Goal: Information Seeking & Learning: Learn about a topic

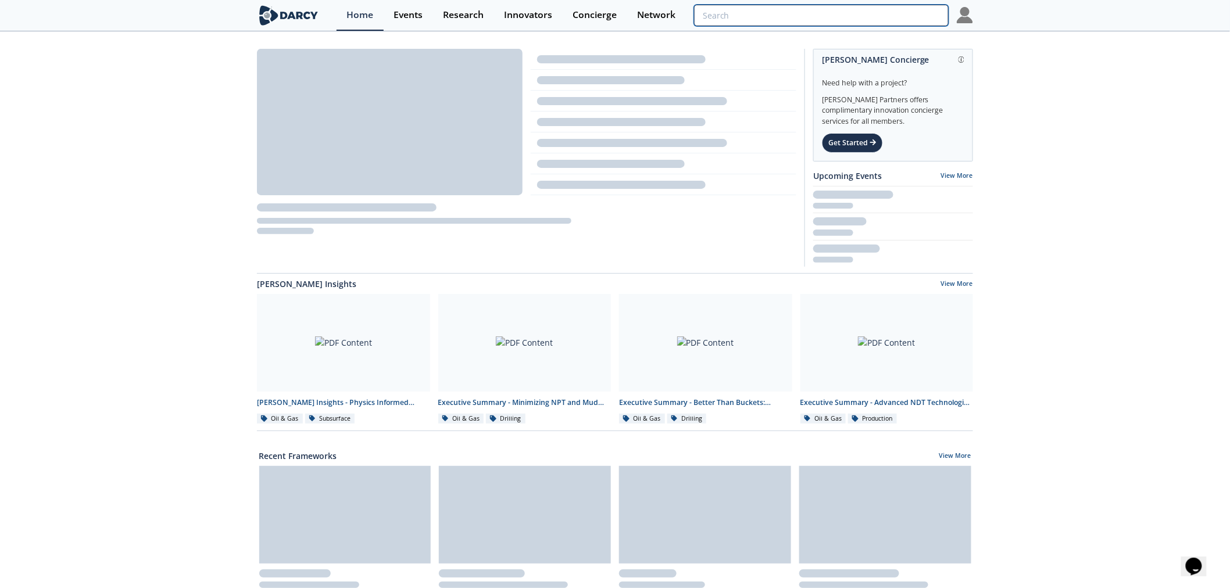
click at [890, 20] on input "search" at bounding box center [821, 16] width 255 height 22
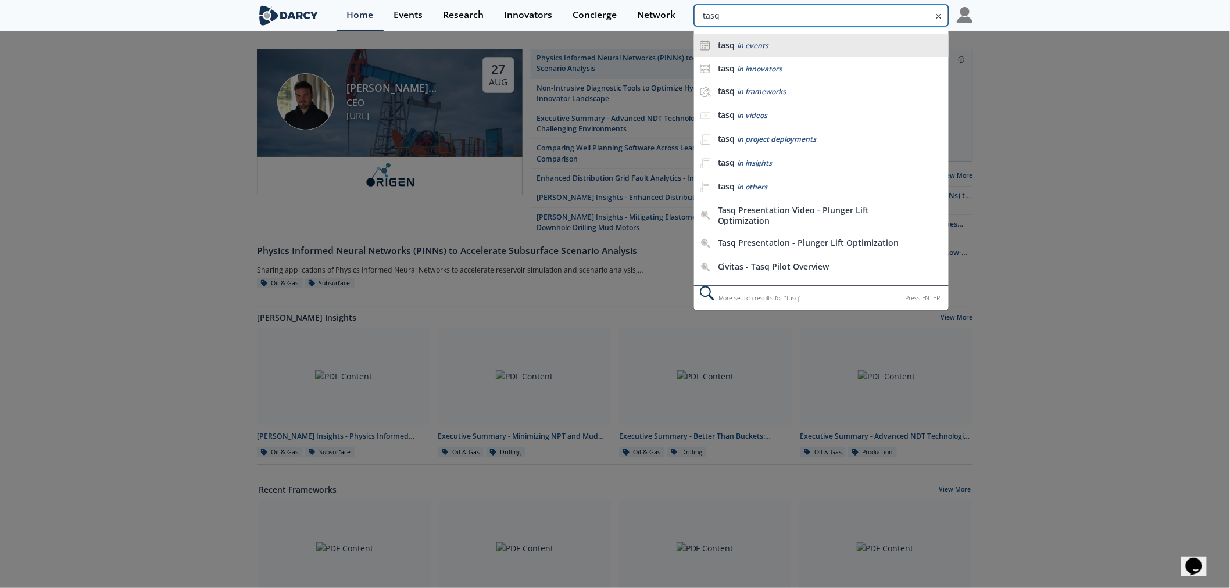
type input "tasq"
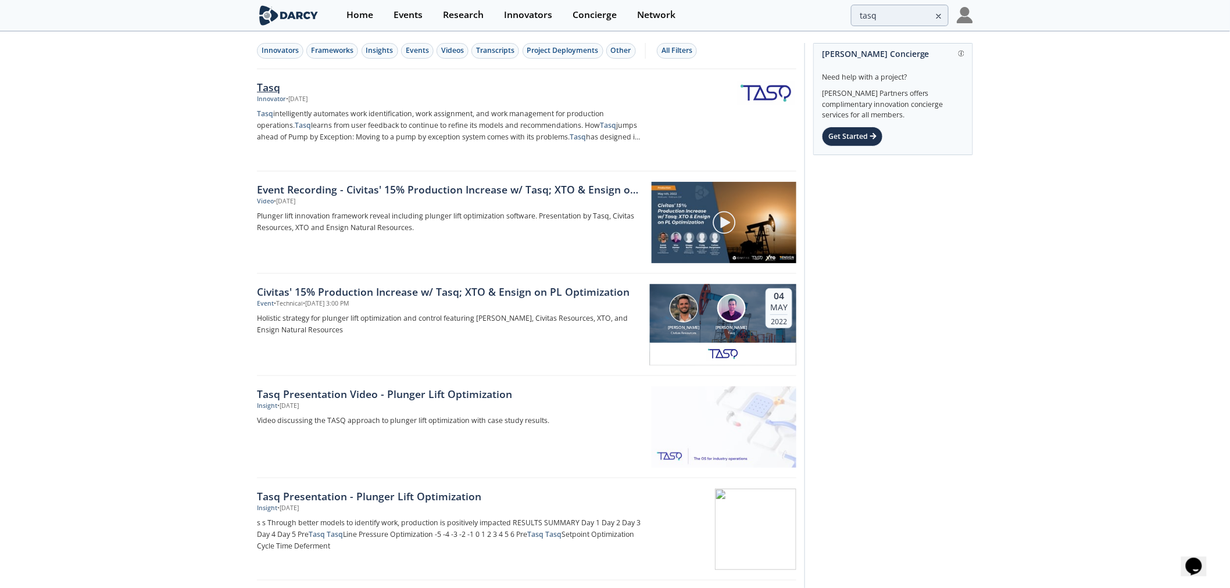
click at [264, 88] on div "Tasq" at bounding box center [449, 87] width 385 height 15
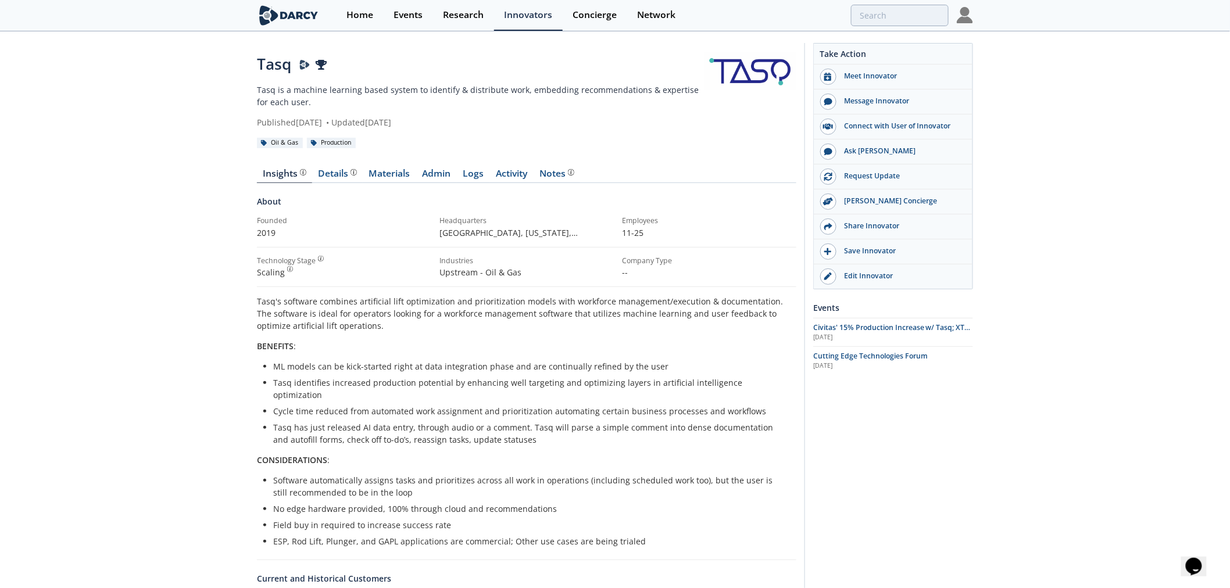
type input "tasq"
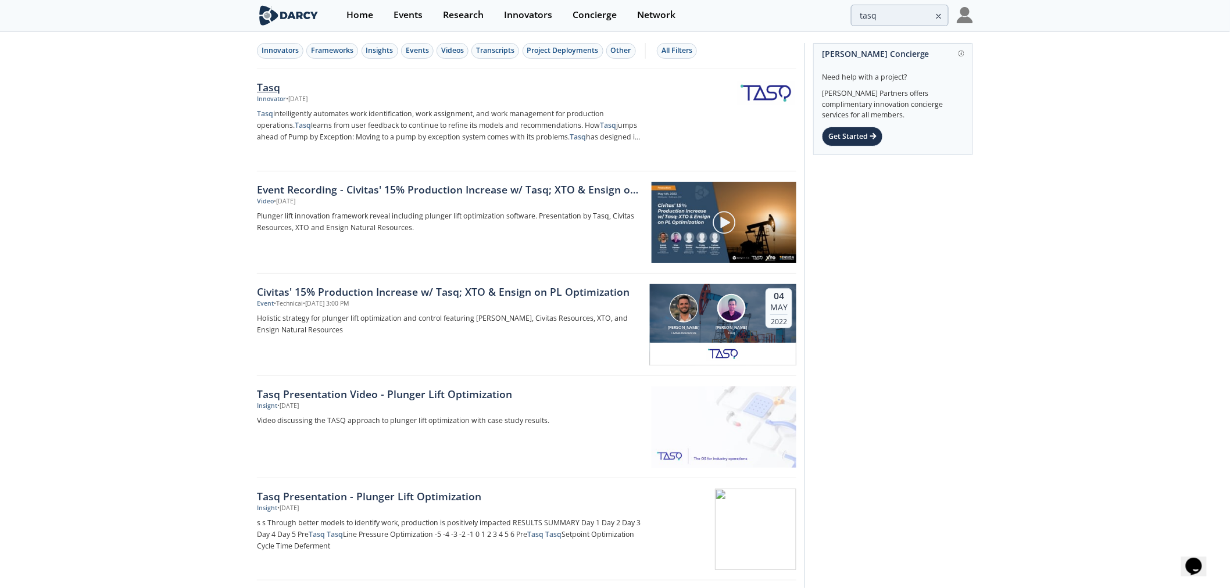
click at [270, 83] on div "Tasq" at bounding box center [449, 87] width 385 height 15
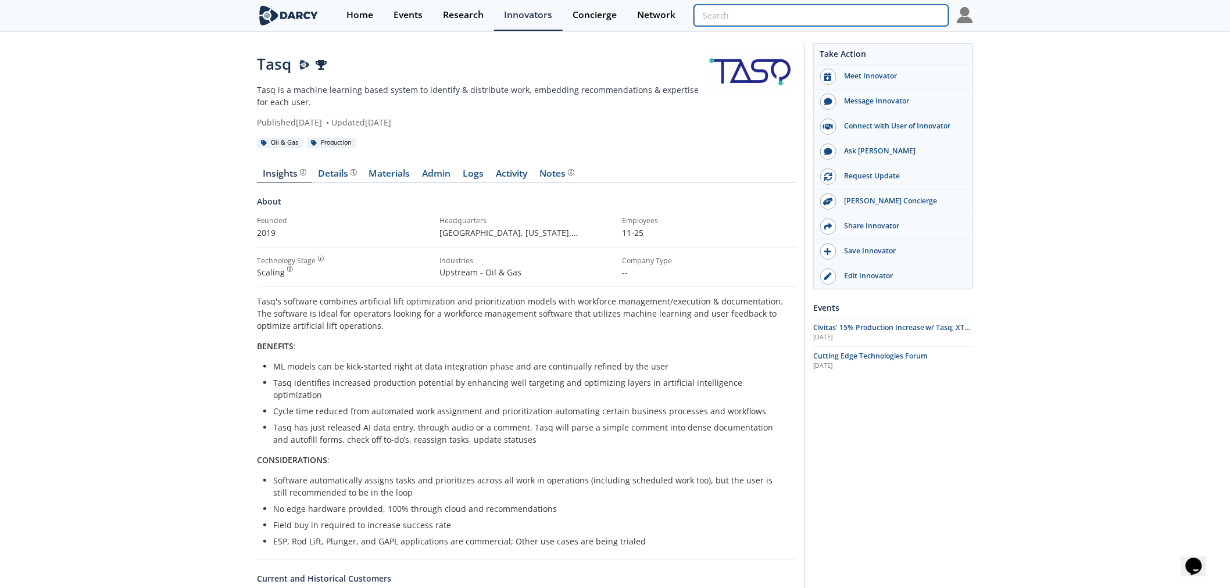
click at [888, 15] on input "search" at bounding box center [821, 16] width 255 height 22
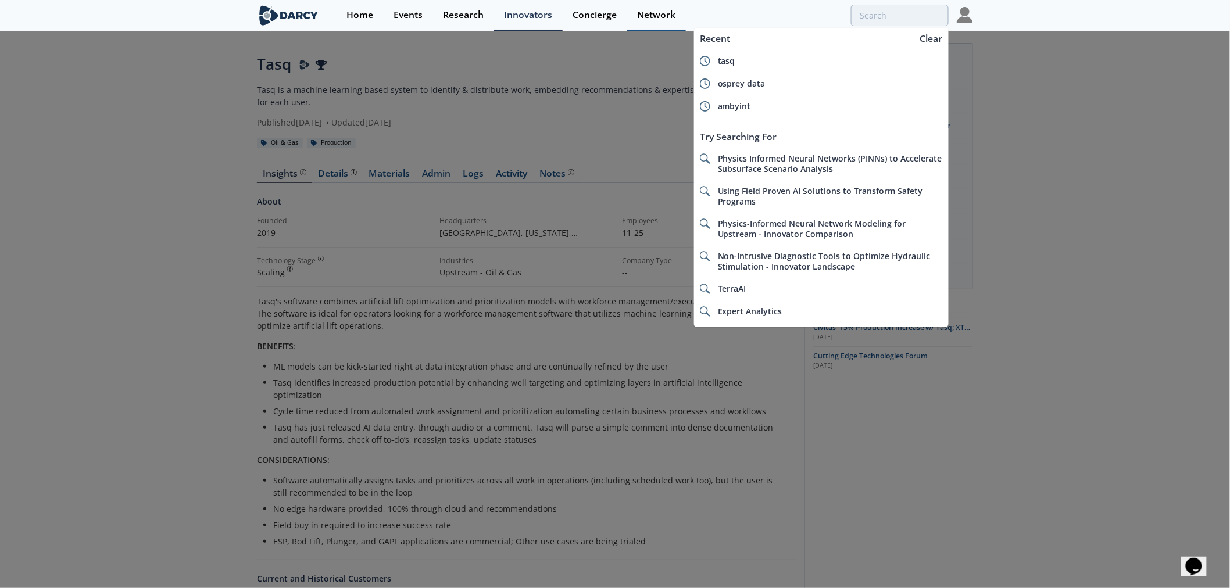
click at [638, 15] on div "Network" at bounding box center [656, 14] width 38 height 9
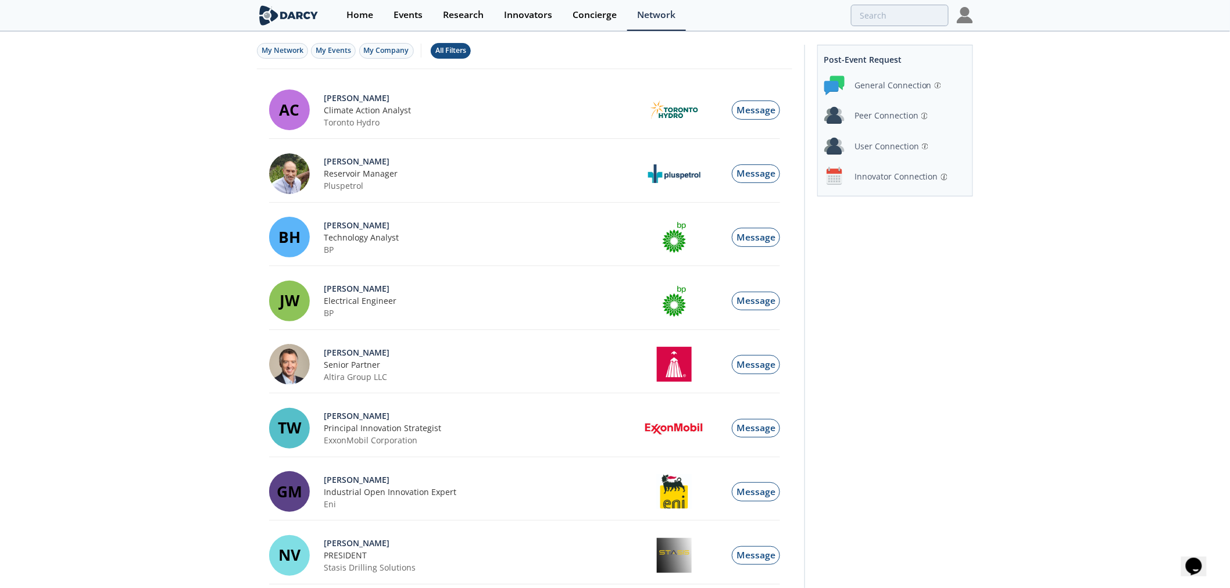
click at [458, 44] on button "All Filters" at bounding box center [451, 51] width 40 height 16
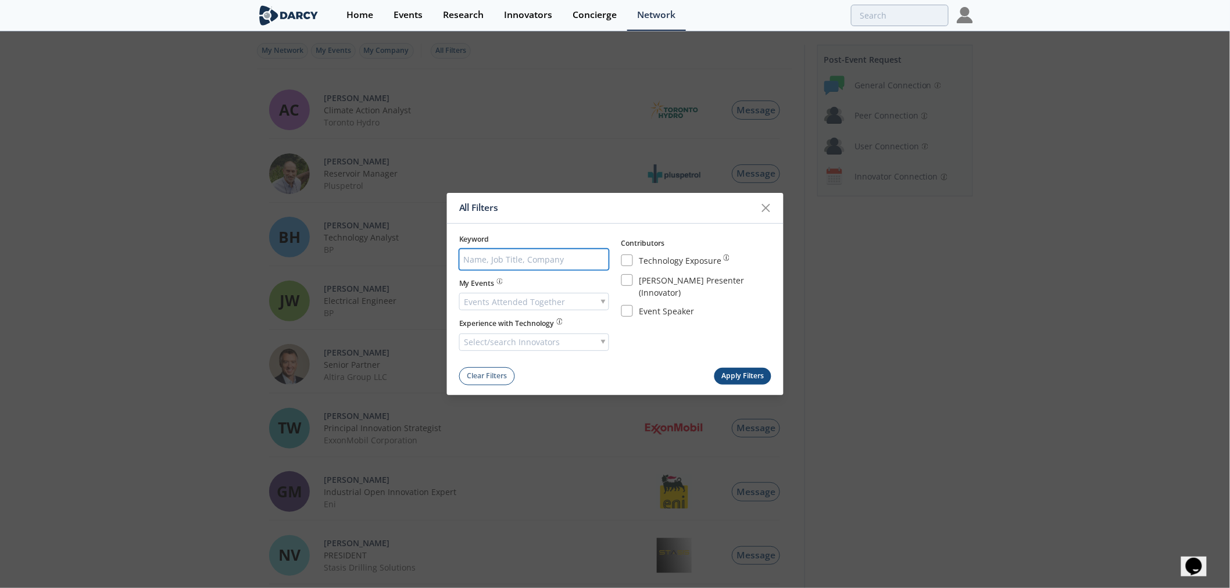
click at [533, 259] on input "search" at bounding box center [534, 260] width 150 height 22
type input "bcg"
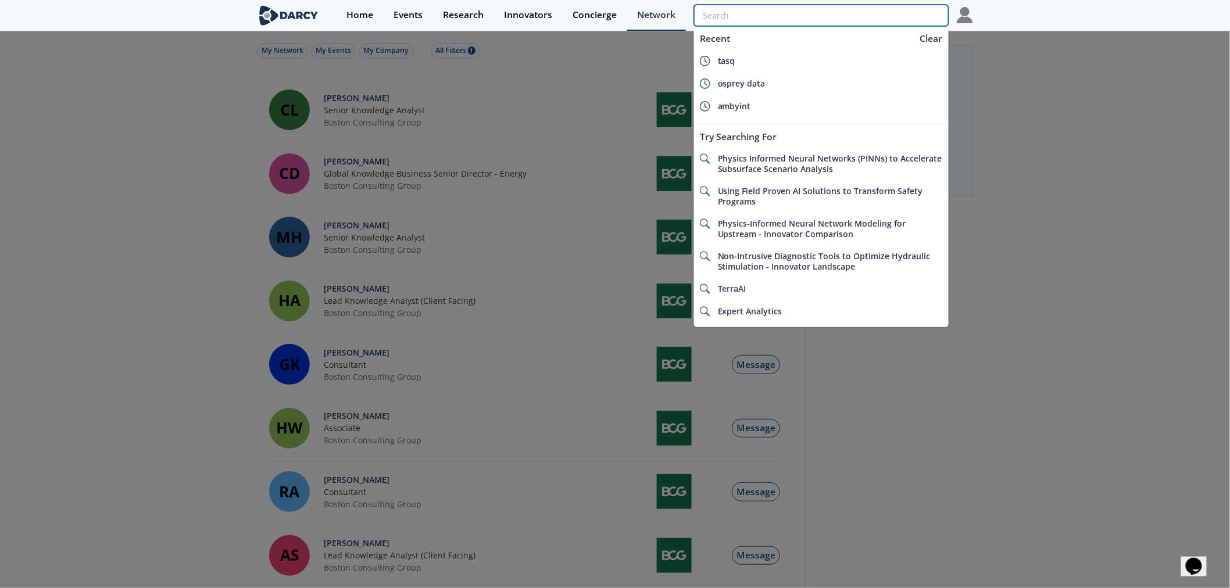
click at [901, 13] on input "search" at bounding box center [821, 16] width 255 height 22
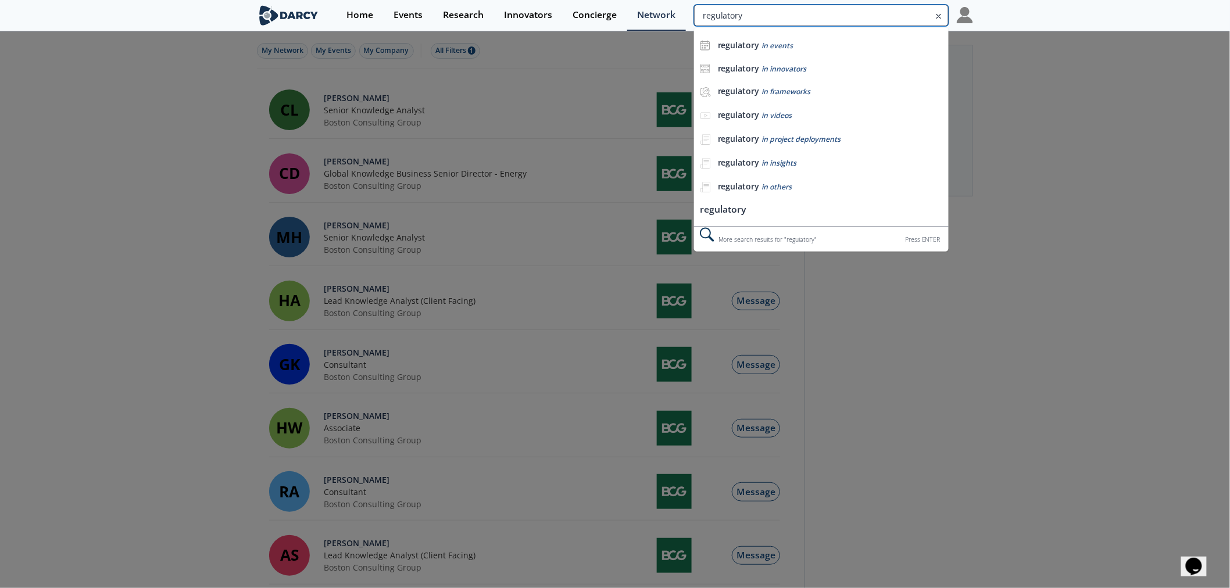
type input "regulatory"
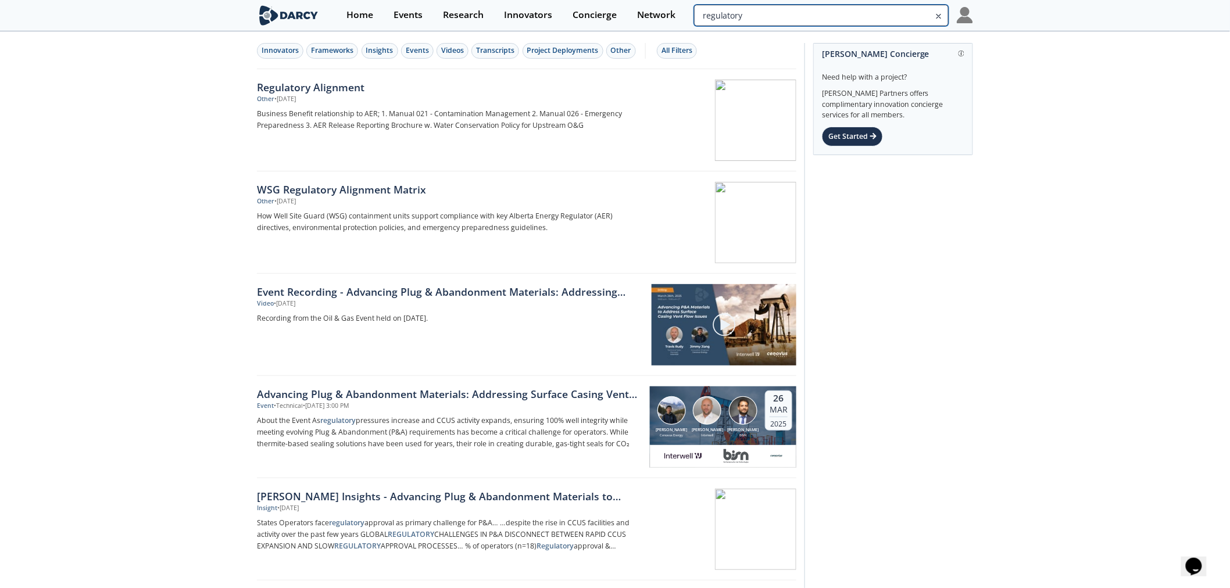
click at [907, 15] on input "regulatory" at bounding box center [821, 16] width 255 height 22
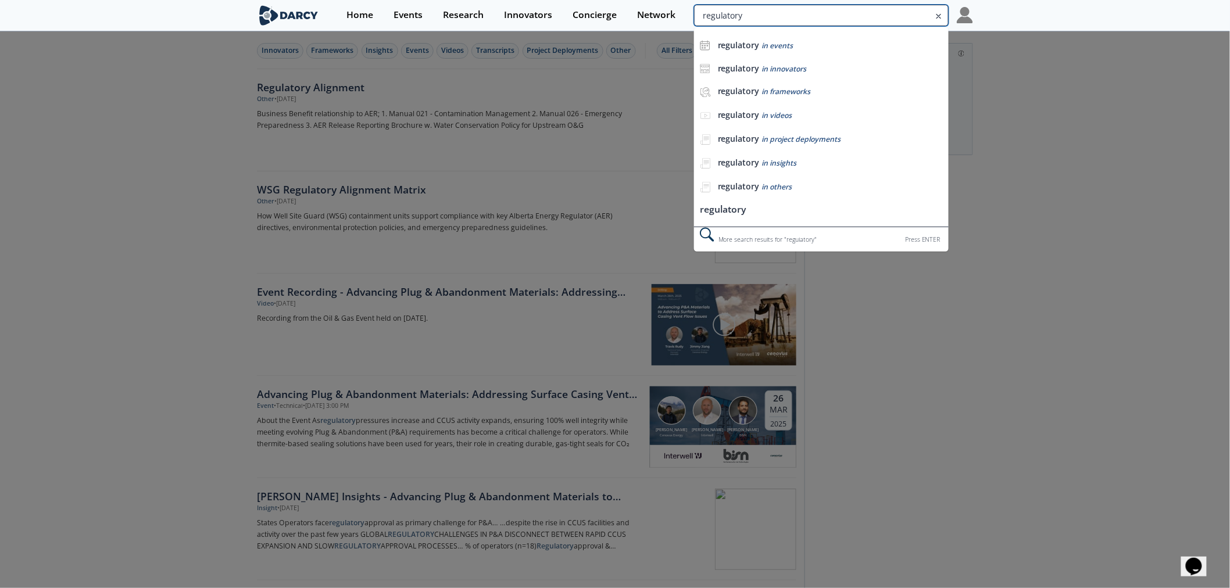
click at [907, 14] on input "regulatory" at bounding box center [821, 16] width 255 height 22
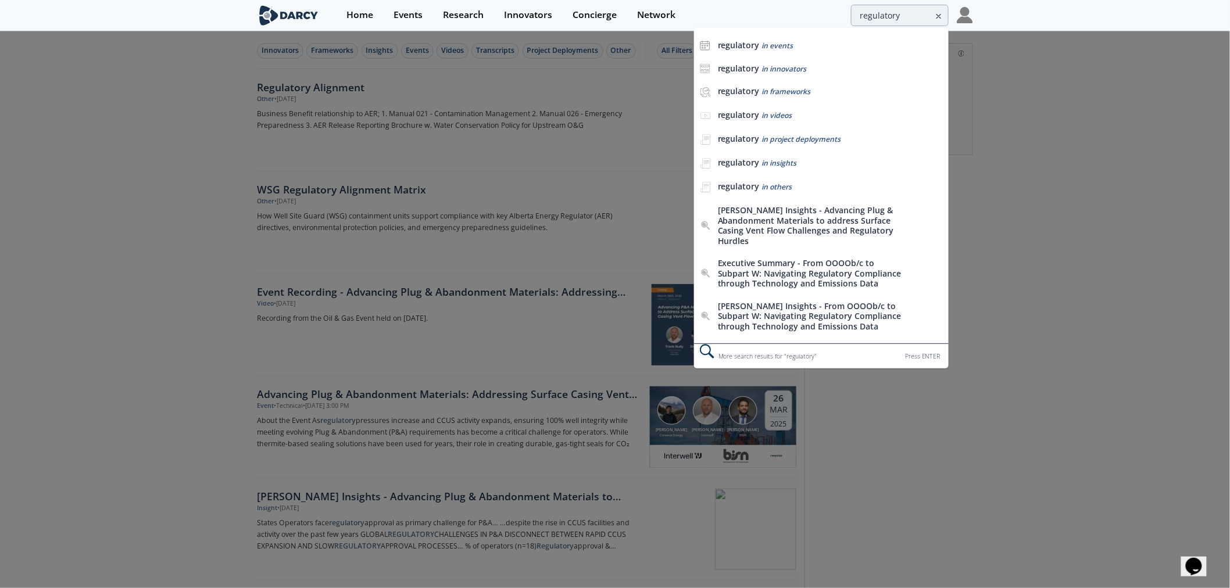
click at [276, 20] on img at bounding box center [288, 15] width 63 height 20
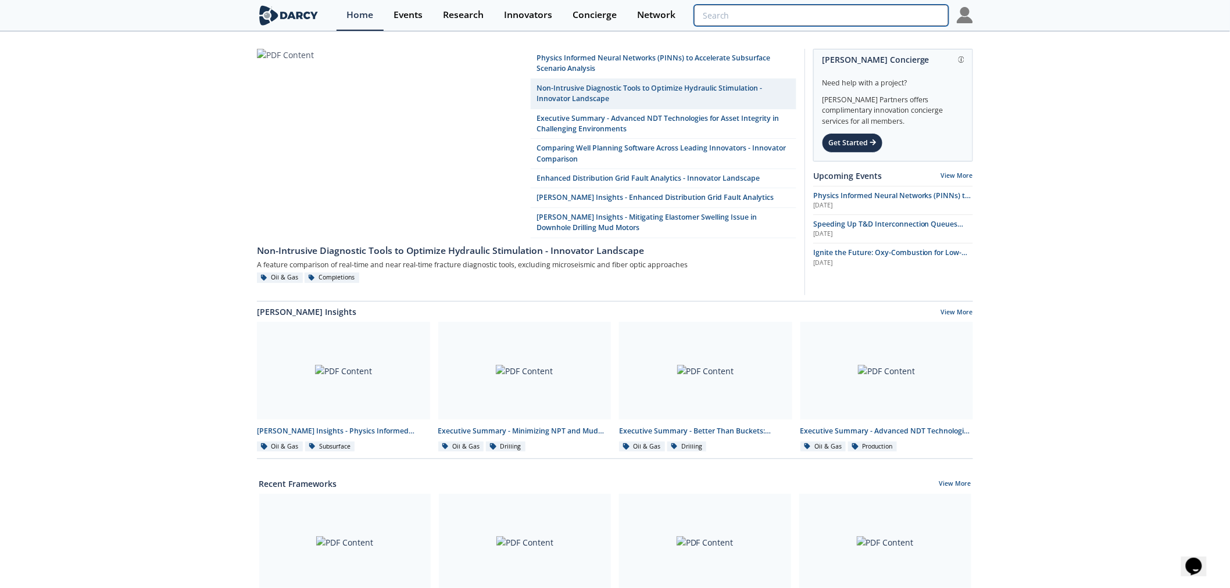
click at [897, 17] on input "search" at bounding box center [821, 16] width 255 height 22
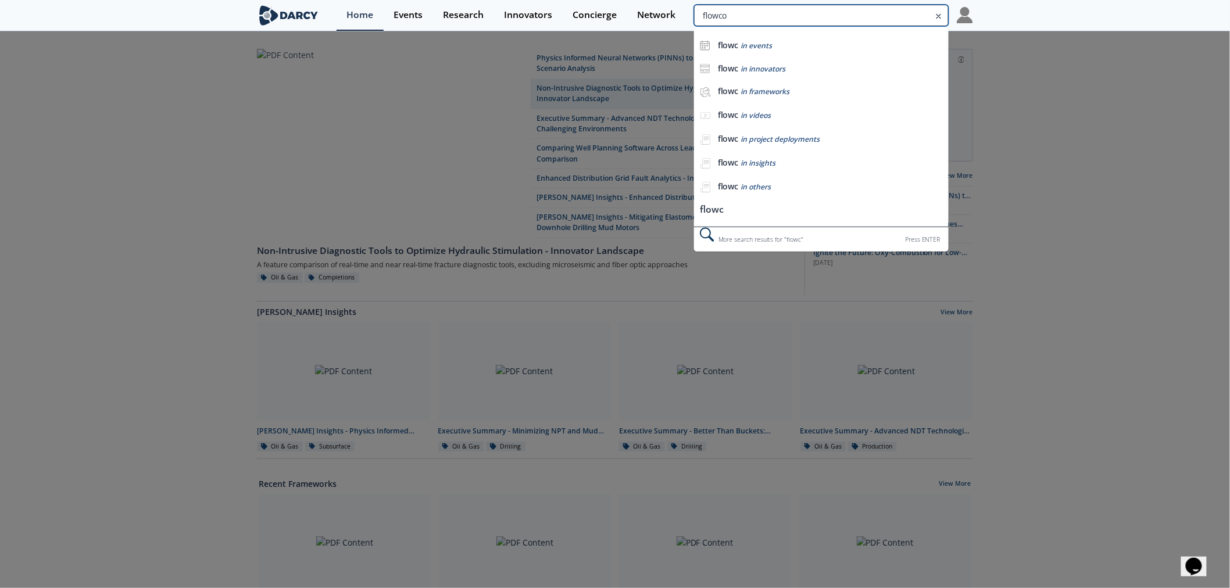
type input "flowco"
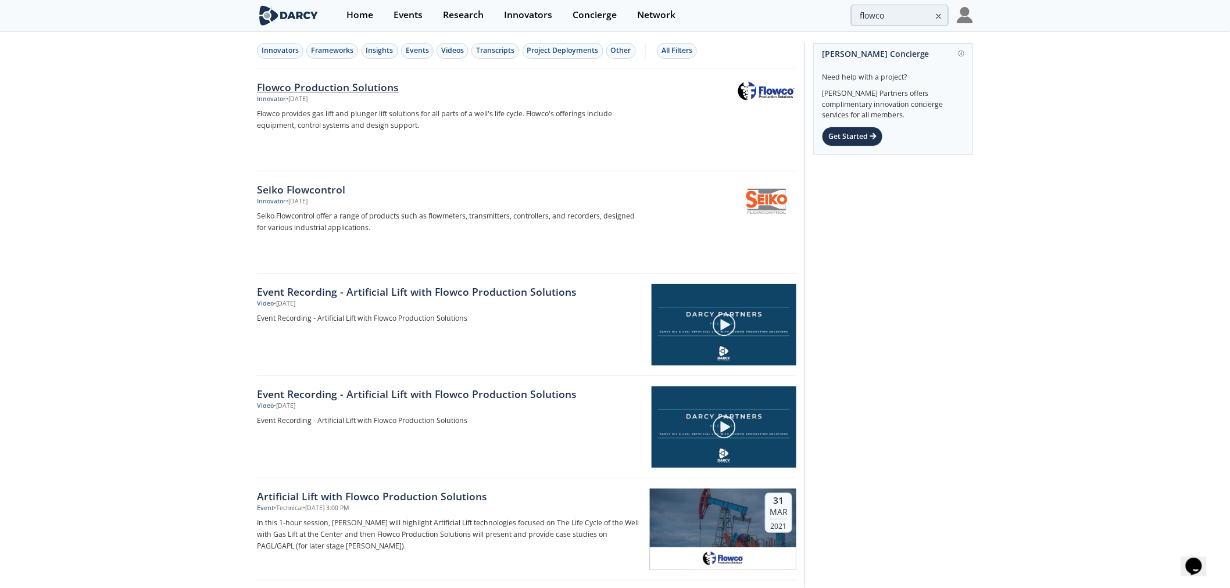
click at [751, 91] on img at bounding box center [765, 90] width 57 height 19
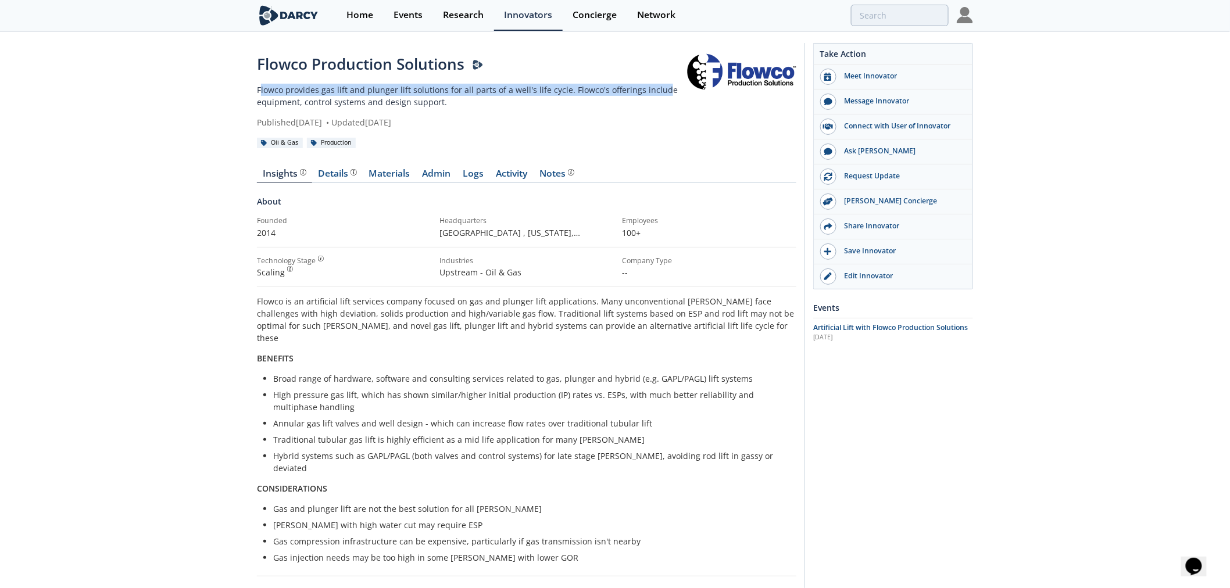
drag, startPoint x: 263, startPoint y: 91, endPoint x: 655, endPoint y: 91, distance: 391.7
click at [655, 91] on p "Flowco provides gas lift and plunger lift solutions for all parts of a well's l…" at bounding box center [471, 96] width 429 height 24
drag, startPoint x: 256, startPoint y: 98, endPoint x: 495, endPoint y: 99, distance: 238.9
click at [495, 99] on div "Flowco Production Solutions Flowco provides gas lift and plunger lift solutions…" at bounding box center [615, 465] width 1230 height 865
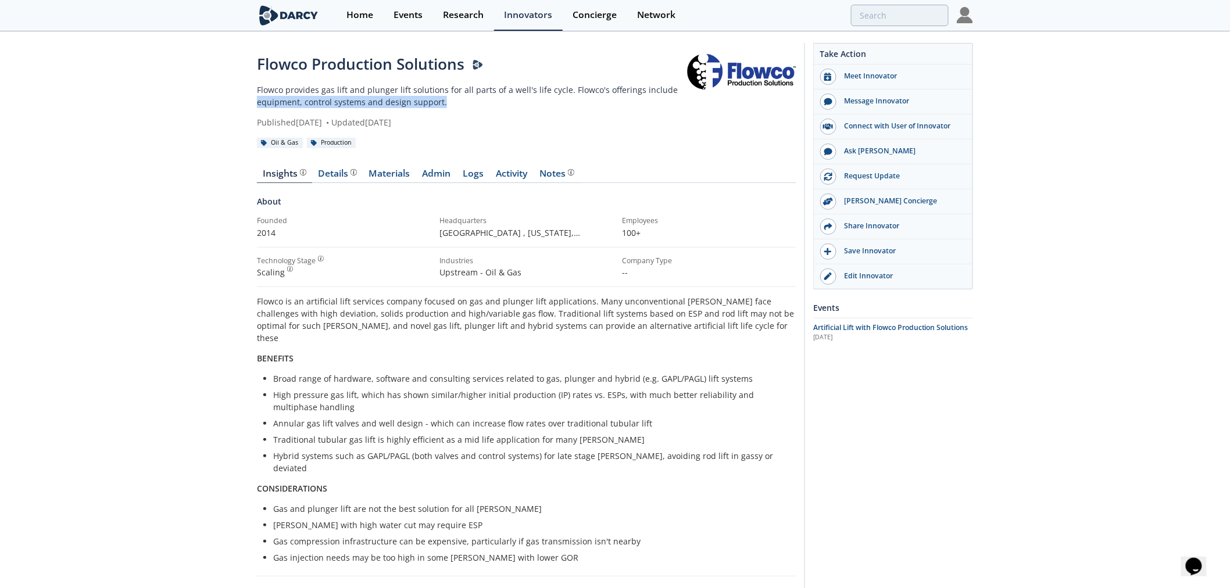
click at [495, 99] on p "Flowco provides gas lift and plunger lift solutions for all parts of a well's l…" at bounding box center [471, 96] width 429 height 24
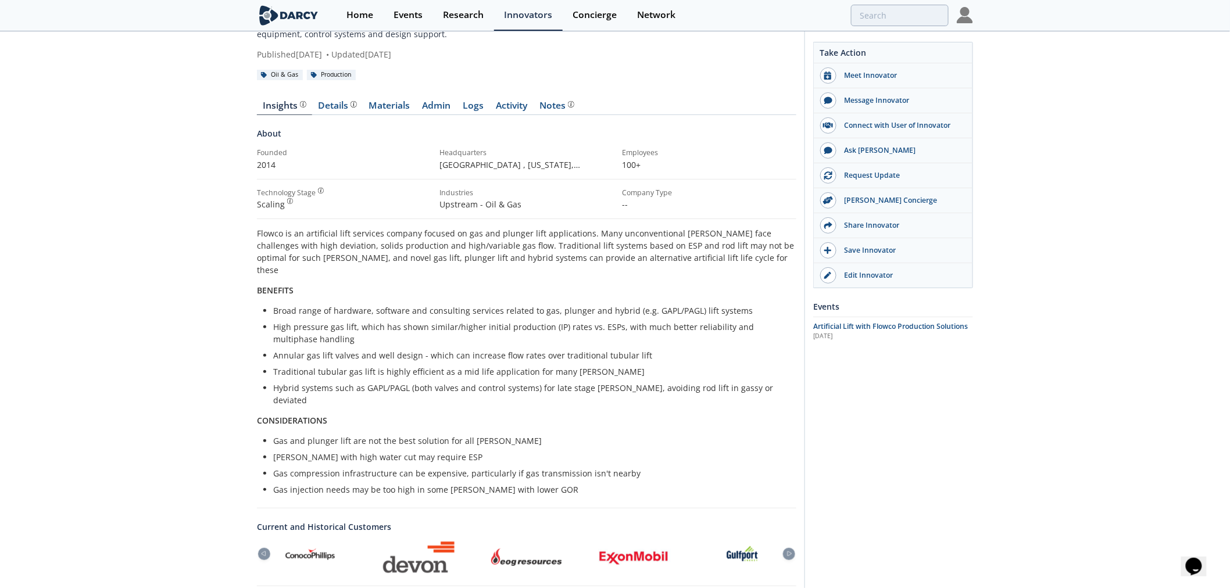
scroll to position [313, 0]
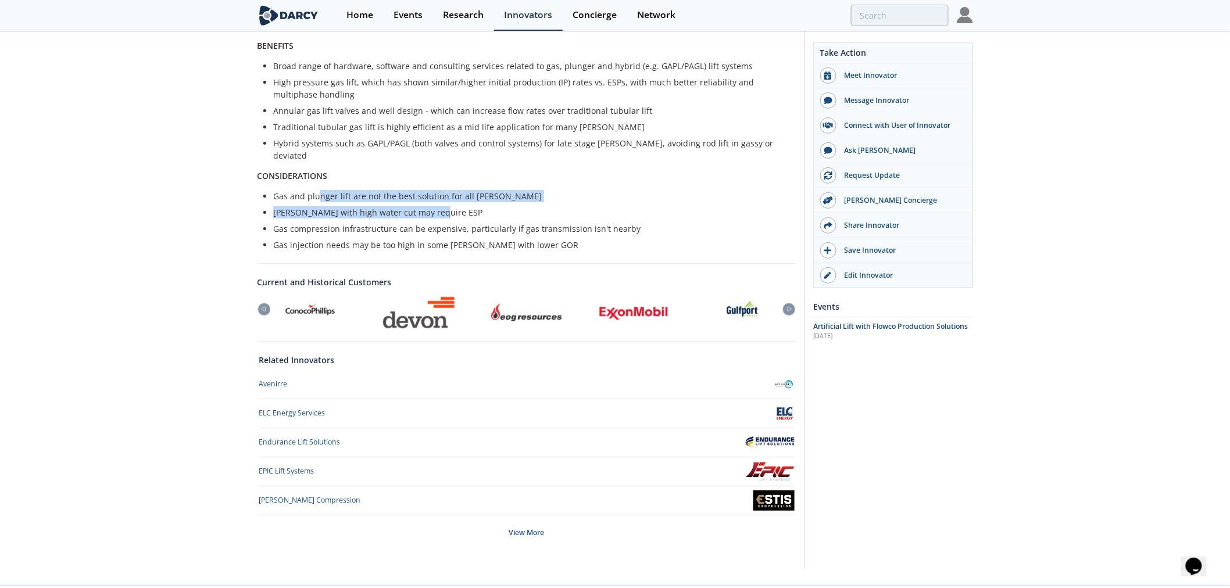
drag, startPoint x: 363, startPoint y: 176, endPoint x: 585, endPoint y: 181, distance: 222.6
click at [585, 190] on ul "Gas and plunger lift are not the best solution for all wells Wells with high wa…" at bounding box center [526, 220] width 523 height 61
click at [585, 206] on li "Wells with high water cut may require ESP" at bounding box center [530, 212] width 515 height 12
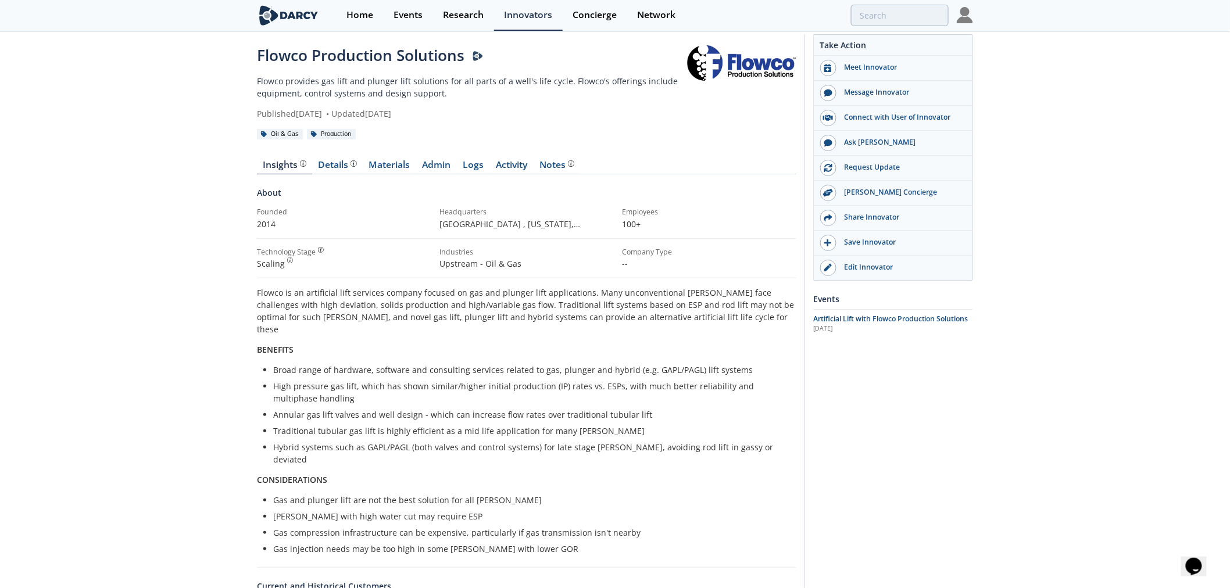
scroll to position [0, 0]
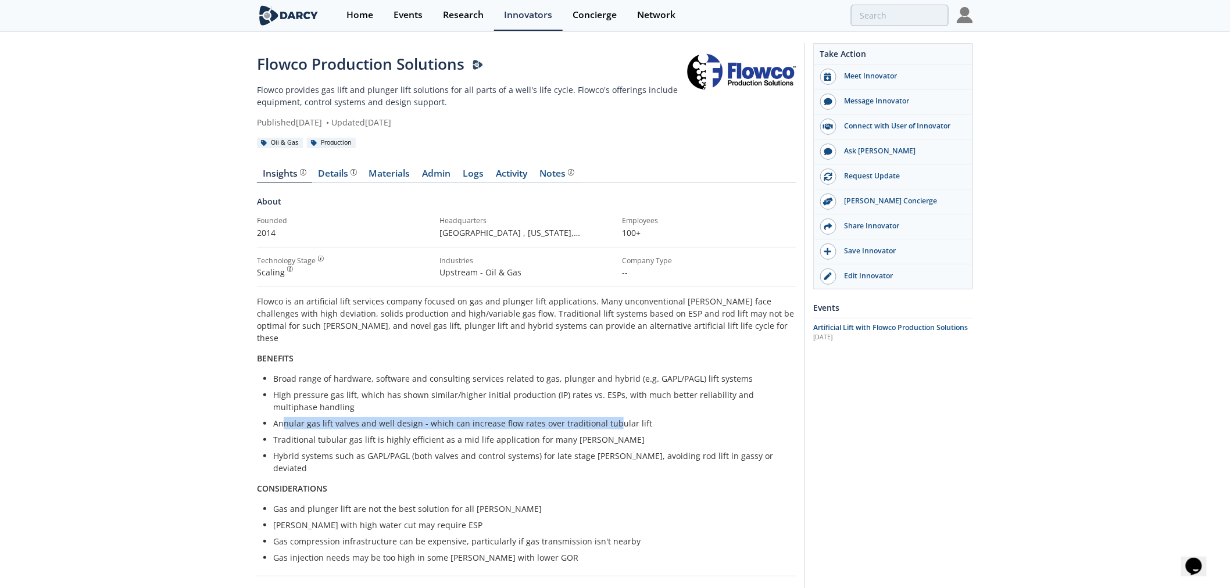
drag, startPoint x: 286, startPoint y: 408, endPoint x: 608, endPoint y: 408, distance: 322.5
click at [608, 417] on li "Annular gas lift valves and well design - which can increase flow rates over tr…" at bounding box center [530, 423] width 515 height 12
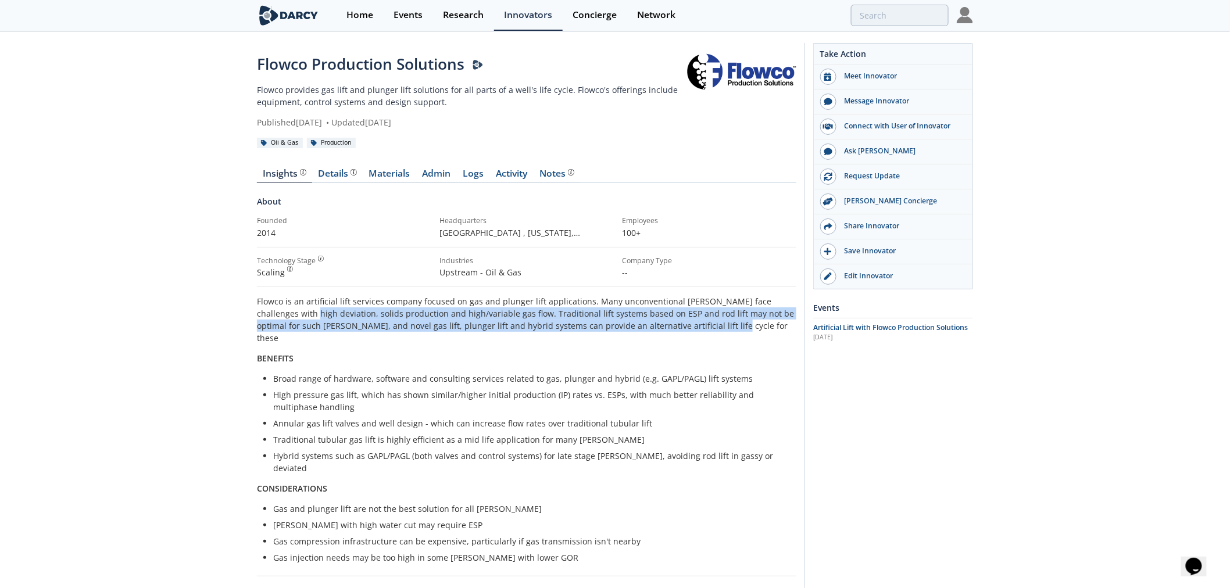
drag, startPoint x: 271, startPoint y: 316, endPoint x: 683, endPoint y: 321, distance: 412.1
click at [683, 321] on p "Flowco is an artificial lift services company focused on gas and plunger lift a…" at bounding box center [526, 319] width 539 height 49
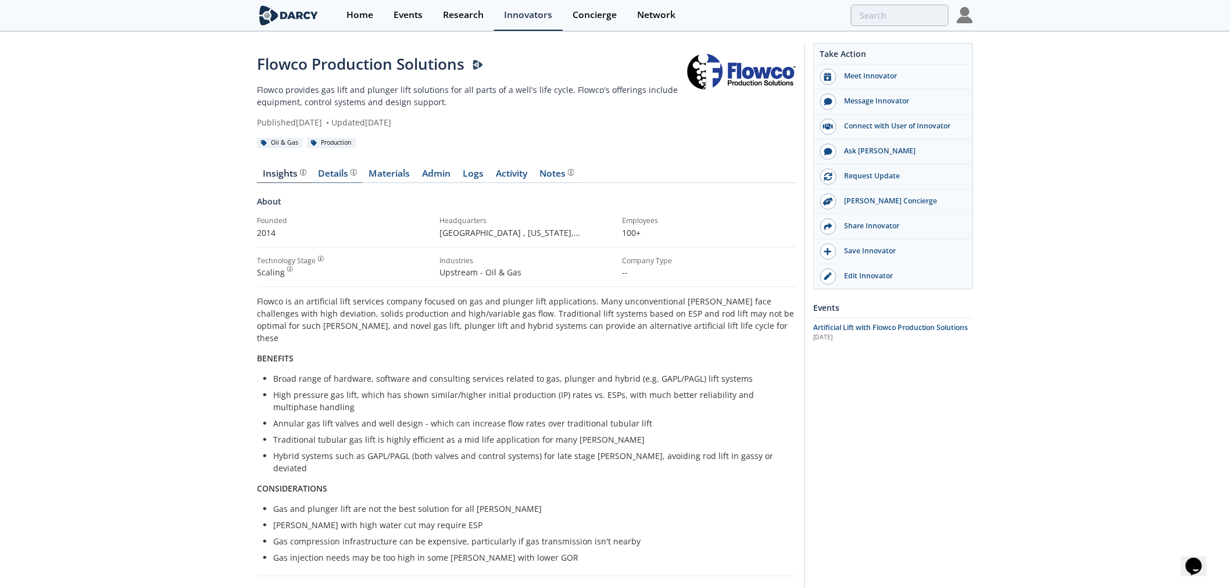
click at [335, 175] on div "Details" at bounding box center [337, 173] width 38 height 9
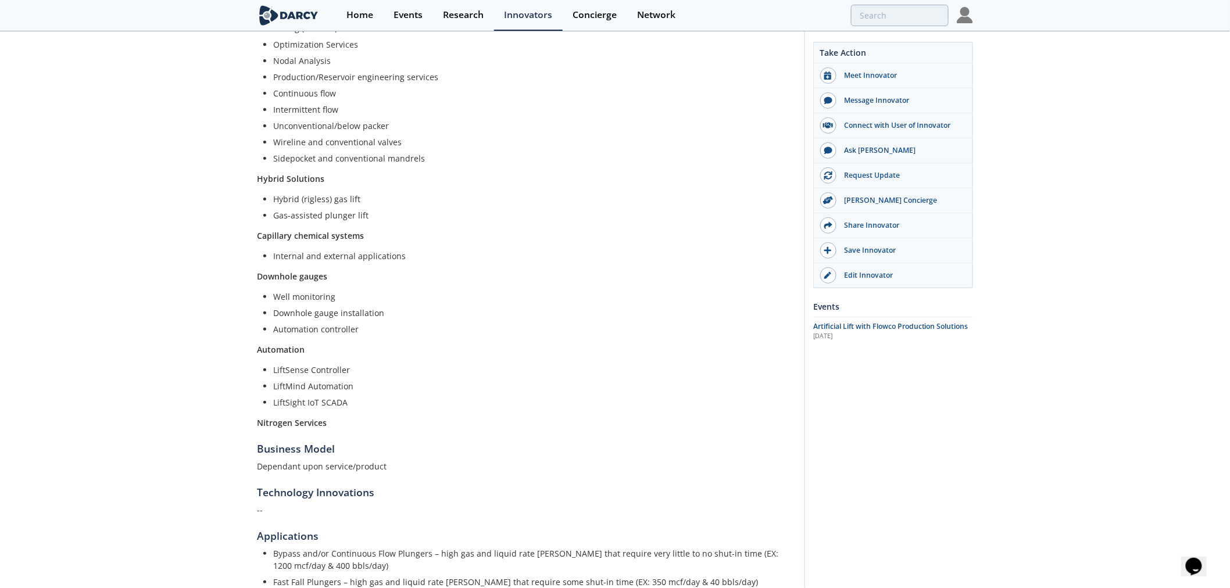
scroll to position [516, 0]
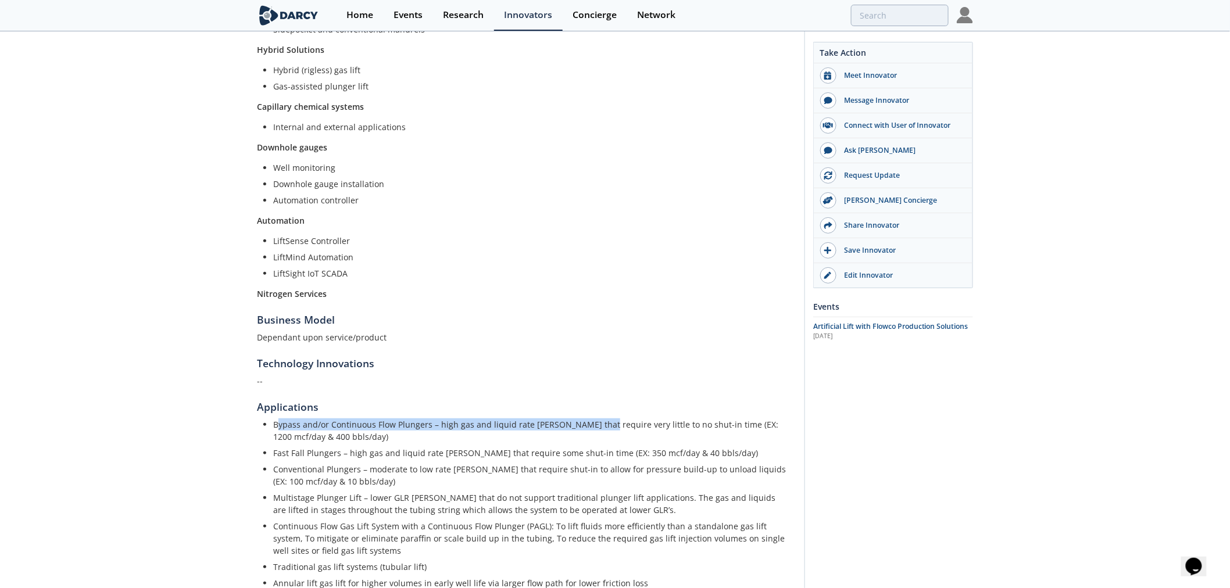
drag, startPoint x: 277, startPoint y: 428, endPoint x: 593, endPoint y: 429, distance: 316.2
click at [593, 429] on li "Bypass and/or Continuous Flow Plungers – high gas and liquid rate wells that re…" at bounding box center [530, 430] width 515 height 24
drag, startPoint x: 635, startPoint y: 426, endPoint x: 783, endPoint y: 435, distance: 148.5
click at [783, 435] on li "Bypass and/or Continuous Flow Plungers – high gas and liquid rate wells that re…" at bounding box center [530, 430] width 515 height 24
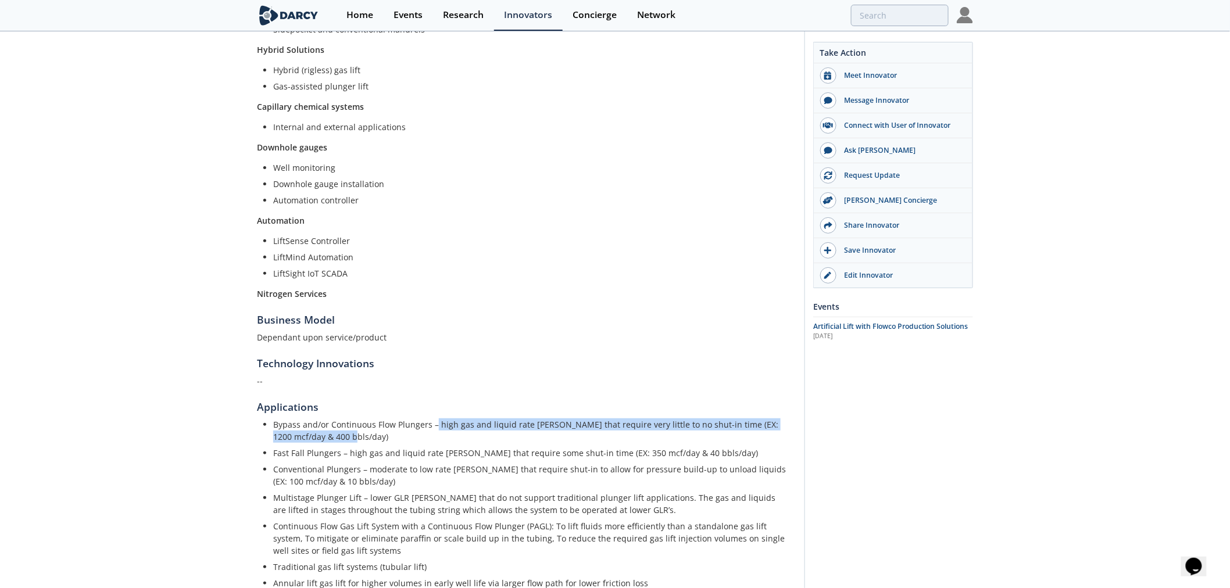
click at [783, 435] on li "Bypass and/or Continuous Flow Plungers – high gas and liquid rate wells that re…" at bounding box center [530, 430] width 515 height 24
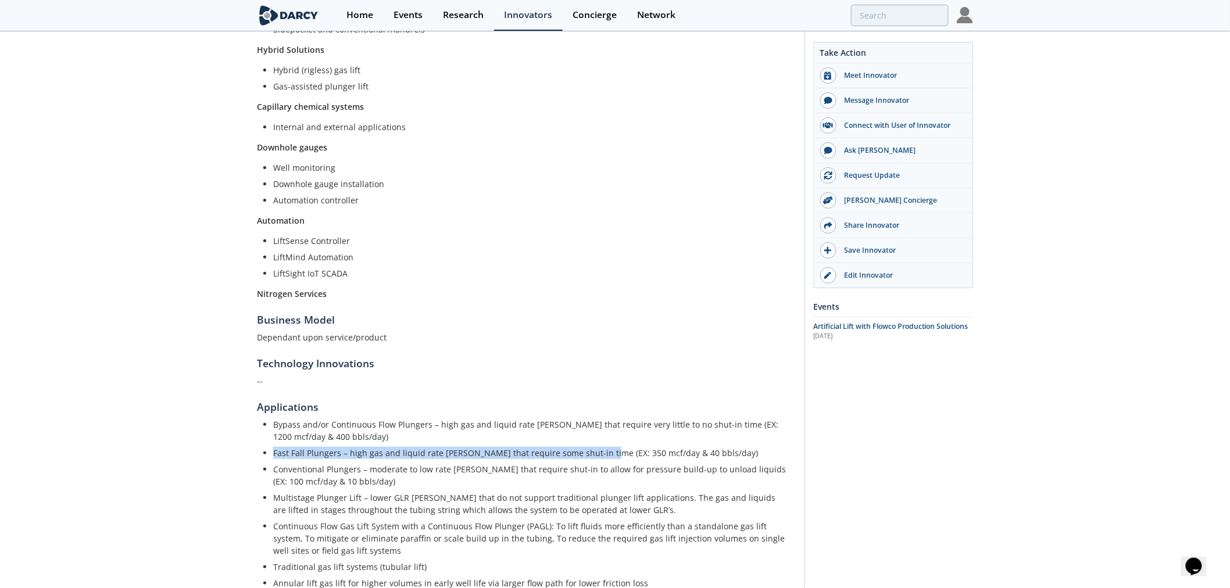
drag, startPoint x: 275, startPoint y: 450, endPoint x: 593, endPoint y: 449, distance: 318.5
click at [593, 449] on li "Fast Fall Plungers – high gas and liquid rate wells that require some shut-in t…" at bounding box center [530, 453] width 515 height 12
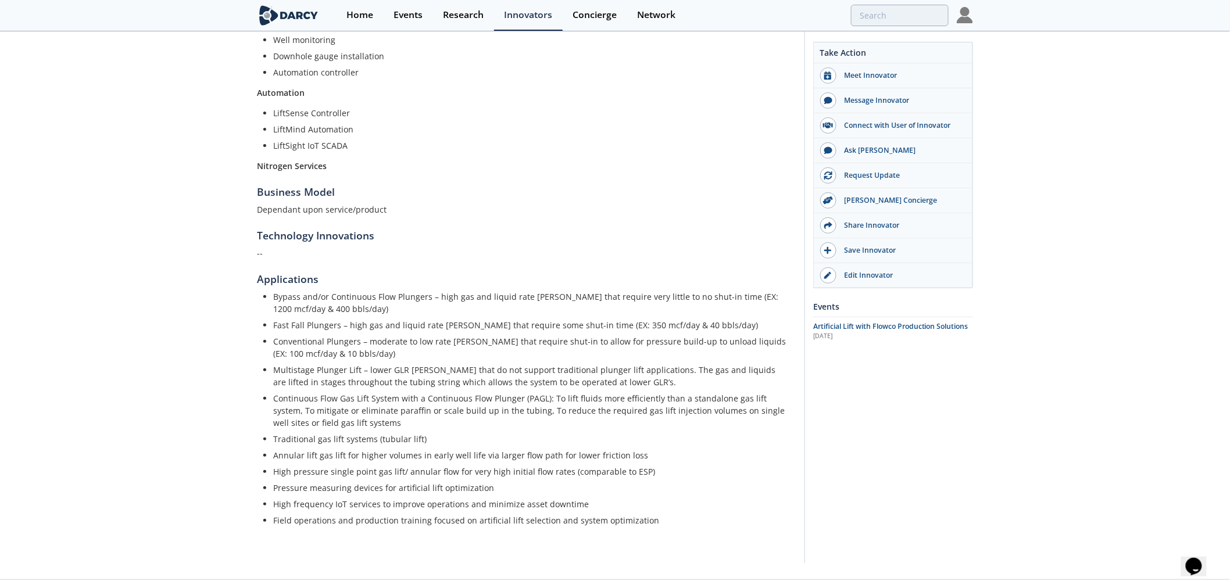
scroll to position [646, 0]
drag, startPoint x: 287, startPoint y: 398, endPoint x: 600, endPoint y: 398, distance: 313.2
click at [600, 398] on li "Continuous Flow Gas Lift System with a Continuous Flow Plunger (PAGL): To lift …" at bounding box center [530, 409] width 515 height 37
drag, startPoint x: 285, startPoint y: 453, endPoint x: 715, endPoint y: 457, distance: 430.6
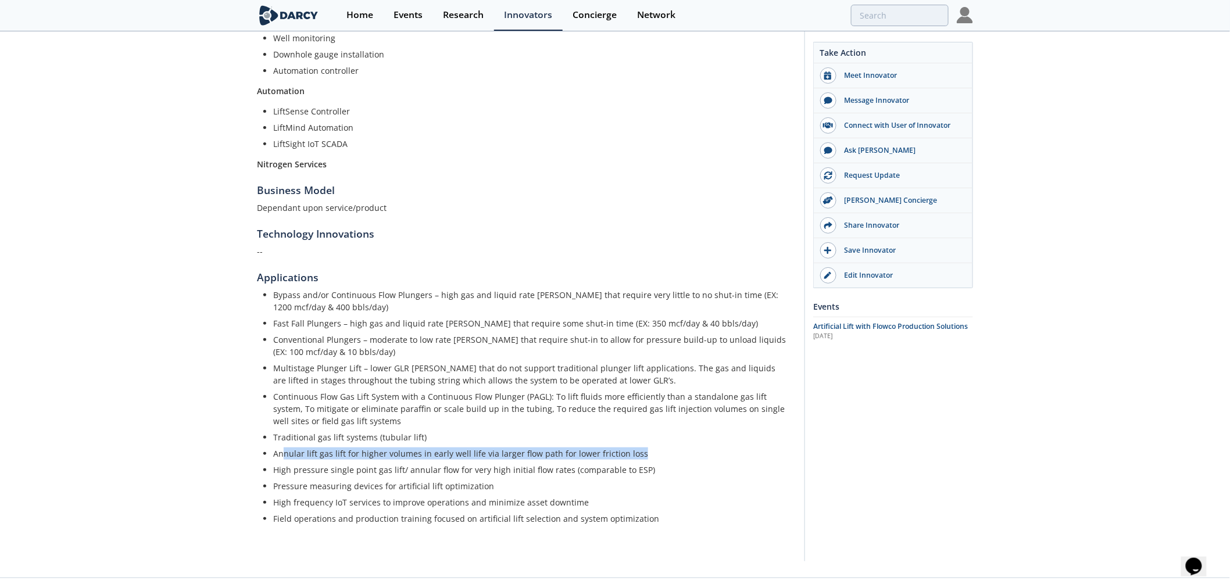
click at [715, 457] on li "Annular lift gas lift for higher volumes in early well life via larger flow pat…" at bounding box center [530, 453] width 515 height 12
click at [717, 457] on li "Annular lift gas lift for higher volumes in early well life via larger flow pat…" at bounding box center [530, 453] width 515 height 12
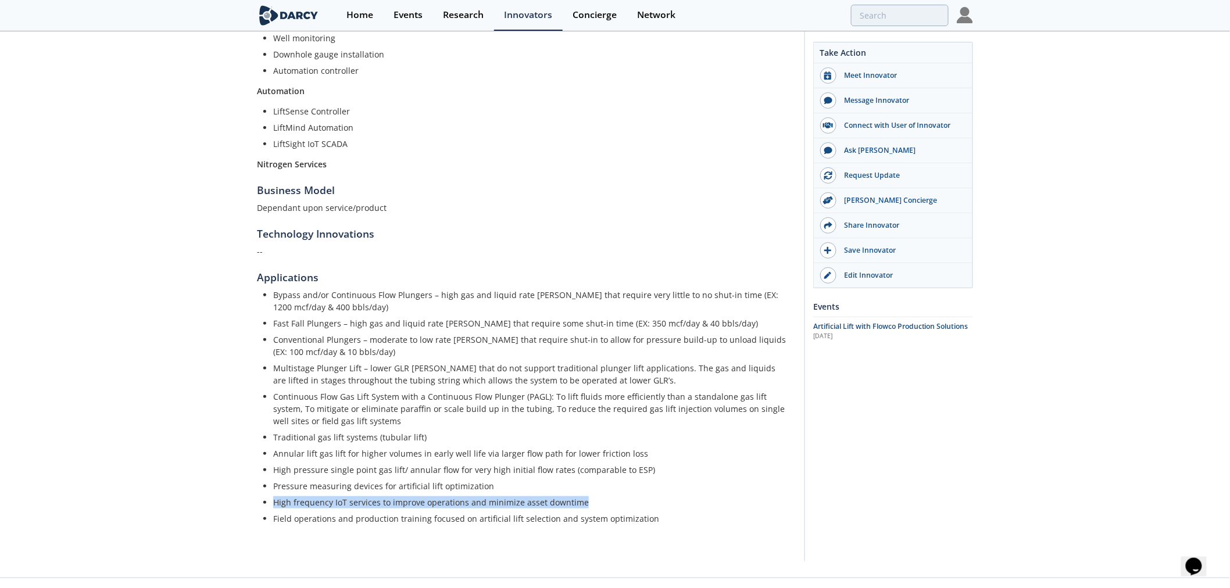
drag, startPoint x: 273, startPoint y: 500, endPoint x: 640, endPoint y: 501, distance: 366.7
click at [640, 501] on li "High frequency IoT services to improve operations and minimize asset downtime" at bounding box center [530, 502] width 515 height 12
click at [664, 527] on div "Product Overview Overview Plunger Lift Solutions: Continuous flow plungers Fast…" at bounding box center [526, 48] width 539 height 1004
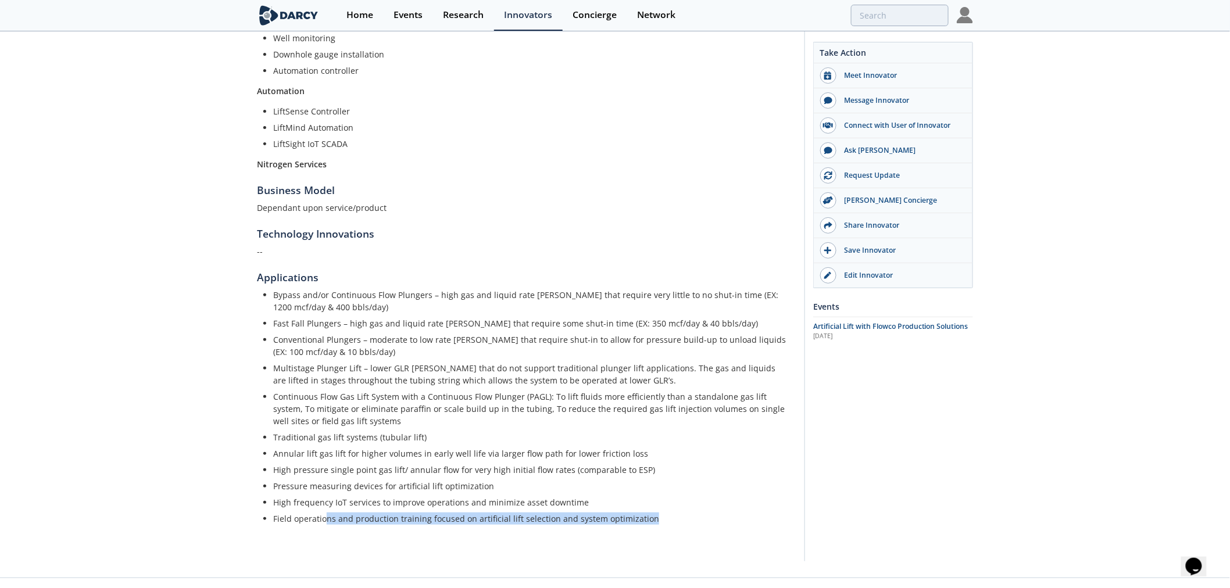
drag, startPoint x: 360, startPoint y: 519, endPoint x: 314, endPoint y: 514, distance: 46.1
click at [321, 515] on li "Field operations and production training focused on artificial lift selection a…" at bounding box center [530, 519] width 515 height 12
click at [314, 514] on li "Field operations and production training focused on artificial lift selection a…" at bounding box center [530, 519] width 515 height 12
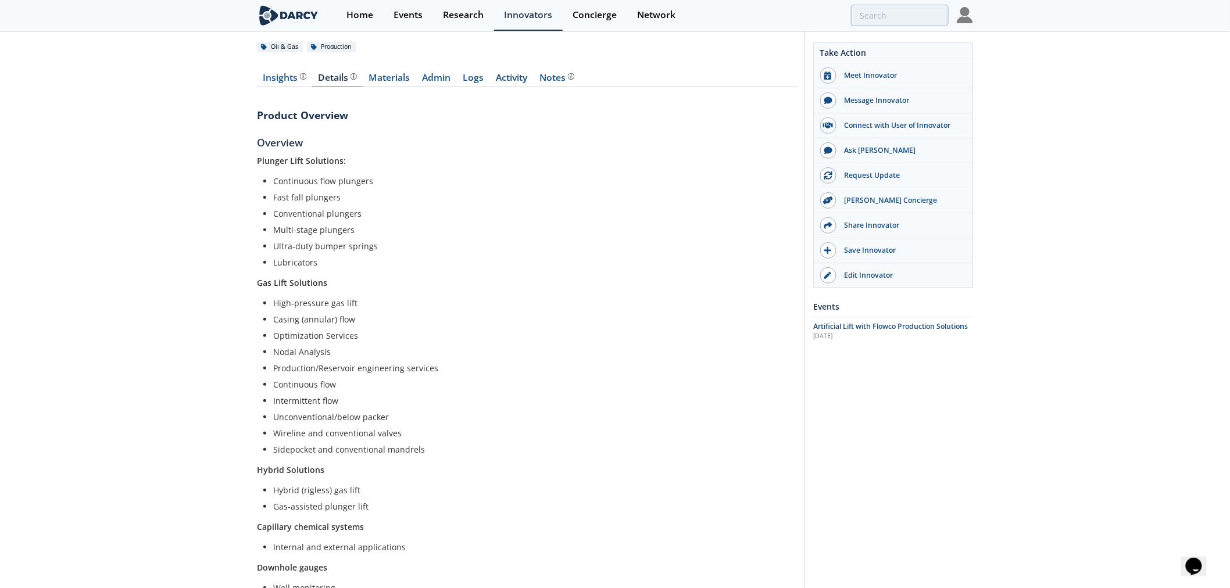
scroll to position [0, 0]
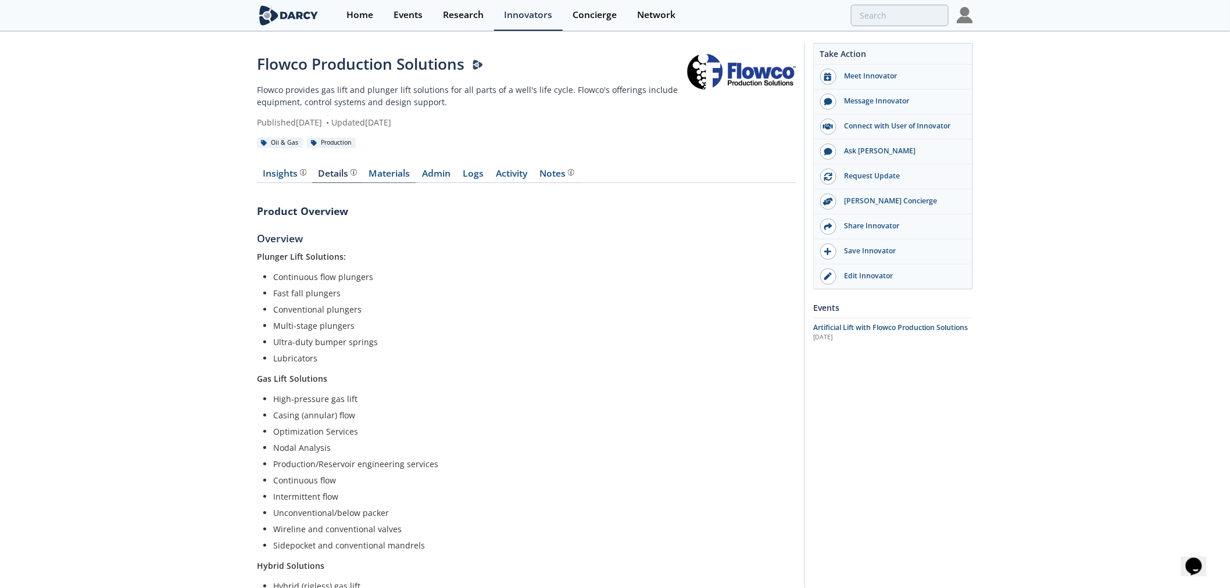
click at [402, 174] on link "Materials" at bounding box center [389, 176] width 53 height 14
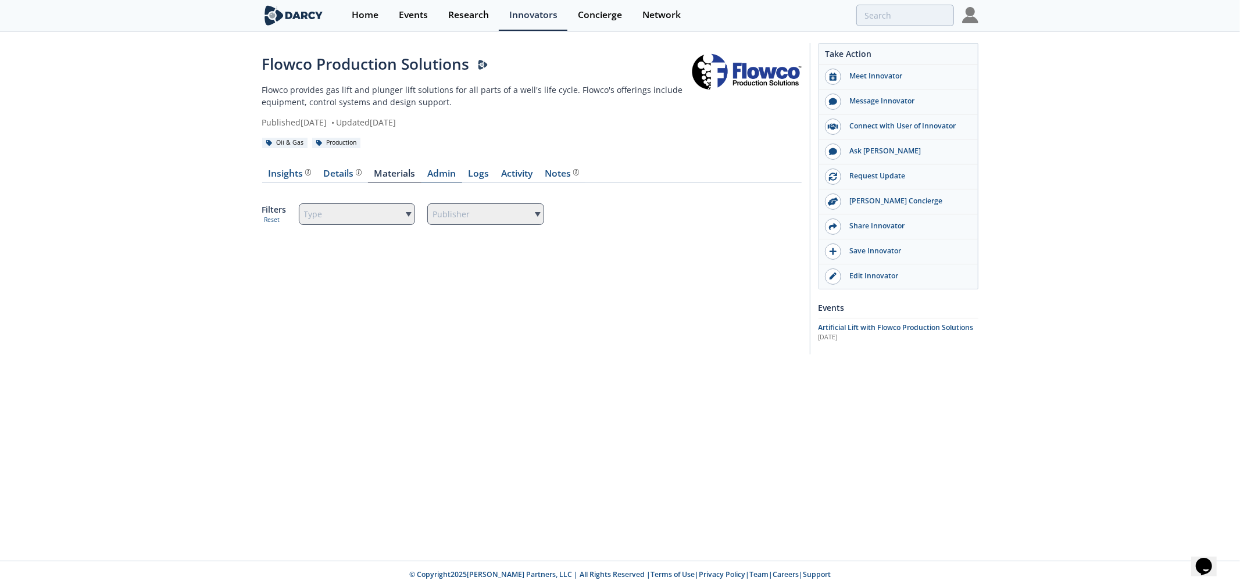
click at [428, 169] on link "Admin" at bounding box center [441, 176] width 41 height 14
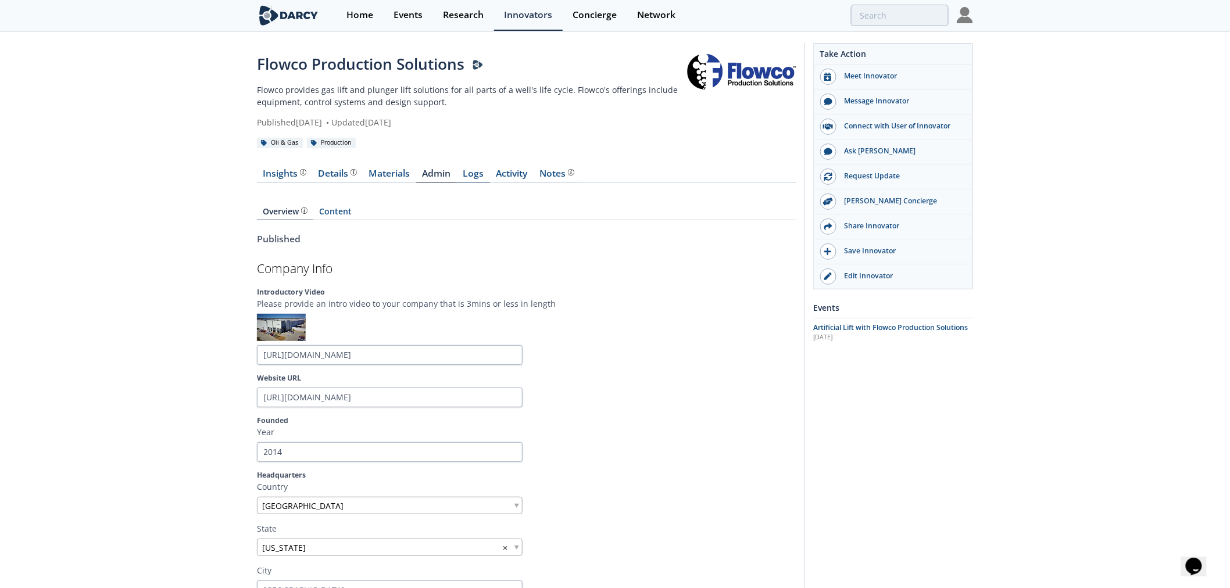
click at [472, 173] on link "Logs" at bounding box center [473, 176] width 33 height 14
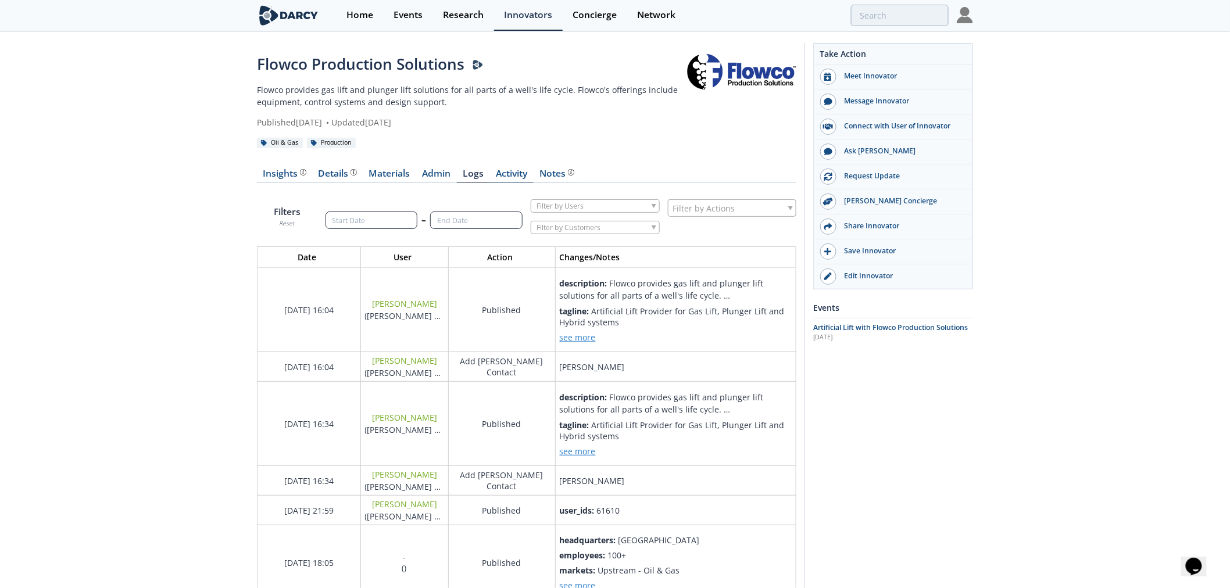
click at [526, 174] on link "Activity" at bounding box center [512, 176] width 44 height 14
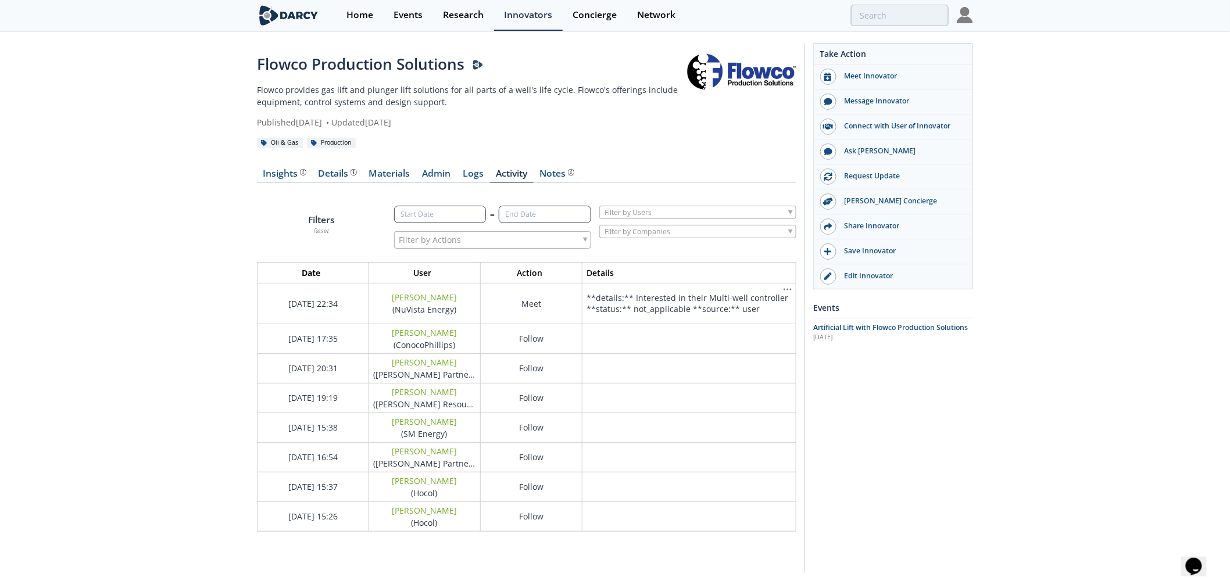
scroll to position [268, 559]
click at [283, 173] on div "Insights The Darcy Research team’s summarized opinion of the innovator, the com…" at bounding box center [284, 173] width 43 height 9
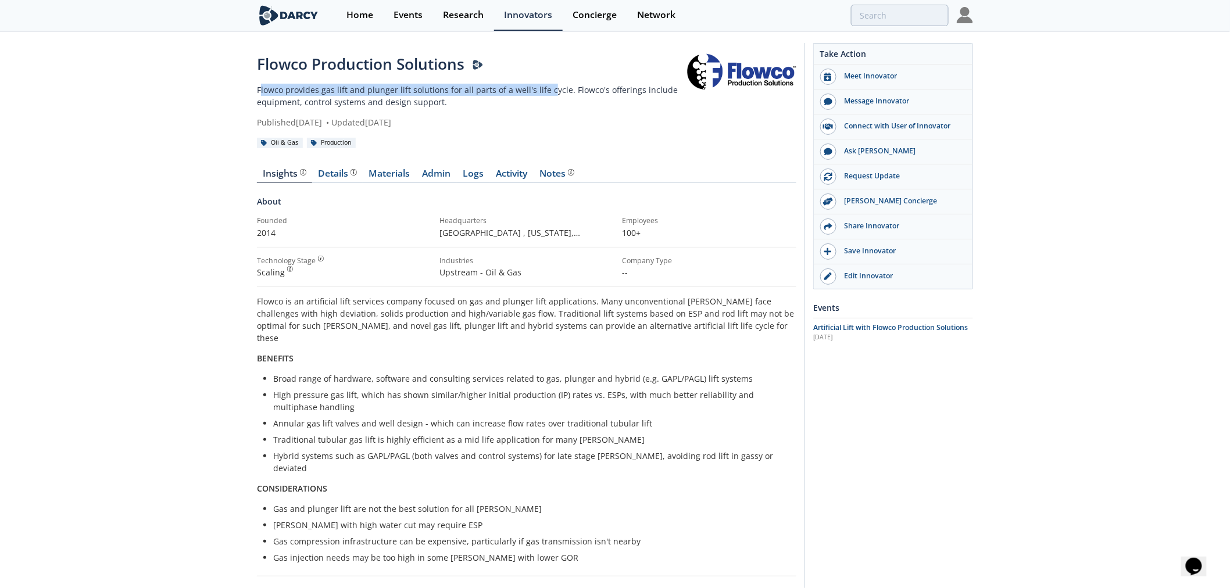
drag, startPoint x: 535, startPoint y: 93, endPoint x: 544, endPoint y: 94, distance: 9.4
click at [544, 94] on p "Flowco provides gas lift and plunger lift solutions for all parts of a well's l…" at bounding box center [471, 96] width 429 height 24
drag, startPoint x: 587, startPoint y: 90, endPoint x: 606, endPoint y: 90, distance: 18.6
click at [606, 90] on p "Flowco provides gas lift and plunger lift solutions for all parts of a well's l…" at bounding box center [471, 96] width 429 height 24
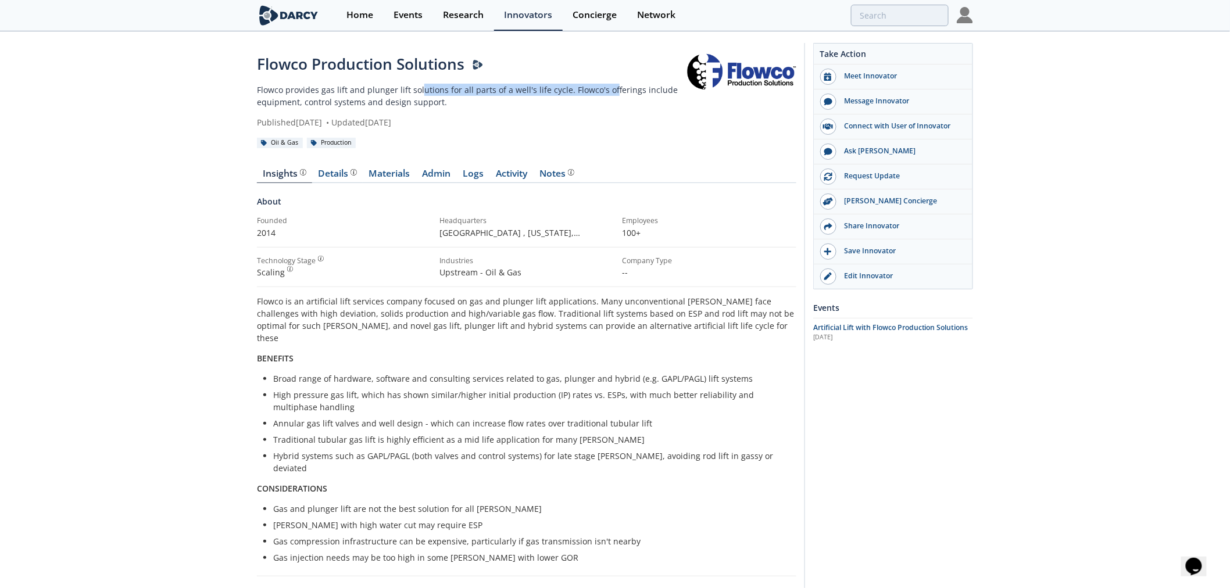
click at [606, 90] on p "Flowco provides gas lift and plunger lift solutions for all parts of a well's l…" at bounding box center [471, 96] width 429 height 24
drag, startPoint x: 276, startPoint y: 105, endPoint x: 525, endPoint y: 105, distance: 248.7
click at [524, 105] on p "Flowco provides gas lift and plunger lift solutions for all parts of a well's l…" at bounding box center [471, 96] width 429 height 24
click at [525, 105] on p "Flowco provides gas lift and plunger lift solutions for all parts of a well's l…" at bounding box center [471, 96] width 429 height 24
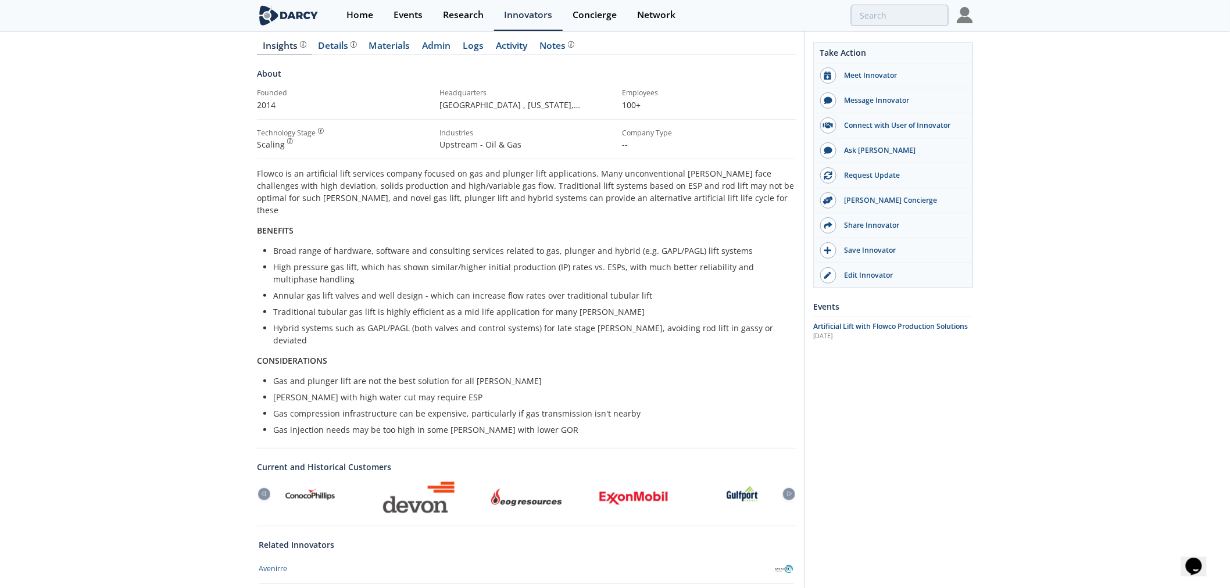
scroll to position [129, 0]
drag, startPoint x: 287, startPoint y: 311, endPoint x: 599, endPoint y: 314, distance: 311.5
click at [599, 321] on li "Hybrid systems such as GAPL/PAGL (both valves and control systems) for late sta…" at bounding box center [530, 333] width 515 height 24
drag, startPoint x: 719, startPoint y: 314, endPoint x: 745, endPoint y: 314, distance: 25.6
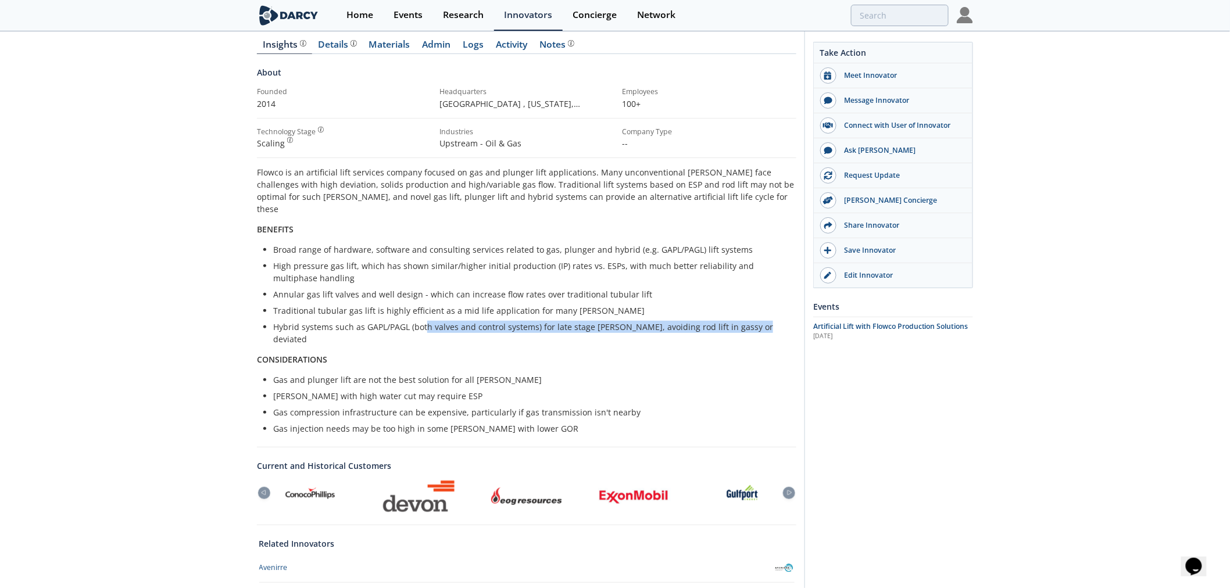
click at [745, 321] on li "Hybrid systems such as GAPL/PAGL (both valves and control systems) for late sta…" at bounding box center [530, 333] width 515 height 24
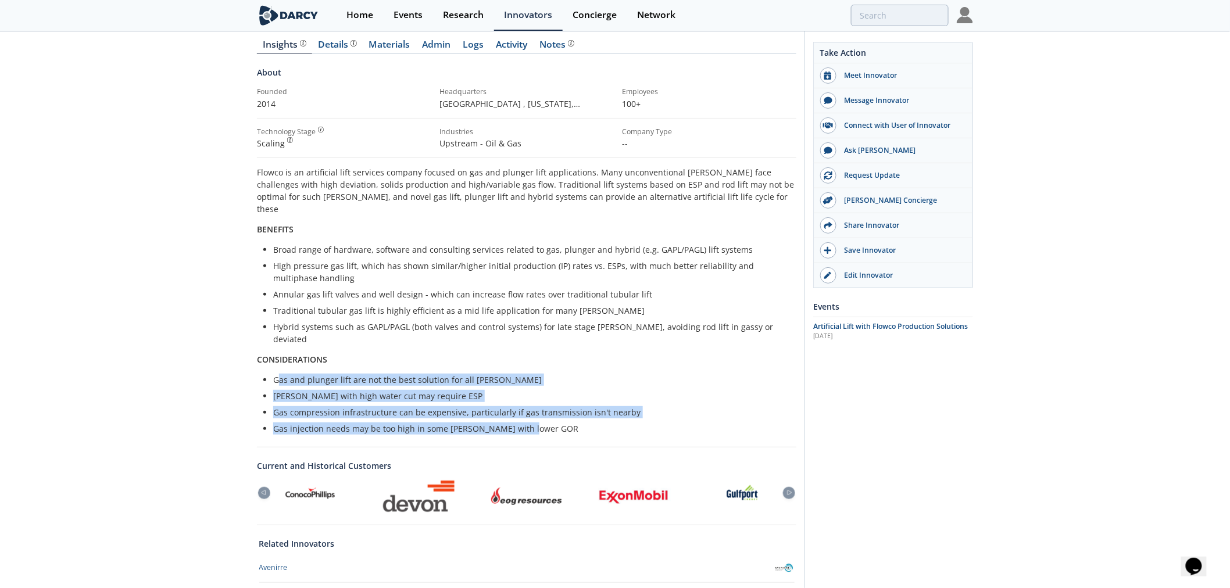
drag, startPoint x: 524, startPoint y: 378, endPoint x: 650, endPoint y: 399, distance: 127.7
click at [649, 399] on ul "Gas and plunger lift are not the best solution for all wells Wells with high wa…" at bounding box center [526, 404] width 523 height 61
click at [650, 422] on li "Gas injection needs may be too high in some wells with lower GOR" at bounding box center [530, 428] width 515 height 12
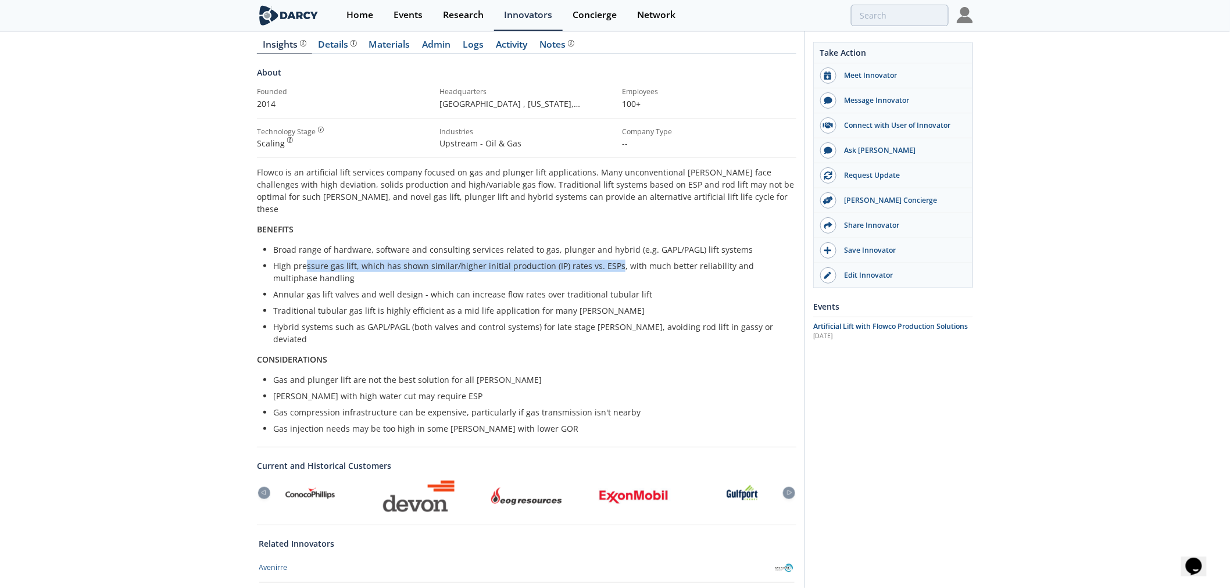
drag, startPoint x: 373, startPoint y: 244, endPoint x: 712, endPoint y: 245, distance: 339.4
click at [702, 245] on ul "Broad range of hardware, software and consulting services related to gas, plung…" at bounding box center [526, 295] width 523 height 102
click at [712, 245] on ul "Broad range of hardware, software and consulting services related to gas, plung…" at bounding box center [526, 295] width 523 height 102
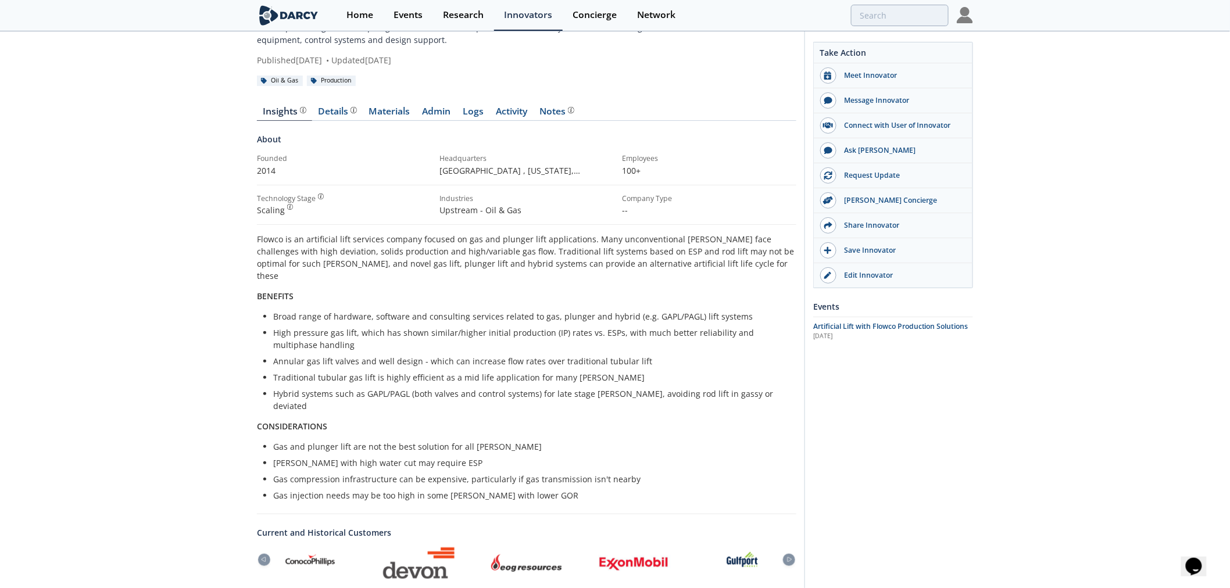
scroll to position [0, 0]
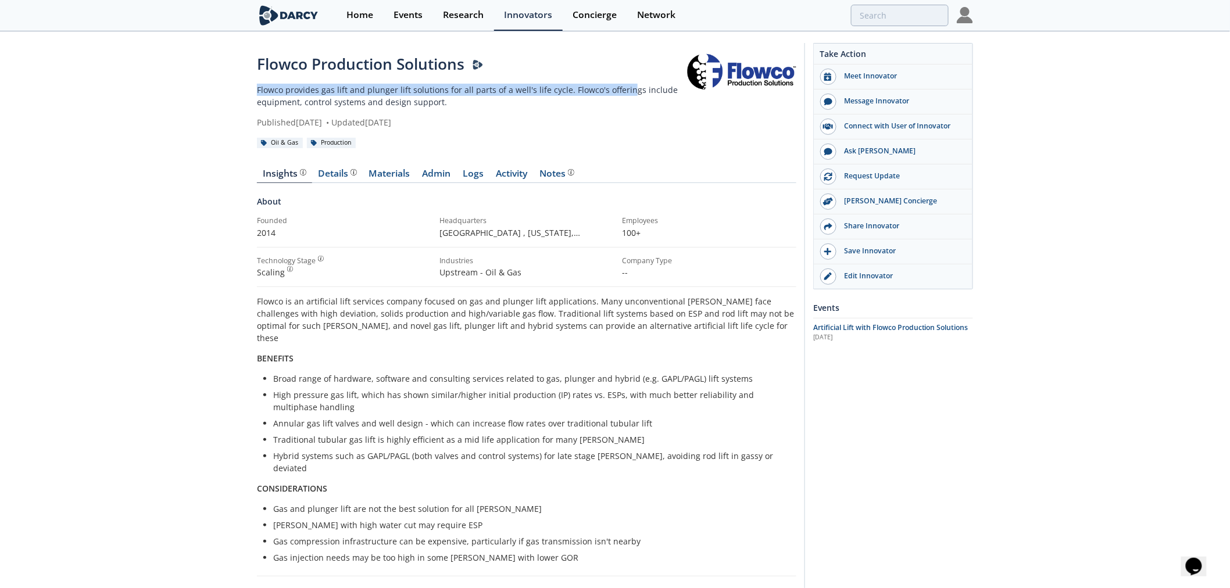
drag, startPoint x: 257, startPoint y: 87, endPoint x: 622, endPoint y: 95, distance: 364.5
click at [622, 95] on p "Flowco provides gas lift and plunger lift solutions for all parts of a well's l…" at bounding box center [471, 96] width 429 height 24
drag, startPoint x: 304, startPoint y: 91, endPoint x: 565, endPoint y: 107, distance: 262.0
click at [564, 107] on p "Flowco provides gas lift and plunger lift solutions for all parts of a well's l…" at bounding box center [471, 96] width 429 height 24
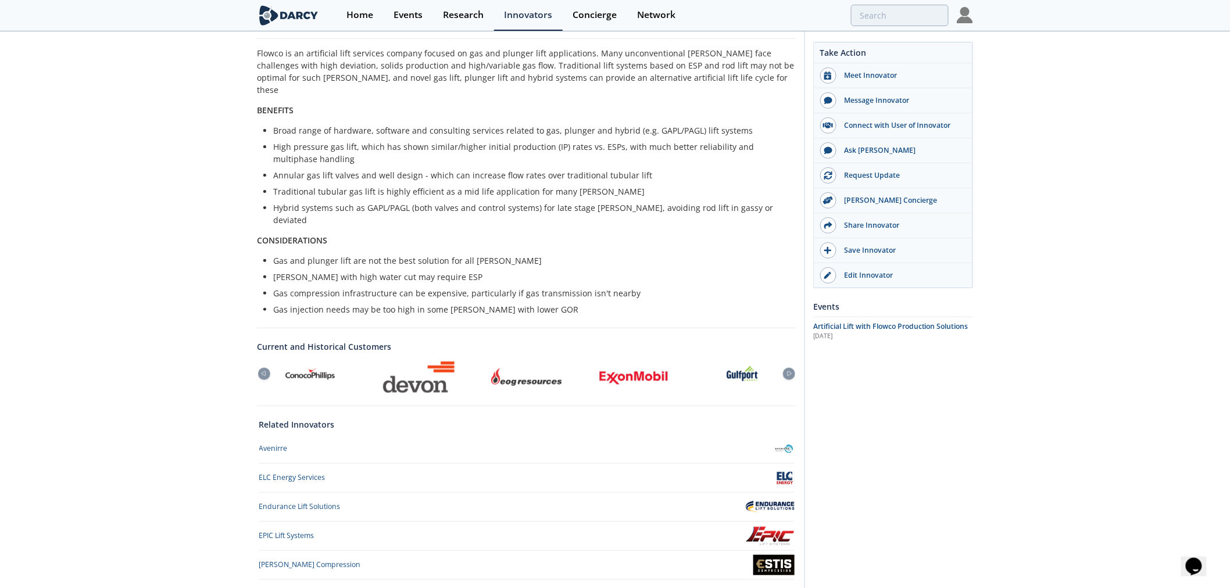
scroll to position [313, 0]
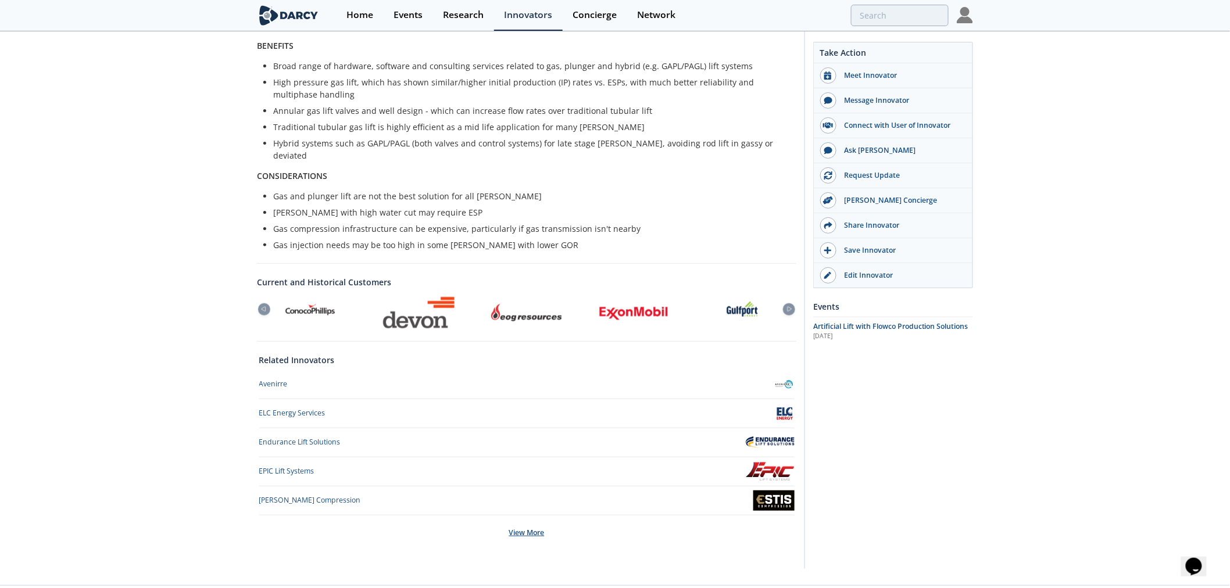
click at [527, 515] on div "View More" at bounding box center [526, 532] width 535 height 35
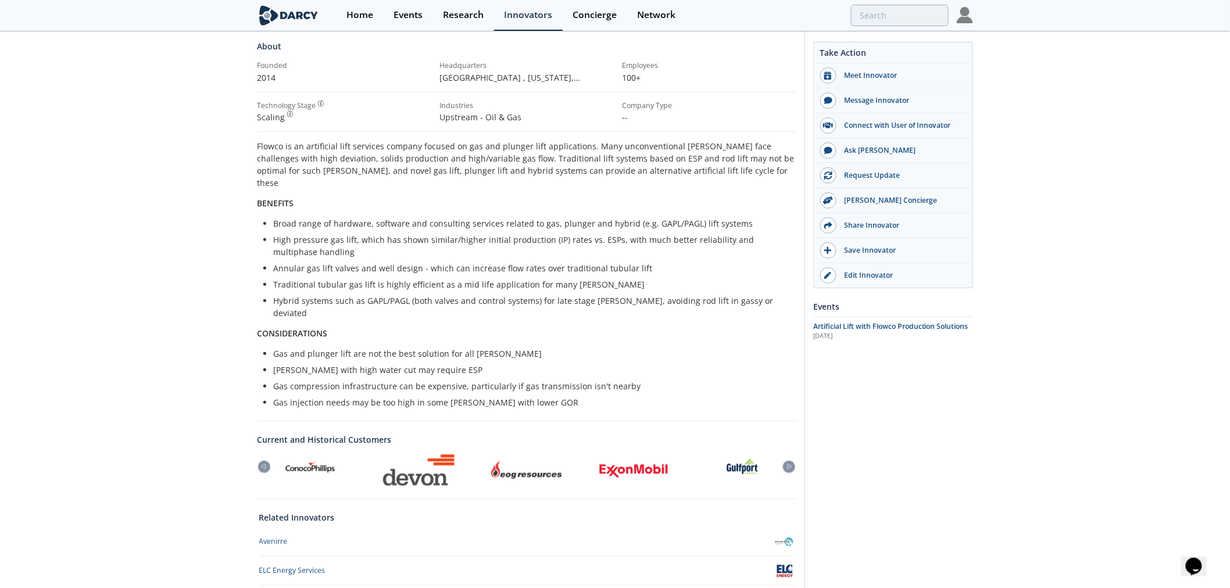
scroll to position [0, 0]
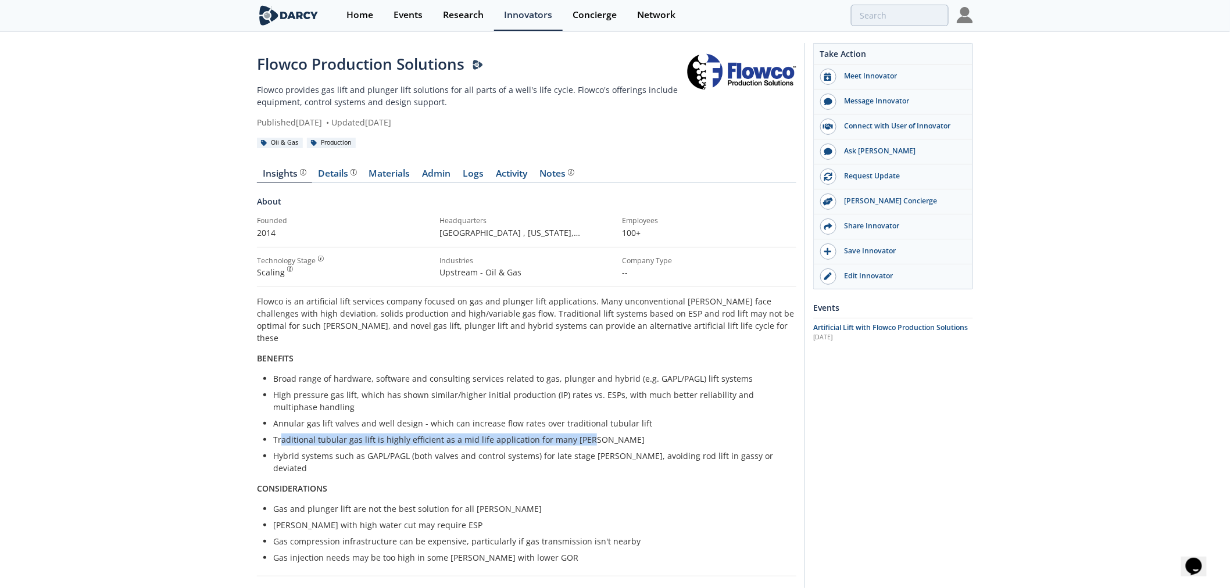
drag, startPoint x: 379, startPoint y: 421, endPoint x: 582, endPoint y: 423, distance: 202.3
click at [582, 434] on li "Traditional tubular gas lift is highly efficient as a mid life application for …" at bounding box center [530, 440] width 515 height 12
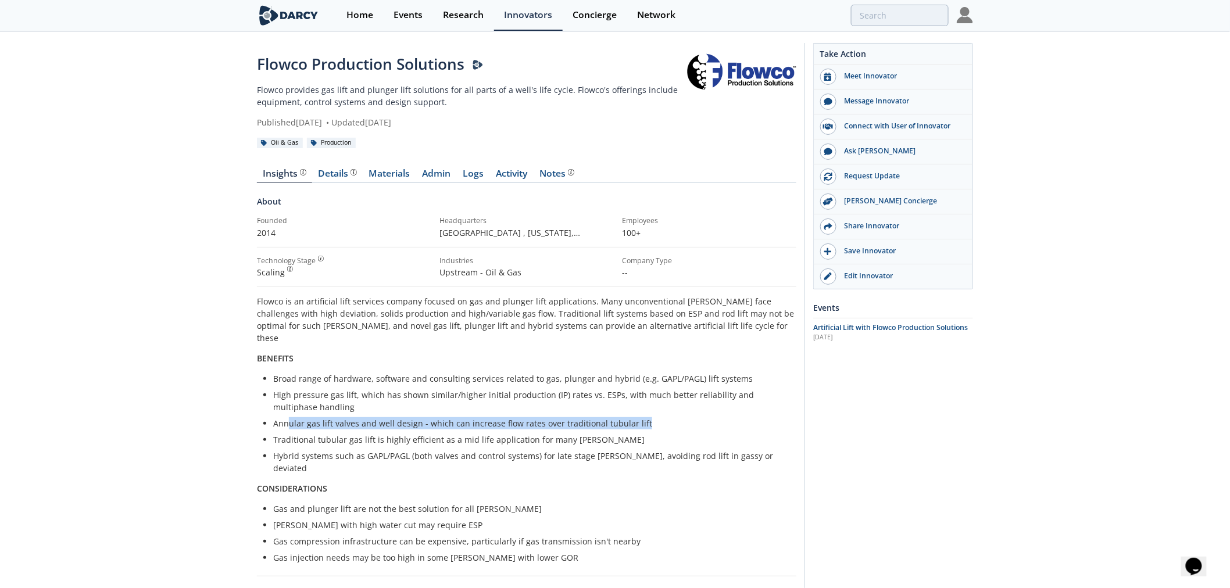
drag, startPoint x: 289, startPoint y: 410, endPoint x: 706, endPoint y: 416, distance: 416.1
click at [706, 417] on li "Annular gas lift valves and well design - which can increase flow rates over tr…" at bounding box center [530, 423] width 515 height 12
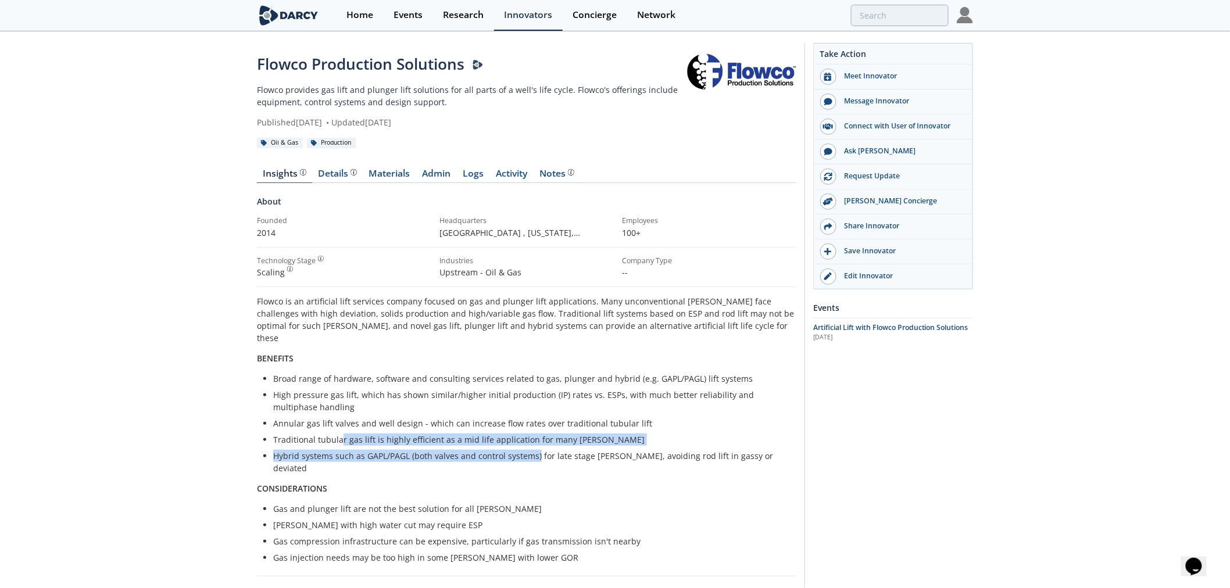
drag, startPoint x: 440, startPoint y: 433, endPoint x: 583, endPoint y: 438, distance: 143.6
click at [581, 438] on ul "Broad range of hardware, software and consulting services related to gas, plung…" at bounding box center [526, 424] width 523 height 102
click at [583, 450] on li "Hybrid systems such as GAPL/PAGL (both valves and control systems) for late sta…" at bounding box center [530, 462] width 515 height 24
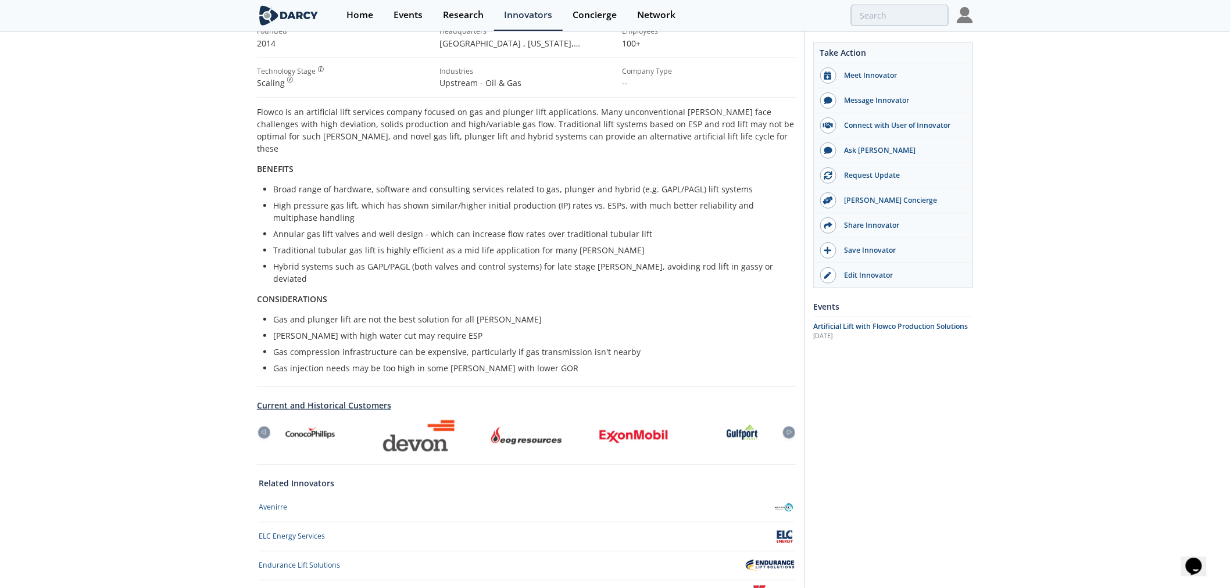
scroll to position [194, 0]
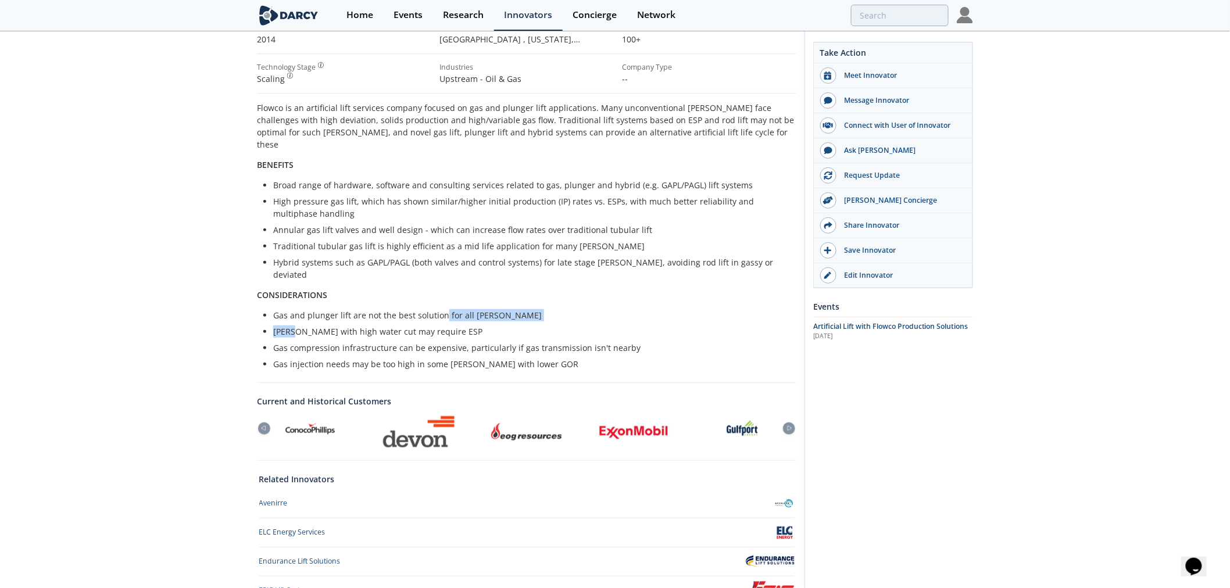
drag, startPoint x: 292, startPoint y: 297, endPoint x: 478, endPoint y: 289, distance: 186.7
click at [478, 309] on ul "Gas and plunger lift are not the best solution for all wells Wells with high wa…" at bounding box center [526, 339] width 523 height 61
click at [479, 309] on li "Gas and plunger lift are not the best solution for all wells" at bounding box center [530, 315] width 515 height 12
drag, startPoint x: 349, startPoint y: 293, endPoint x: 562, endPoint y: 292, distance: 213.3
click at [562, 309] on li "Gas and plunger lift are not the best solution for all wells" at bounding box center [530, 315] width 515 height 12
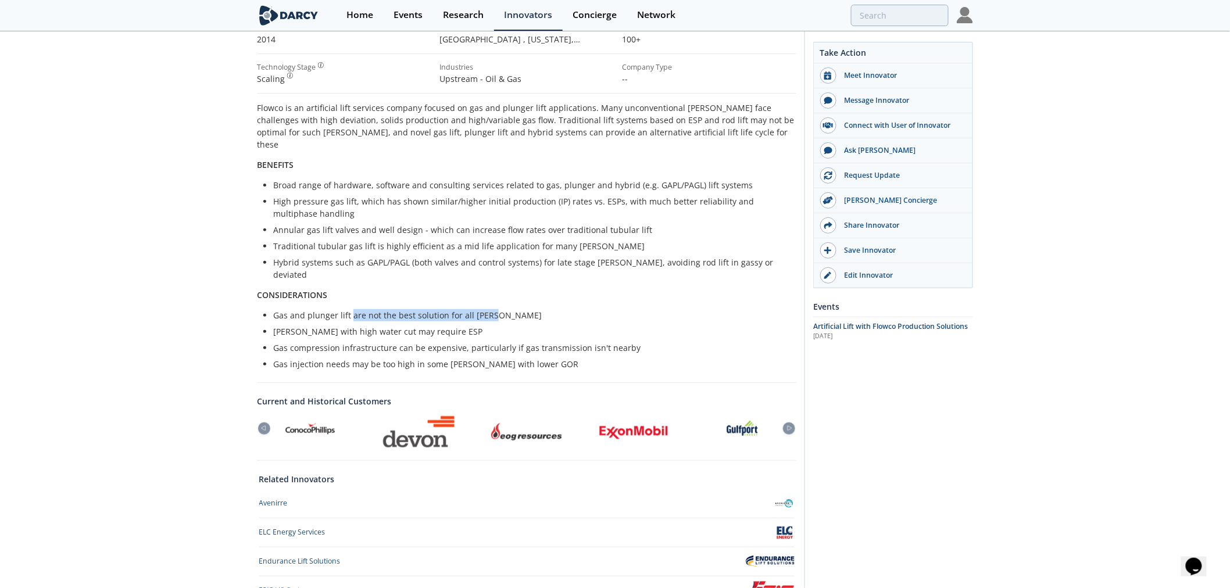
click at [562, 309] on li "Gas and plunger lift are not the best solution for all wells" at bounding box center [530, 315] width 515 height 12
drag, startPoint x: 247, startPoint y: 269, endPoint x: 428, endPoint y: 270, distance: 180.7
click at [428, 270] on div "Flowco Production Solutions Flowco provides gas lift and plunger lift solutions…" at bounding box center [615, 344] width 1230 height 1011
click at [428, 289] on p "CONSIDERATIONS" at bounding box center [526, 295] width 539 height 12
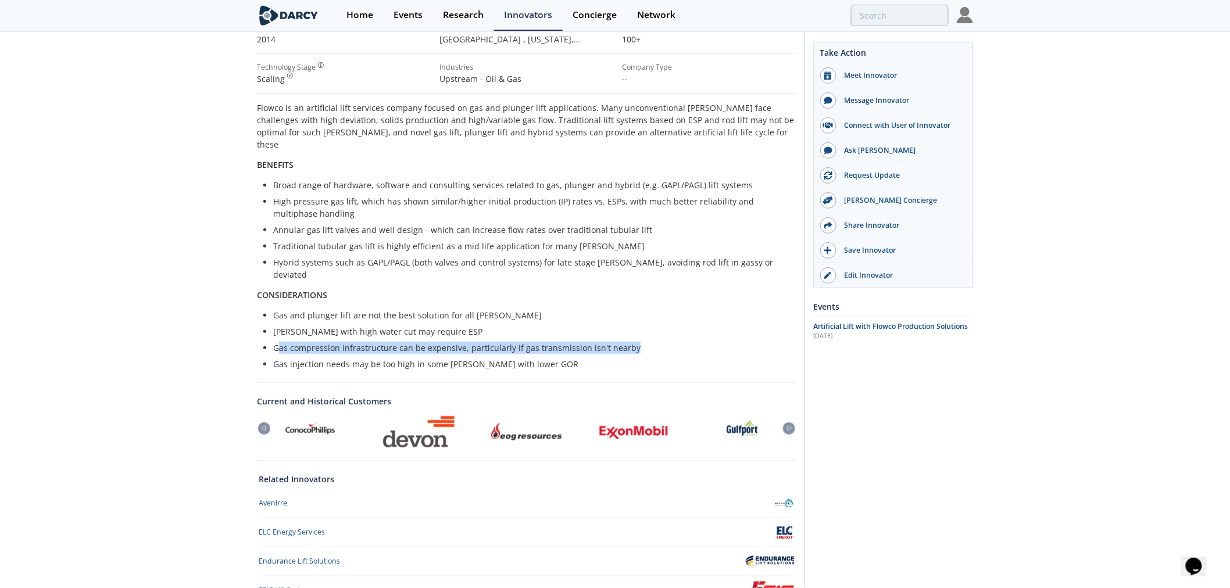
drag, startPoint x: 276, startPoint y: 321, endPoint x: 640, endPoint y: 325, distance: 363.8
click at [640, 342] on li "Gas compression infrastructure can be expensive, particularly if gas transmissi…" at bounding box center [530, 348] width 515 height 12
drag, startPoint x: 396, startPoint y: 321, endPoint x: 665, endPoint y: 321, distance: 269.7
click at [665, 342] on li "Gas compression infrastructure can be expensive, particularly if gas transmissi…" at bounding box center [530, 348] width 515 height 12
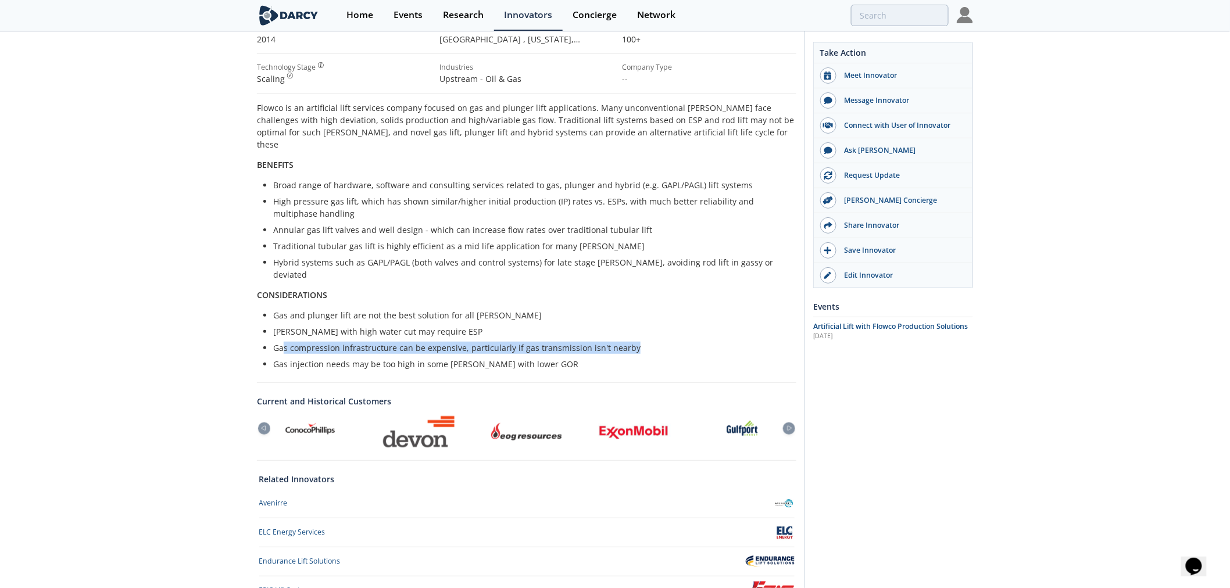
click at [665, 342] on li "Gas compression infrastructure can be expensive, particularly if gas transmissi…" at bounding box center [530, 348] width 515 height 12
drag, startPoint x: 486, startPoint y: 320, endPoint x: 678, endPoint y: 320, distance: 191.8
click at [678, 342] on li "Gas compression infrastructure can be expensive, particularly if gas transmissi…" at bounding box center [530, 348] width 515 height 12
drag, startPoint x: 646, startPoint y: 328, endPoint x: 727, endPoint y: 328, distance: 80.8
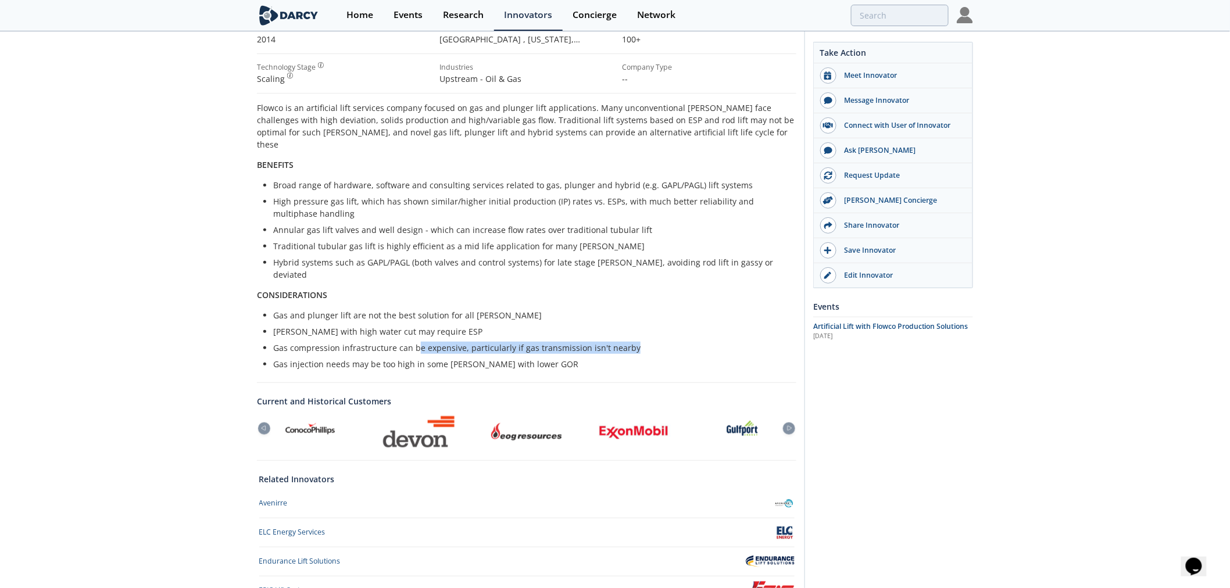
click at [727, 342] on li "Gas compression infrastructure can be expensive, particularly if gas transmissi…" at bounding box center [530, 348] width 515 height 12
drag, startPoint x: 283, startPoint y: 342, endPoint x: 646, endPoint y: 342, distance: 362.6
click at [646, 358] on li "Gas injection needs may be too high in some wells with lower GOR" at bounding box center [530, 364] width 515 height 12
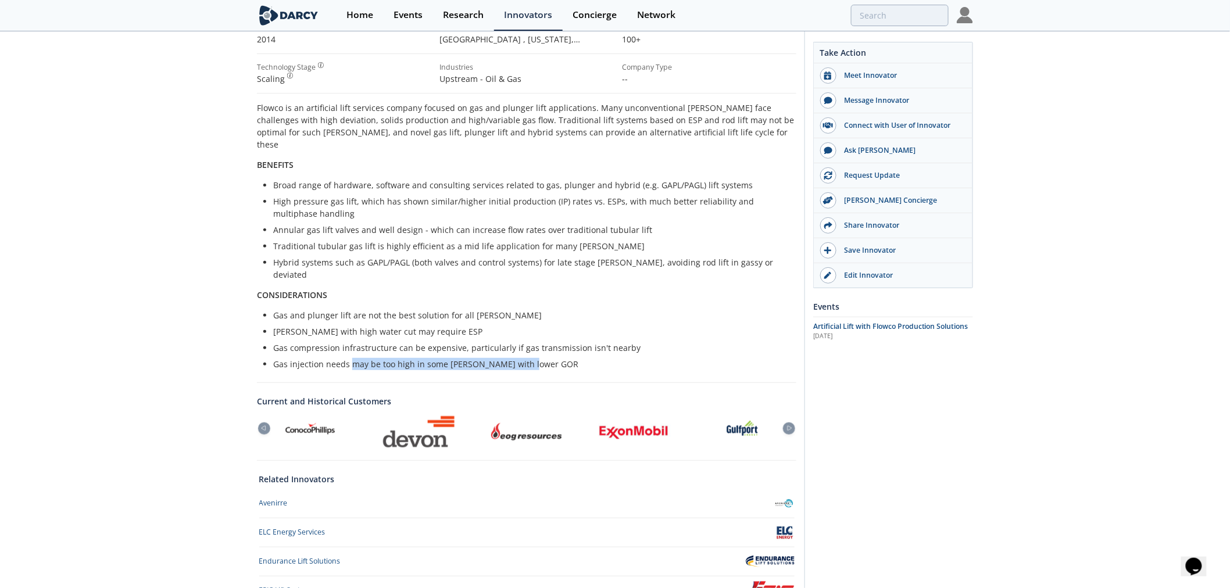
drag, startPoint x: 350, startPoint y: 335, endPoint x: 658, endPoint y: 332, distance: 308.0
click at [658, 332] on ul "Gas and plunger lift are not the best solution for all wells Wells with high wa…" at bounding box center [526, 339] width 523 height 61
drag, startPoint x: 543, startPoint y: 333, endPoint x: 625, endPoint y: 333, distance: 81.4
click at [625, 358] on li "Gas injection needs may be too high in some wells with lower GOR" at bounding box center [530, 364] width 515 height 12
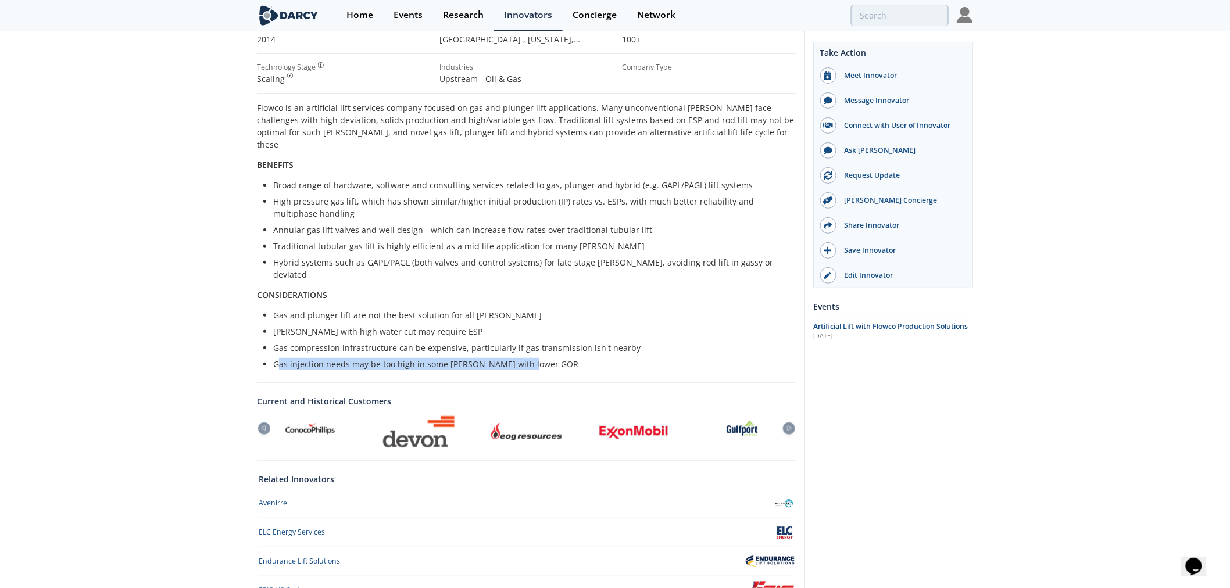
drag, startPoint x: 497, startPoint y: 334, endPoint x: 391, endPoint y: 329, distance: 106.5
click at [497, 358] on li "Gas injection needs may be too high in some wells with lower GOR" at bounding box center [530, 364] width 515 height 12
click at [292, 342] on li "Gas compression infrastructure can be expensive, particularly if gas transmissi…" at bounding box center [530, 348] width 515 height 12
click at [645, 358] on li "Gas injection needs may be too high in some wells with lower GOR" at bounding box center [530, 364] width 515 height 12
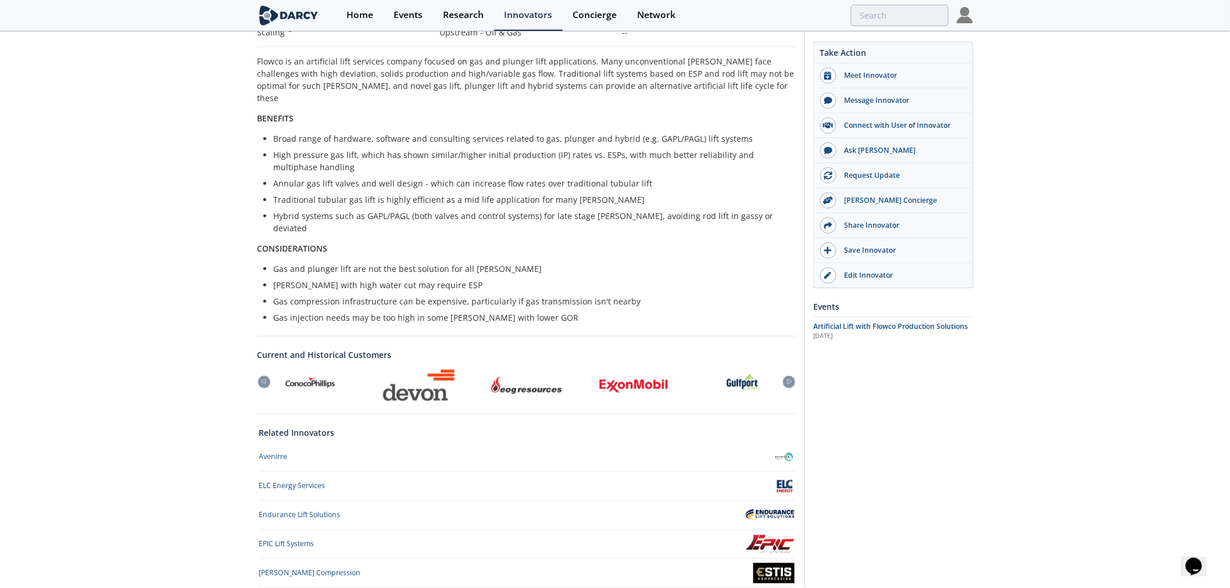
scroll to position [0, 0]
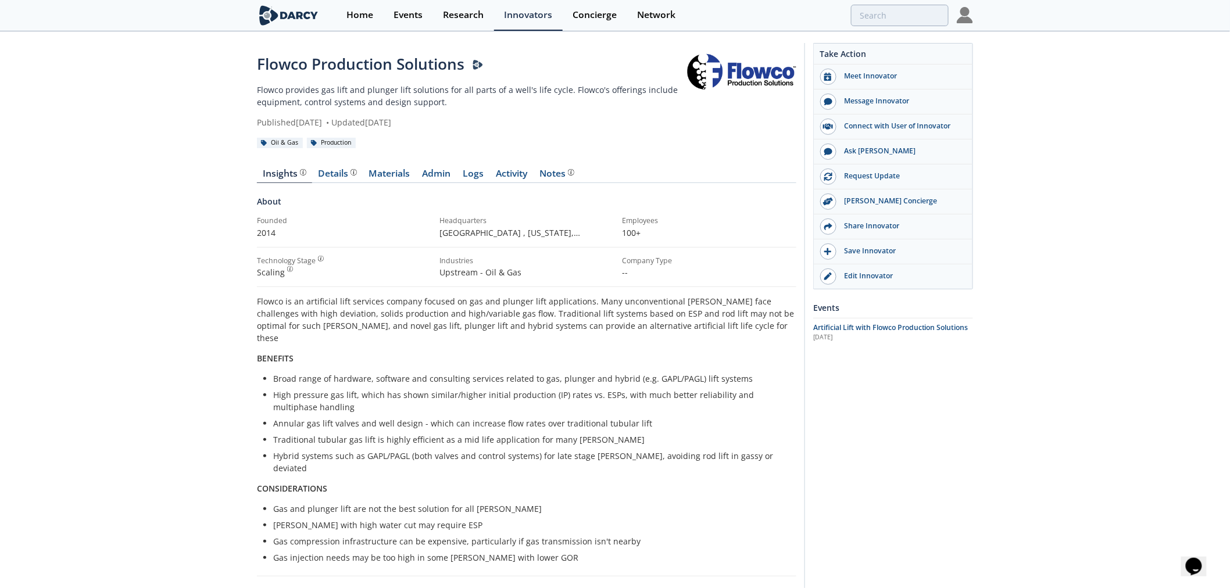
drag, startPoint x: 259, startPoint y: 119, endPoint x: 464, endPoint y: 120, distance: 205.1
click at [464, 120] on div "Published September 14, 2020 • Updated August 24, 2025" at bounding box center [471, 122] width 429 height 12
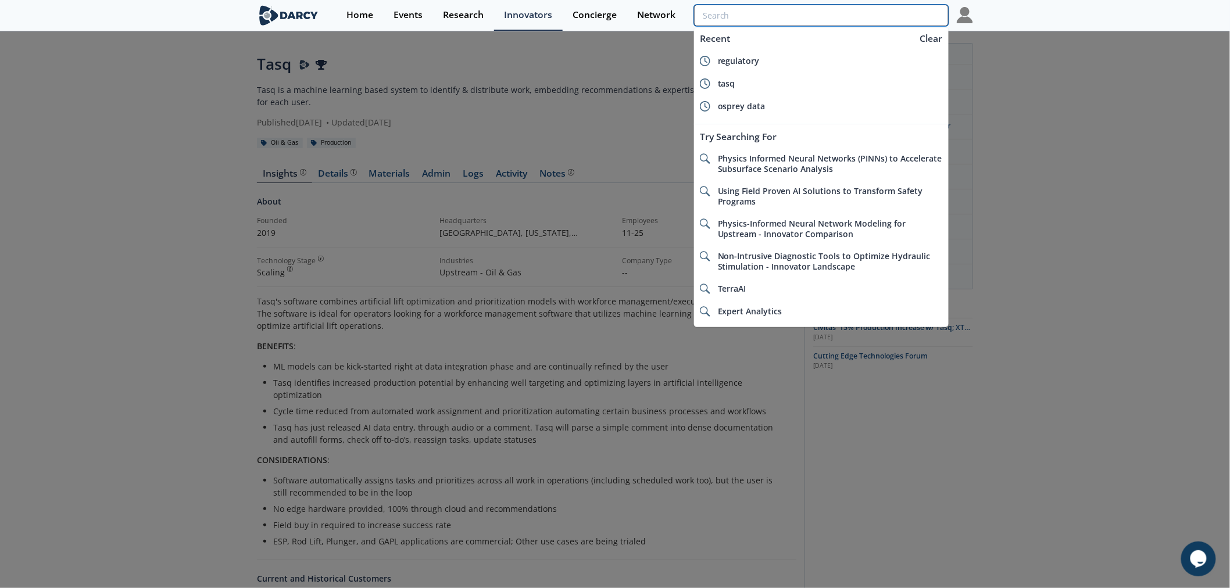
click at [896, 18] on input "search" at bounding box center [821, 16] width 255 height 22
paste input "XSPOC"
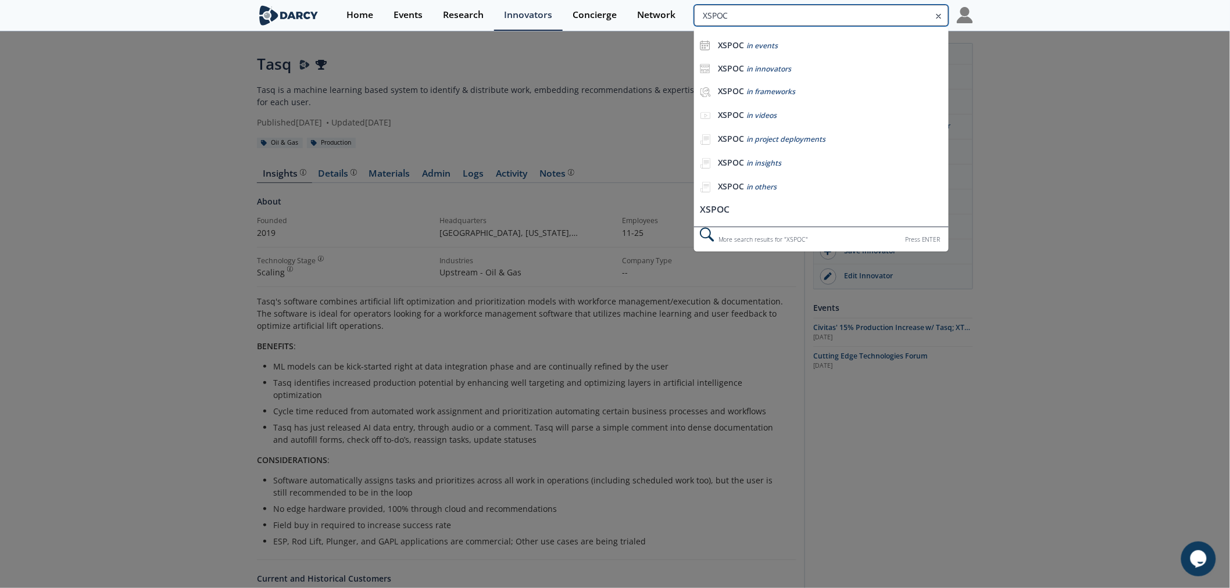
type input "XSPOC"
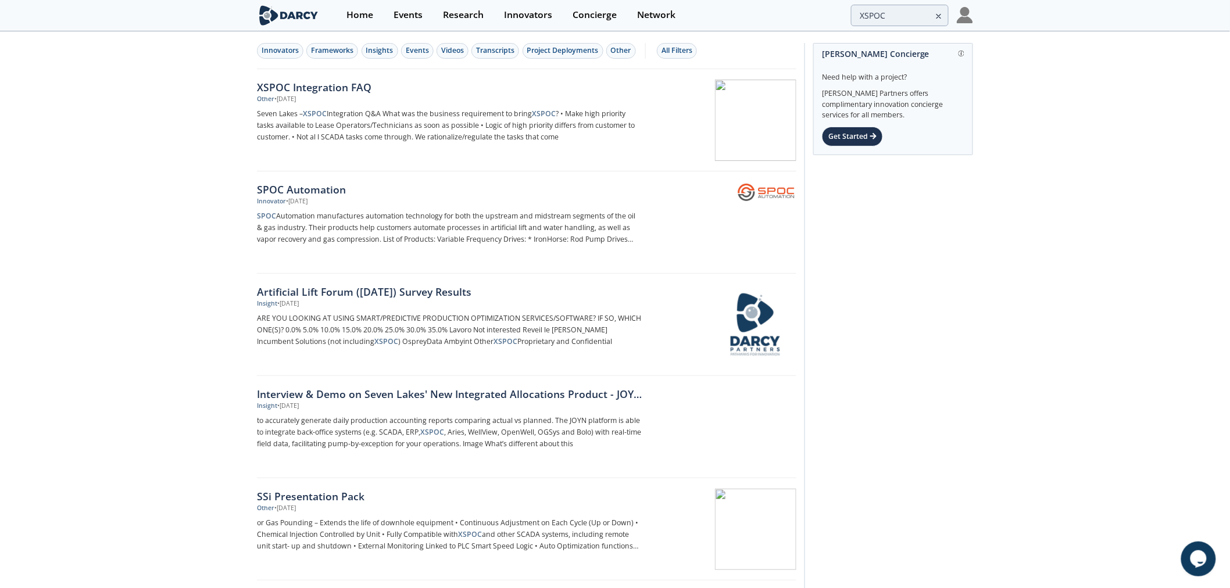
click at [346, 88] on div "XSPOC Integration FAQ" at bounding box center [449, 87] width 385 height 15
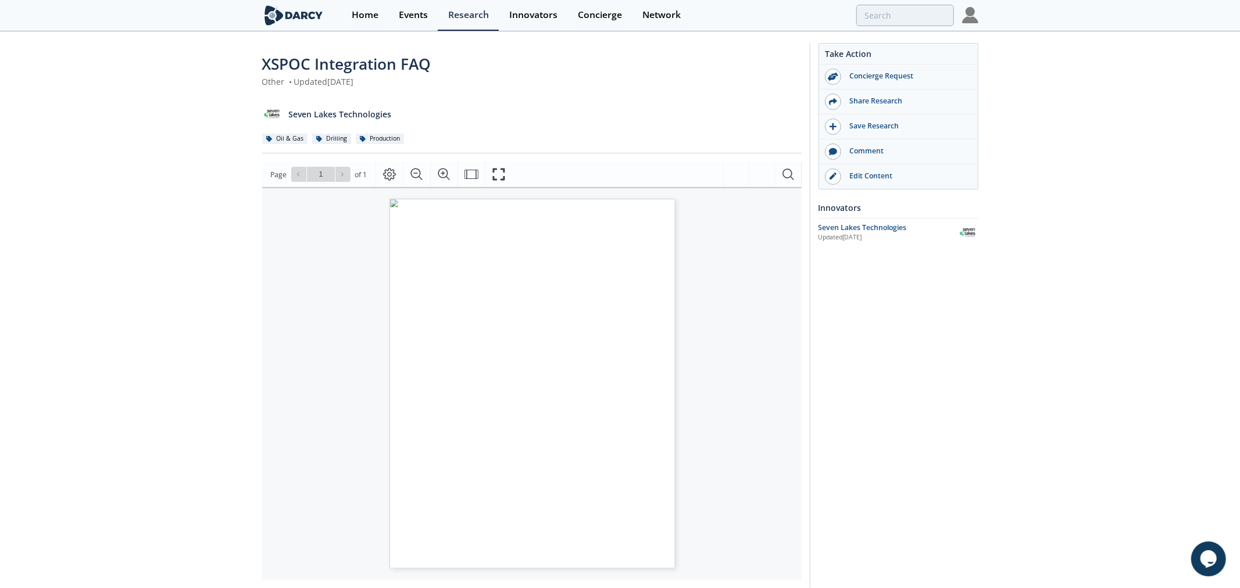
drag, startPoint x: 518, startPoint y: 293, endPoint x: 629, endPoint y: 292, distance: 111.0
click at [629, 292] on span "Make high priority tasks available to Lease Operators/Technicians as" at bounding box center [534, 292] width 189 height 6
drag, startPoint x: 447, startPoint y: 305, endPoint x: 626, endPoint y: 306, distance: 178.4
click at [619, 306] on div "Seven Lakes – XSPOC Integration Q&A What was the business requirement to bring …" at bounding box center [504, 347] width 230 height 297
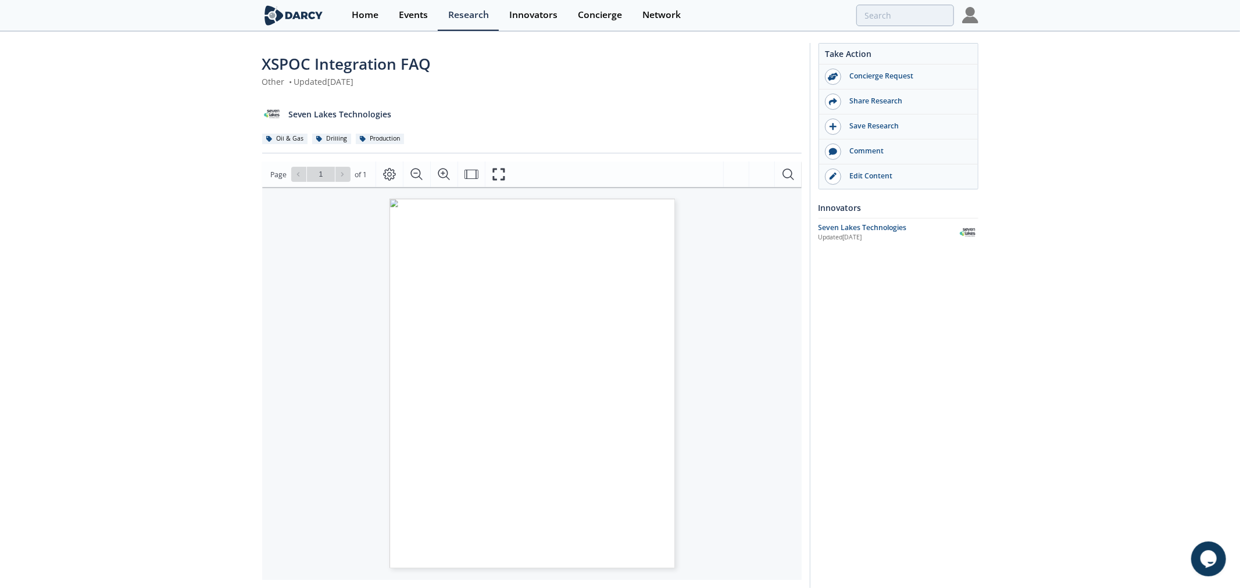
click at [549, 303] on span "Logic of high priority differs from customer to customer." at bounding box center [518, 306] width 157 height 6
drag, startPoint x: 445, startPoint y: 310, endPoint x: 614, endPoint y: 310, distance: 169.7
click at [614, 310] on span "Not all SCADA tasks come through. We rationalize/regulate the tasks" at bounding box center [535, 313] width 191 height 6
drag, startPoint x: 442, startPoint y: 320, endPoint x: 527, endPoint y: 320, distance: 84.9
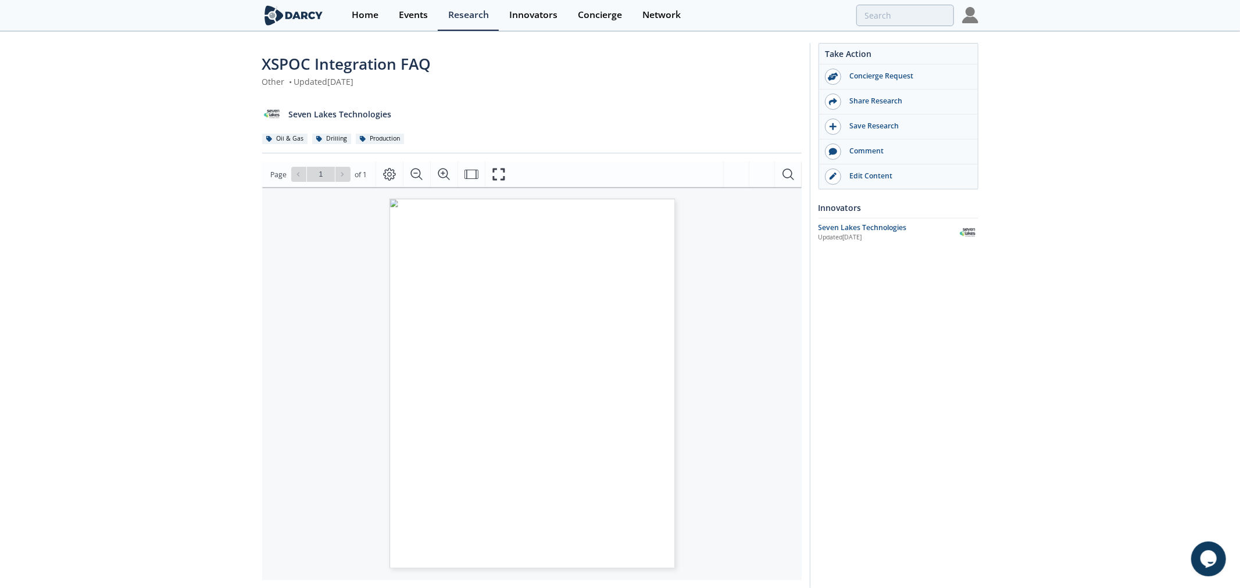
click at [527, 320] on div "Seven Lakes – XSPOC Integration Q&A What was the business requirement to bring …" at bounding box center [504, 347] width 230 height 297
click at [527, 320] on span "Page 1" at bounding box center [998, 466] width 996 height 472
type input "XSPOC"
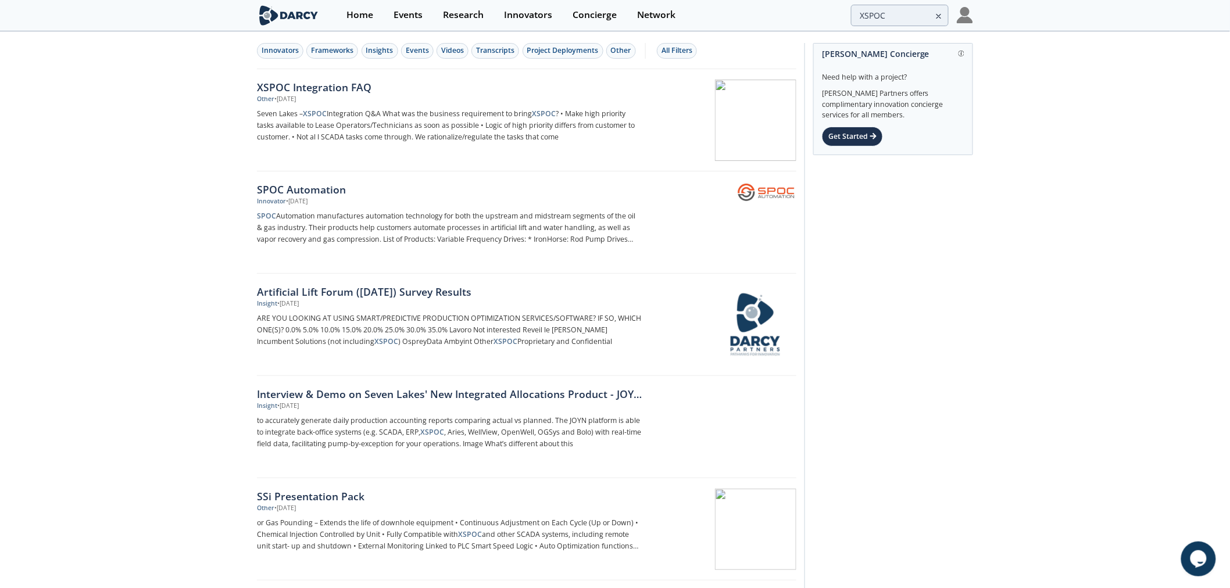
click at [277, 187] on div "SPOC Automation" at bounding box center [449, 189] width 385 height 15
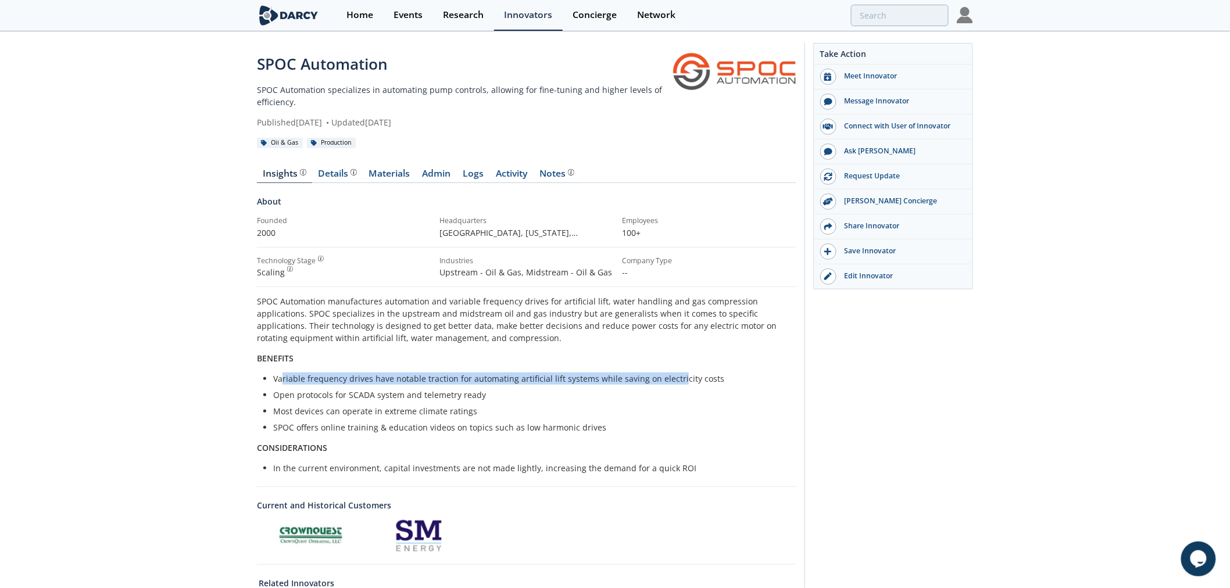
drag, startPoint x: 501, startPoint y: 382, endPoint x: 675, endPoint y: 382, distance: 174.3
click at [675, 382] on li "Variable frequency drives have notable traction for automating artificial lift …" at bounding box center [530, 379] width 515 height 12
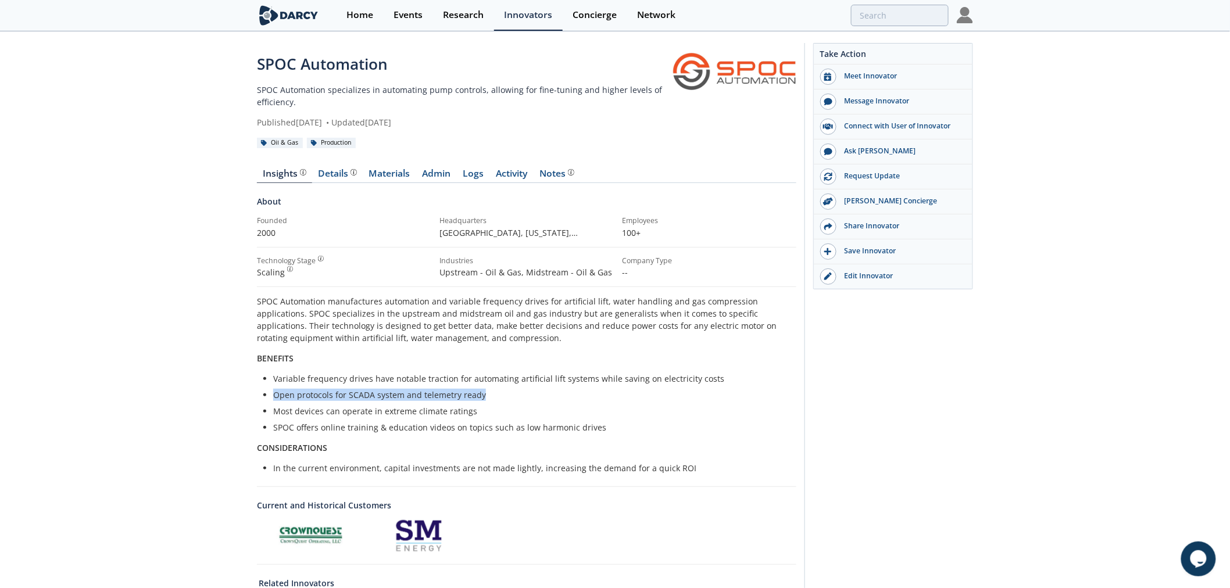
drag, startPoint x: 262, startPoint y: 390, endPoint x: 521, endPoint y: 389, distance: 259.2
click at [521, 389] on div "SPOC Automation manufactures automation and variable frequency drives for artif…" at bounding box center [526, 384] width 539 height 179
click at [521, 389] on li "Open protocols for SCADA system and telemetry ready" at bounding box center [530, 395] width 515 height 12
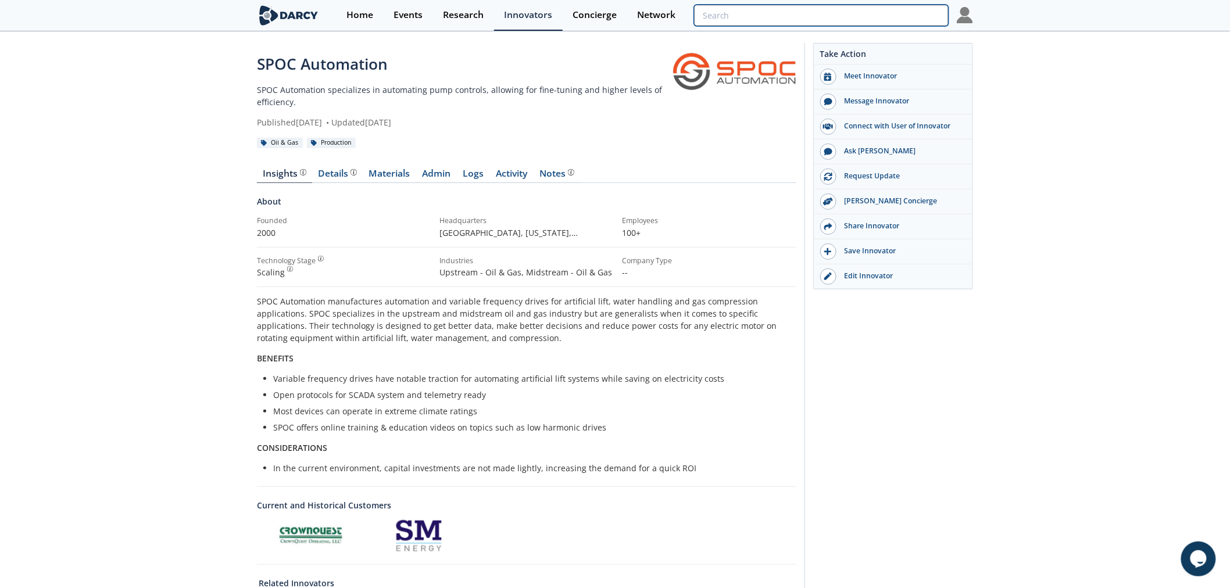
click at [886, 19] on input "search" at bounding box center [821, 16] width 255 height 22
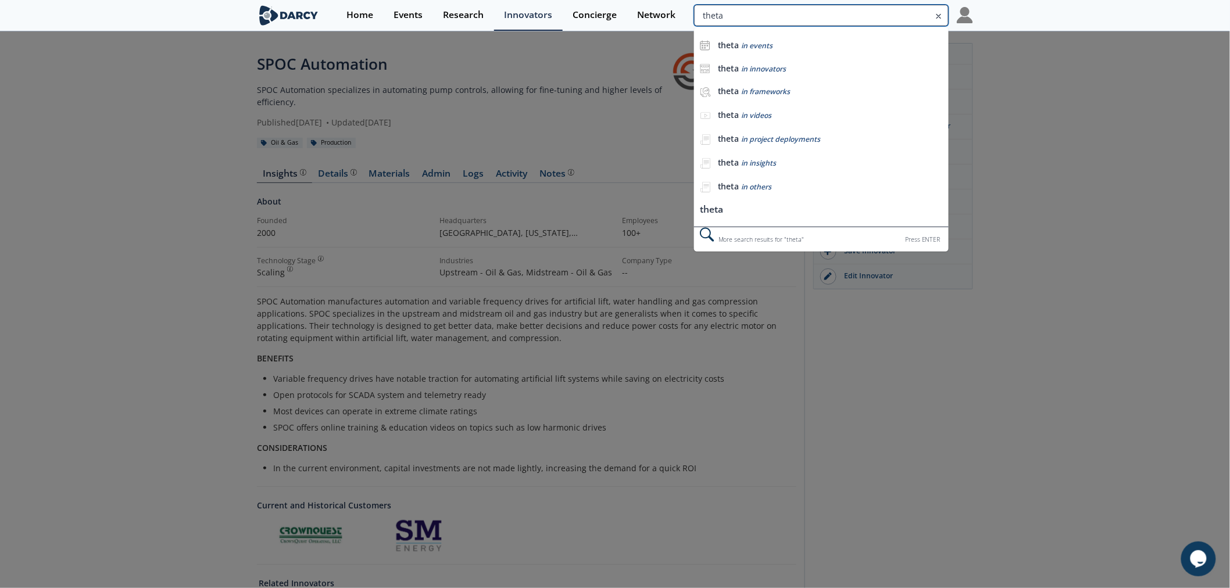
type input "theta"
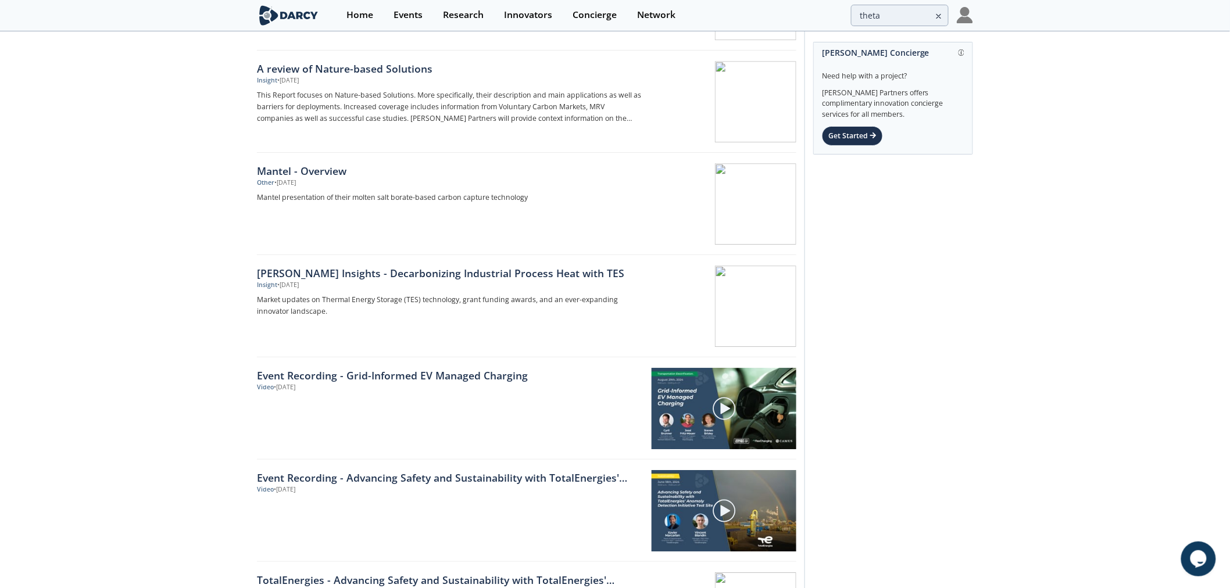
scroll to position [1600, 0]
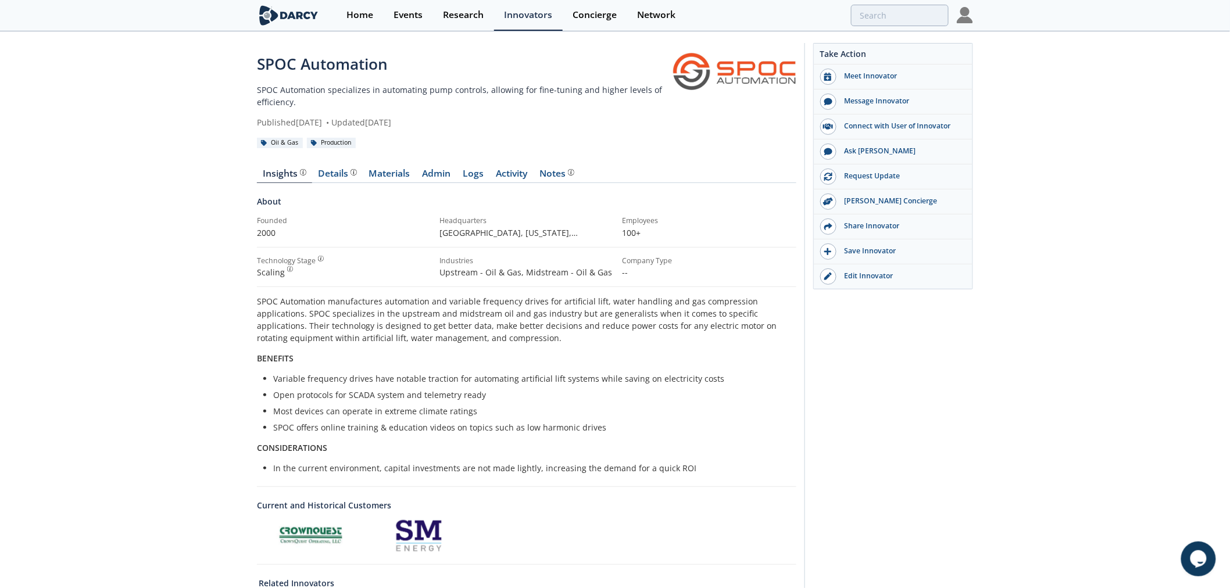
type input "XSPOC"
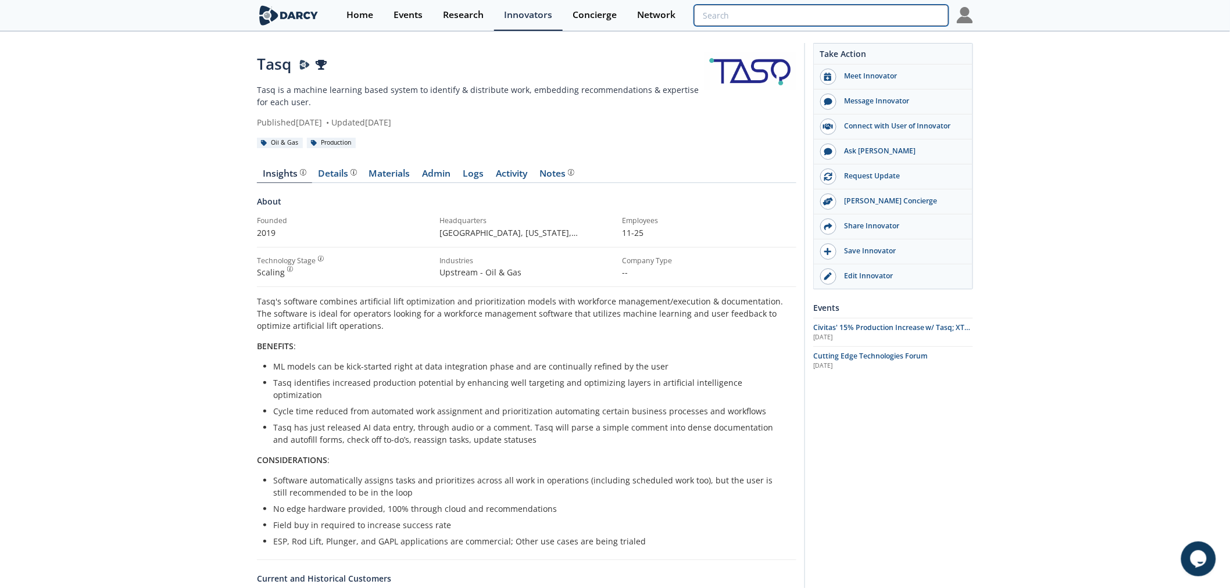
click at [897, 13] on input "search" at bounding box center [821, 16] width 255 height 22
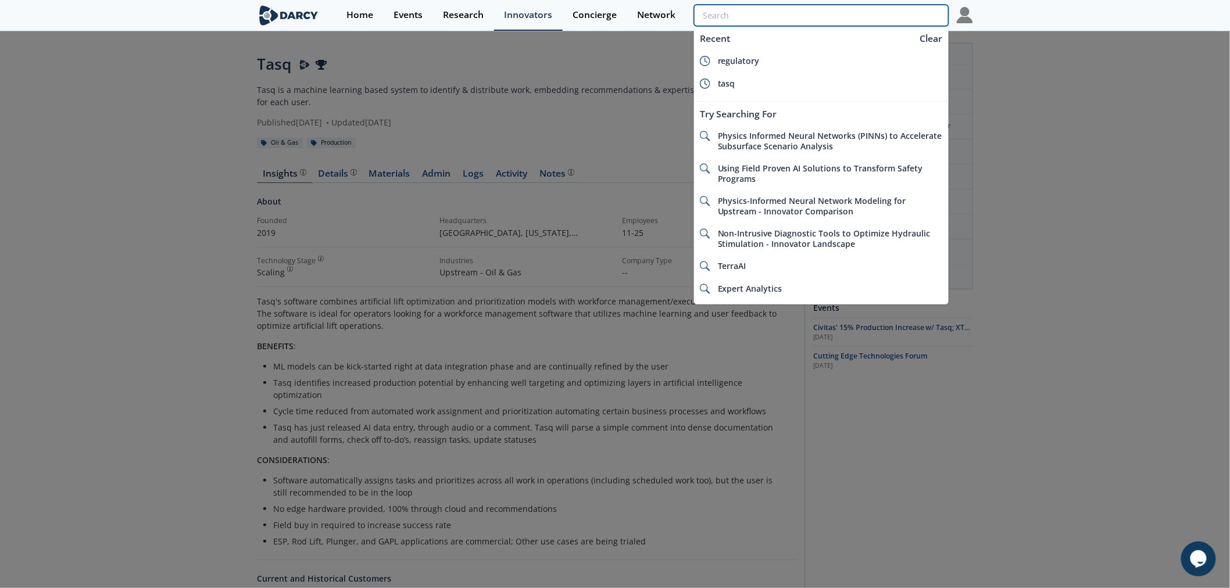
paste input "Aloxy"
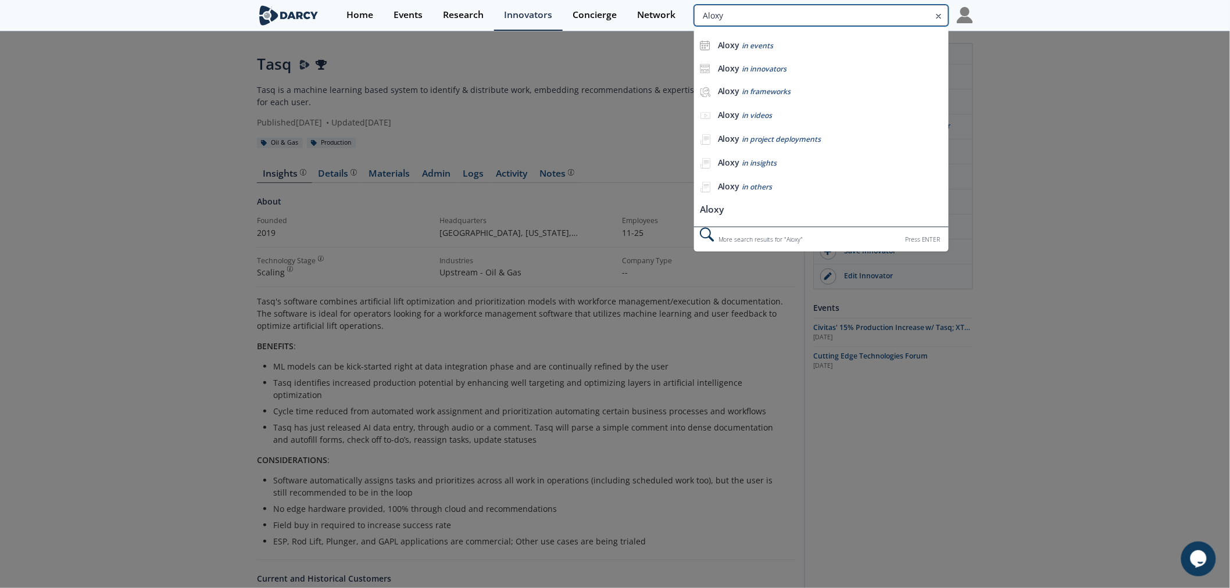
type input "Aloxy"
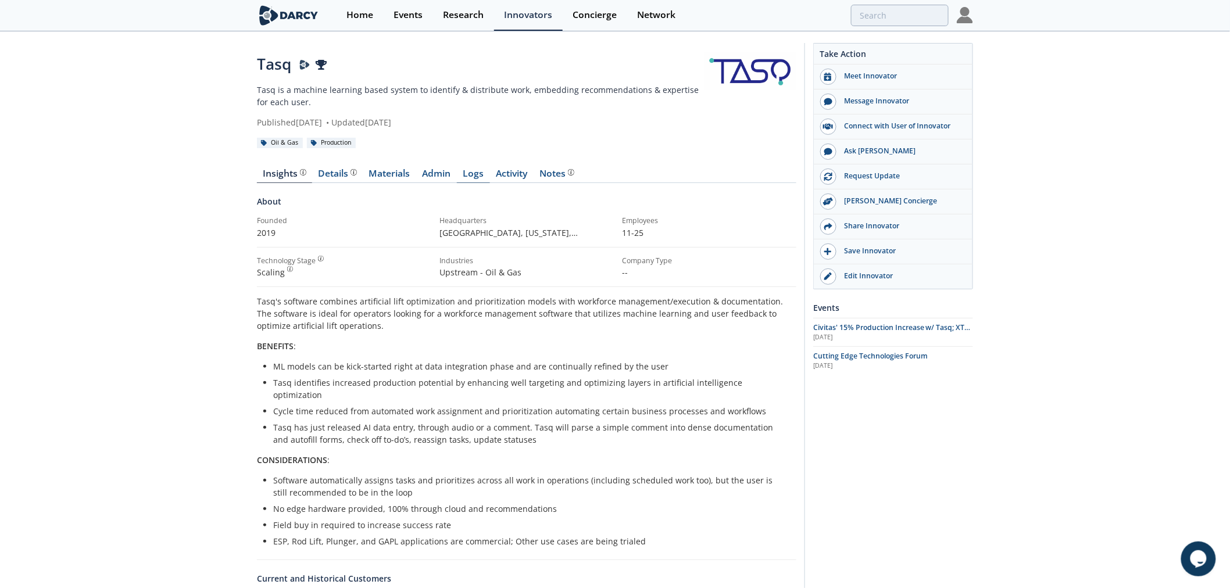
click at [465, 181] on link "Logs" at bounding box center [473, 176] width 33 height 14
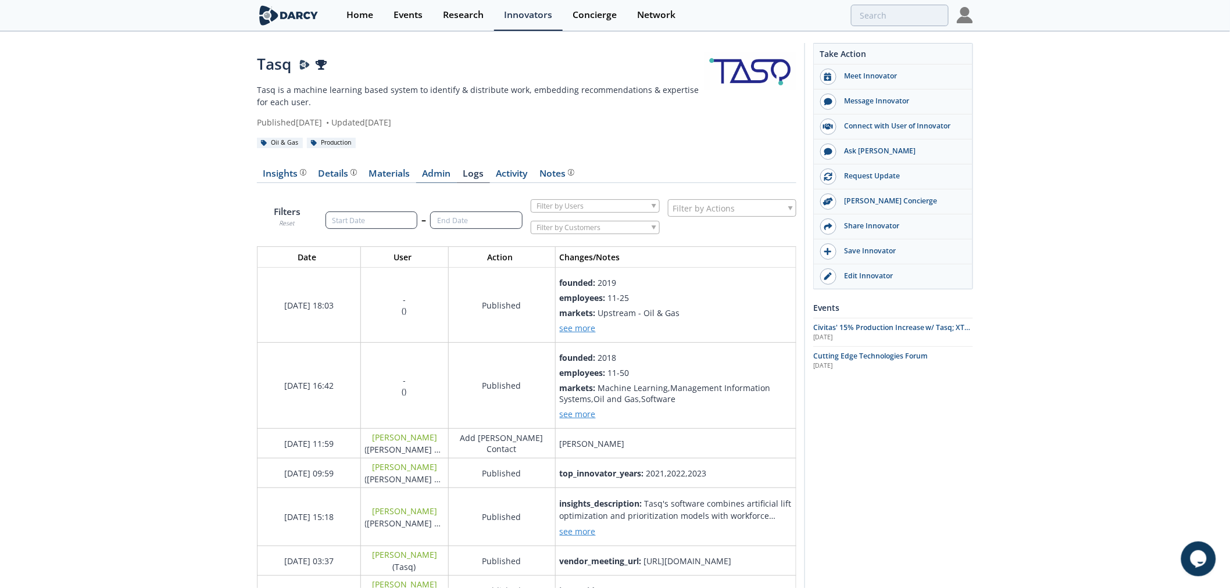
scroll to position [1405, 559]
click at [442, 177] on link "Admin" at bounding box center [436, 176] width 41 height 14
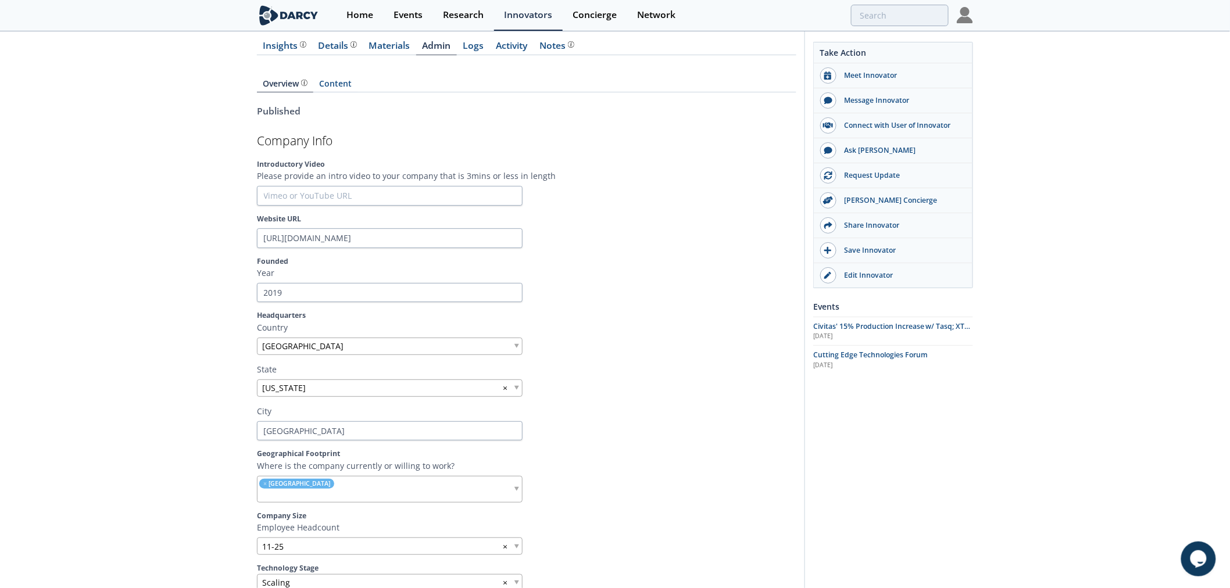
scroll to position [129, 0]
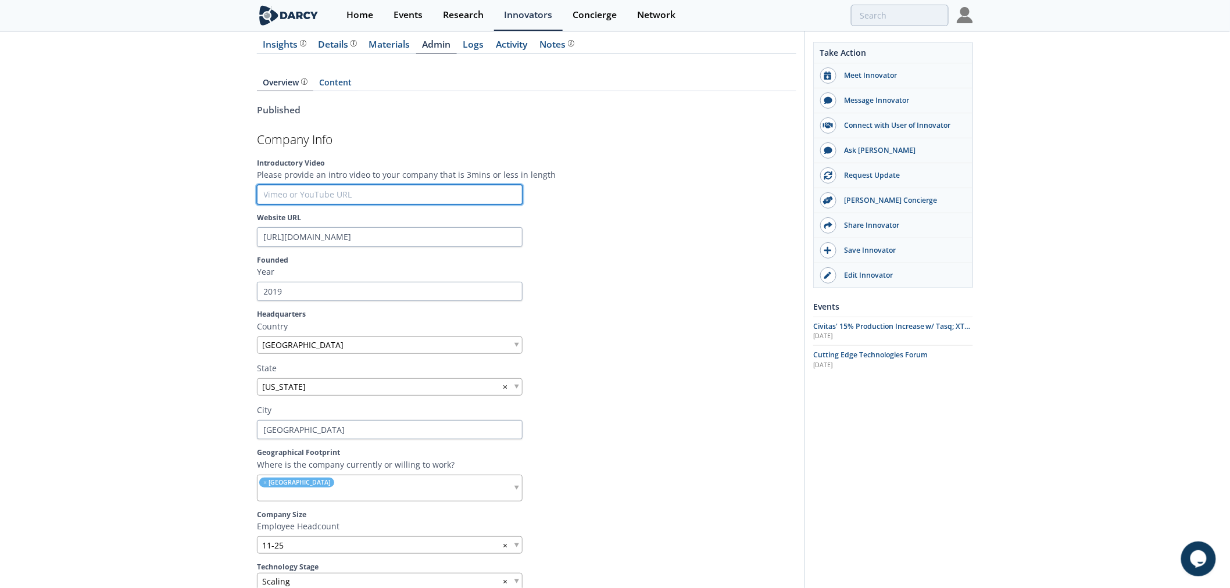
click at [297, 199] on input "text" at bounding box center [390, 195] width 266 height 20
drag, startPoint x: 428, startPoint y: 173, endPoint x: 553, endPoint y: 169, distance: 125.6
click at [553, 169] on p "Please provide an intro video to your company that is 3mins or less in length" at bounding box center [526, 175] width 539 height 12
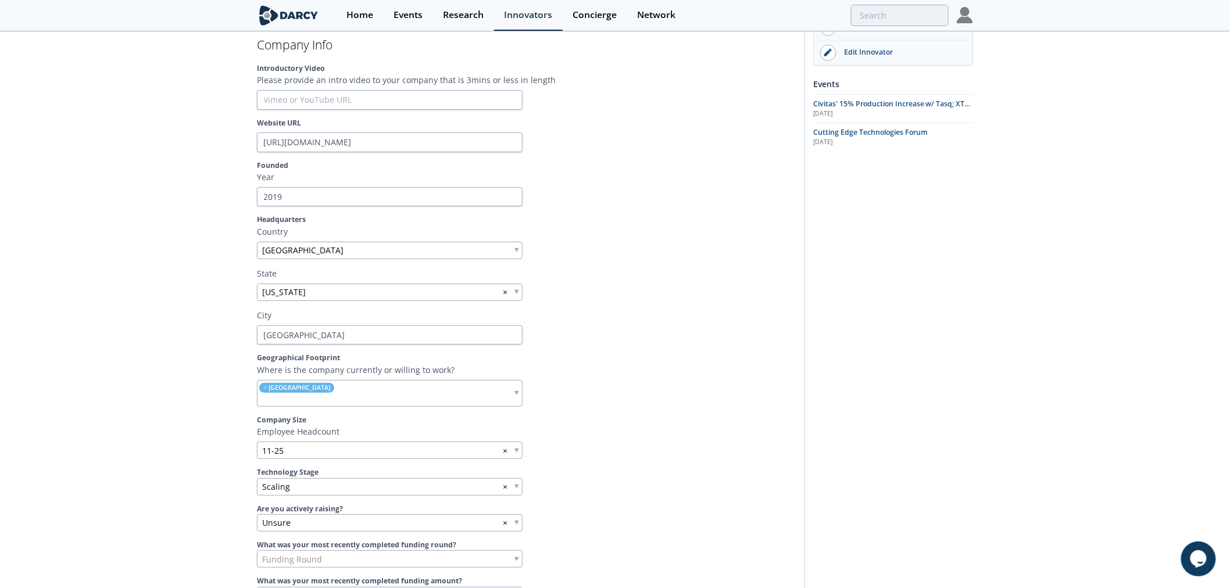
scroll to position [0, 0]
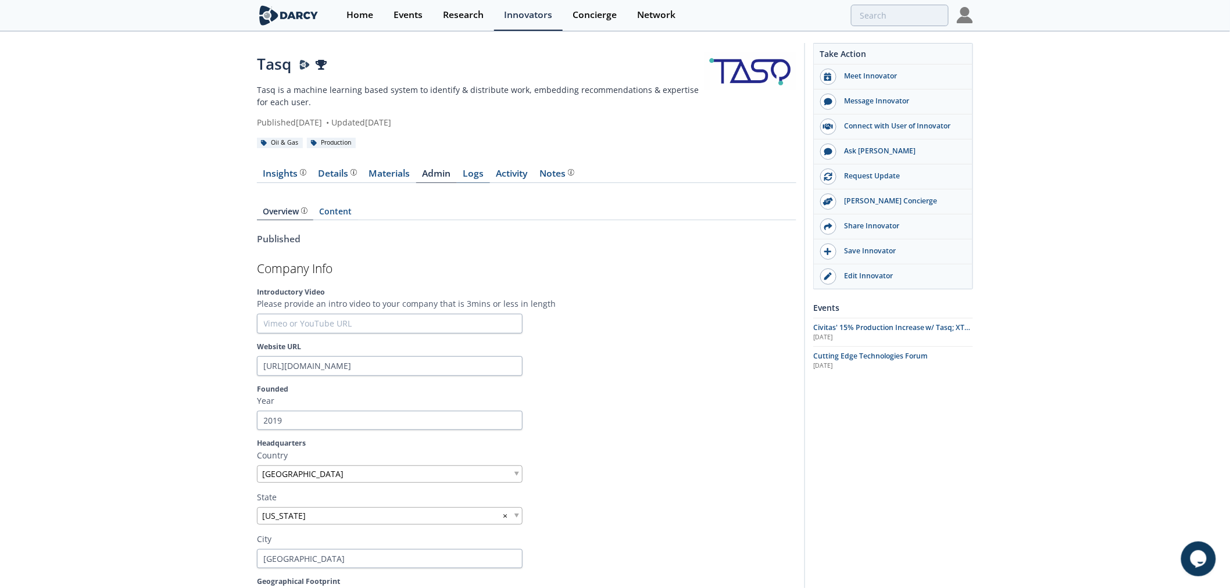
click at [475, 174] on link "Logs" at bounding box center [473, 176] width 33 height 14
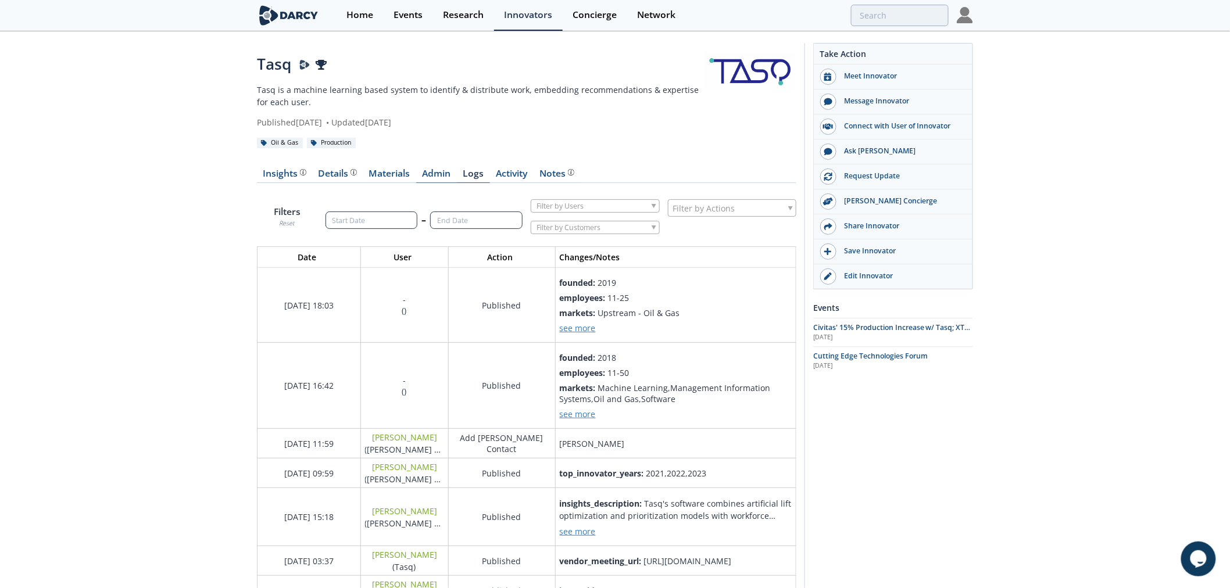
scroll to position [1405, 559]
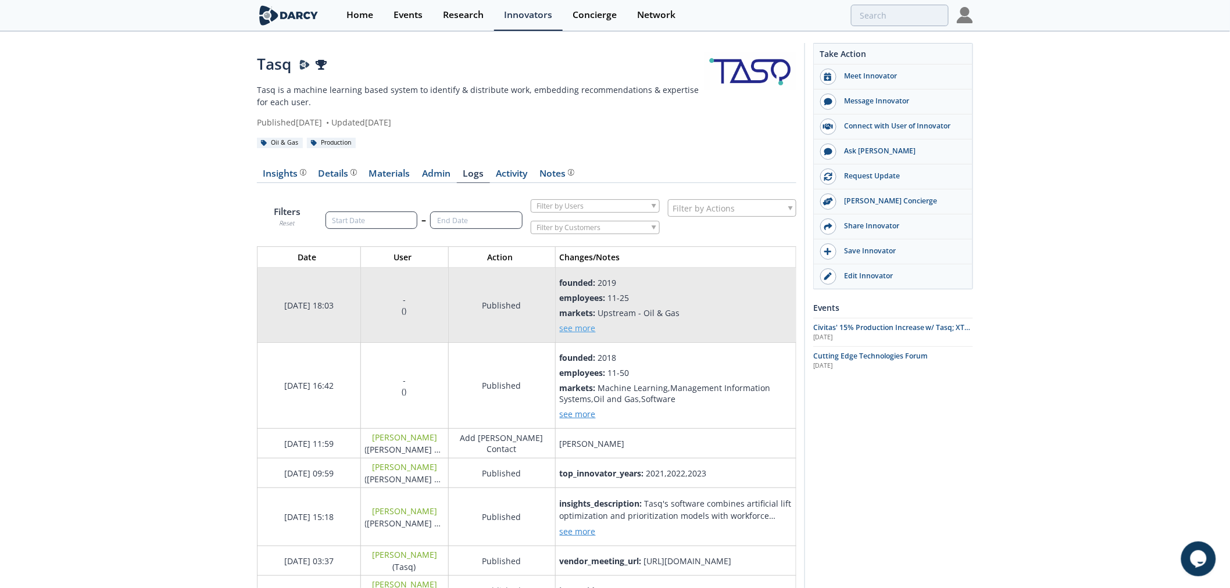
click at [585, 328] on span "see more" at bounding box center [578, 328] width 36 height 11
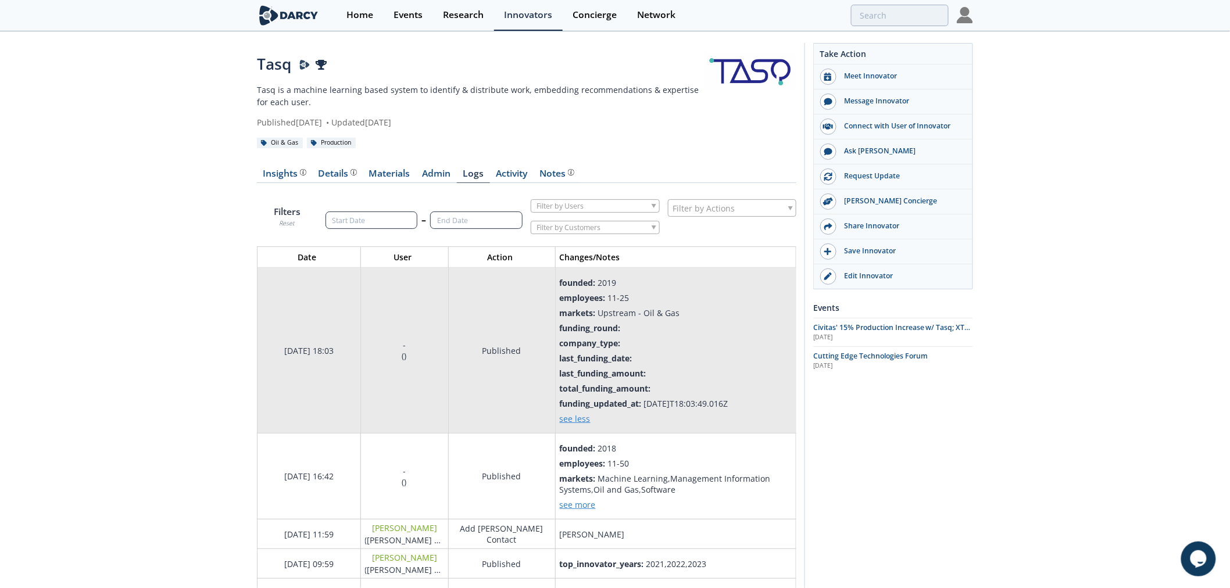
scroll to position [1495, 559]
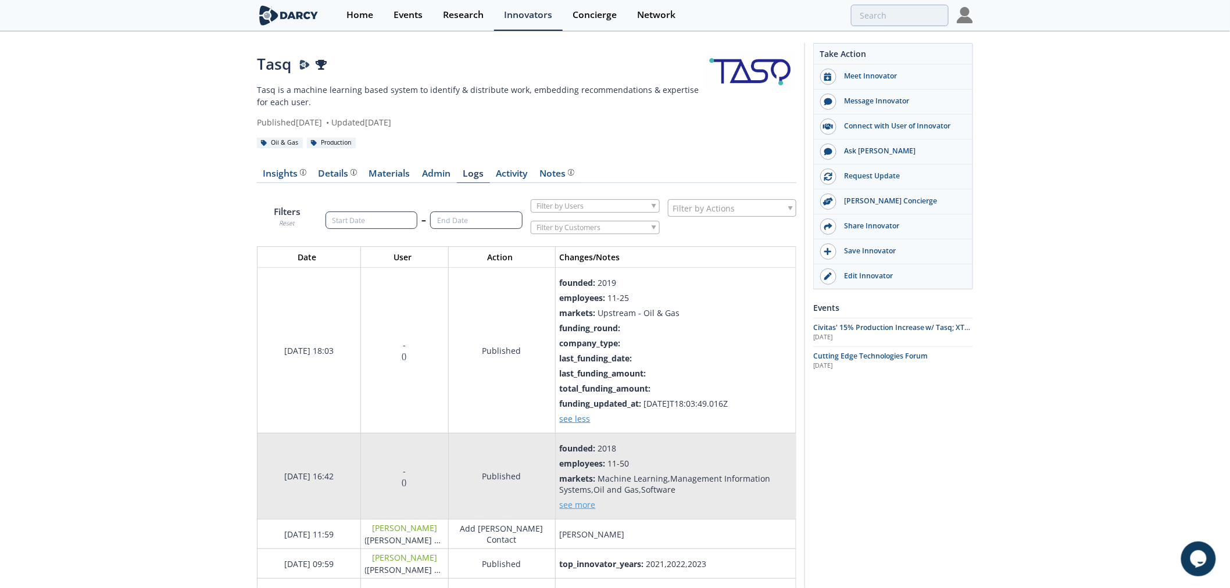
click at [590, 502] on span "see more" at bounding box center [578, 504] width 36 height 11
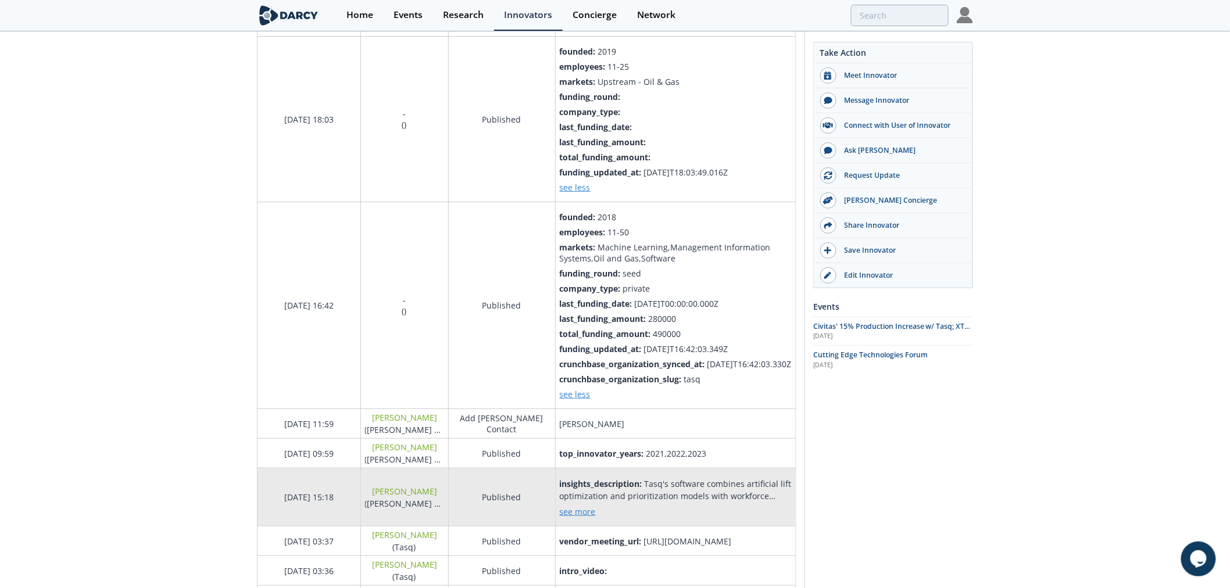
scroll to position [258, 0]
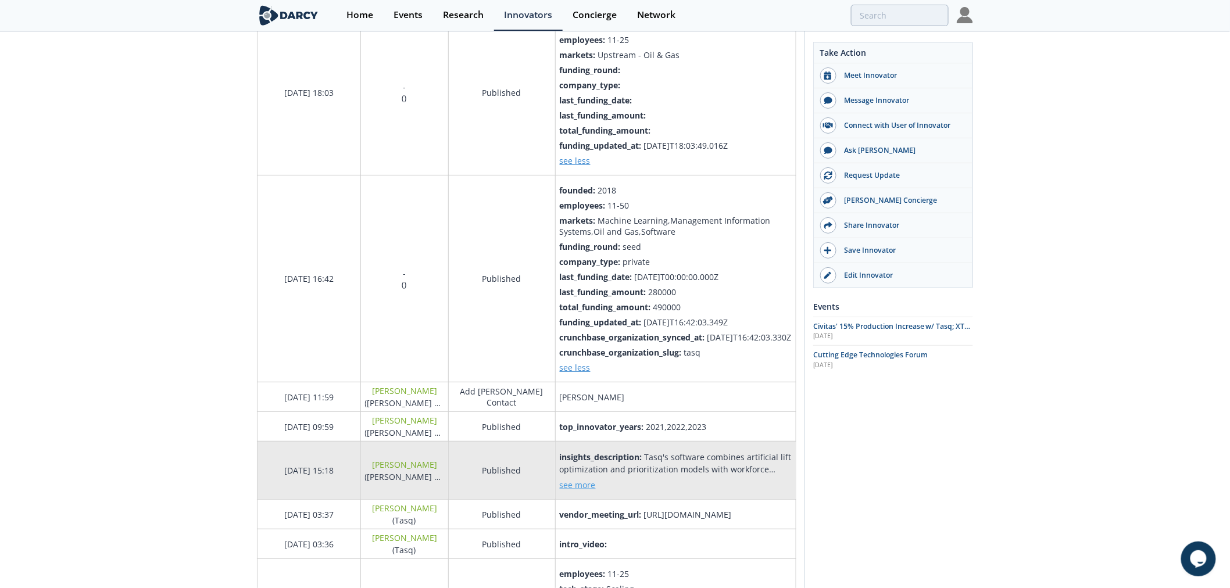
click at [583, 490] on span "see more" at bounding box center [578, 484] width 36 height 11
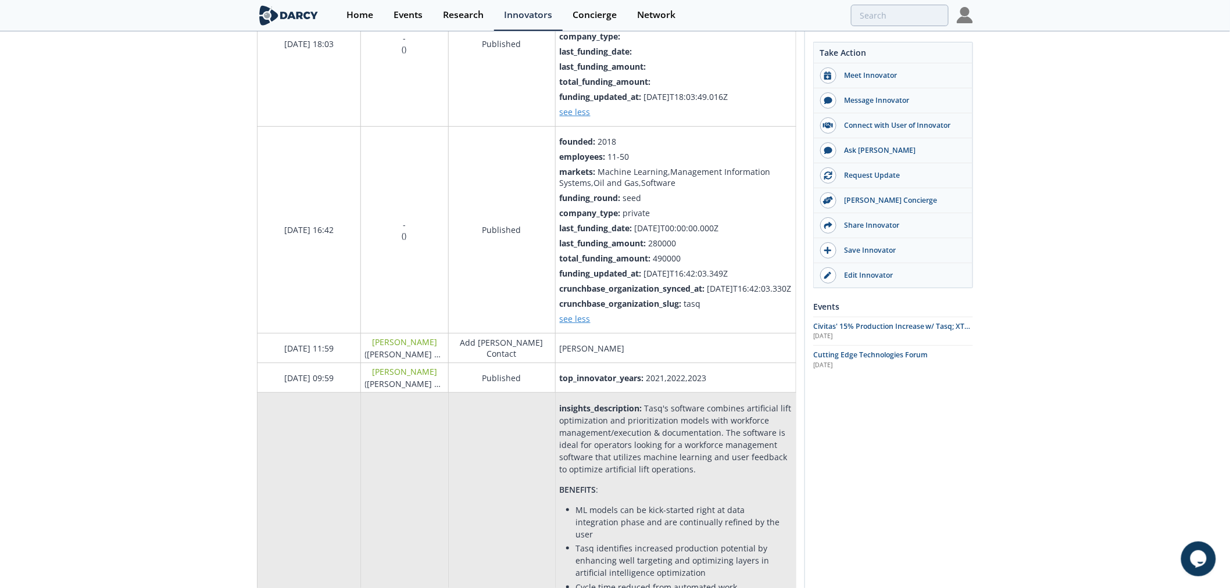
scroll to position [387, 0]
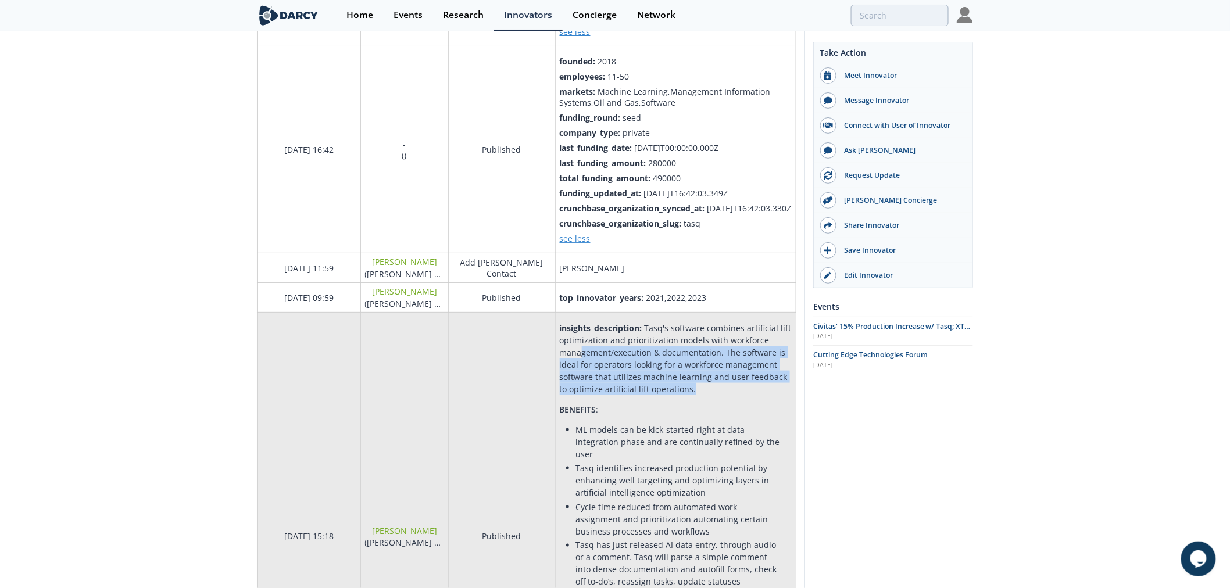
drag, startPoint x: 608, startPoint y: 360, endPoint x: 757, endPoint y: 401, distance: 154.2
click at [757, 401] on div "insights_description : Tasq's software combines artificial lift optimization an…" at bounding box center [676, 527] width 232 height 411
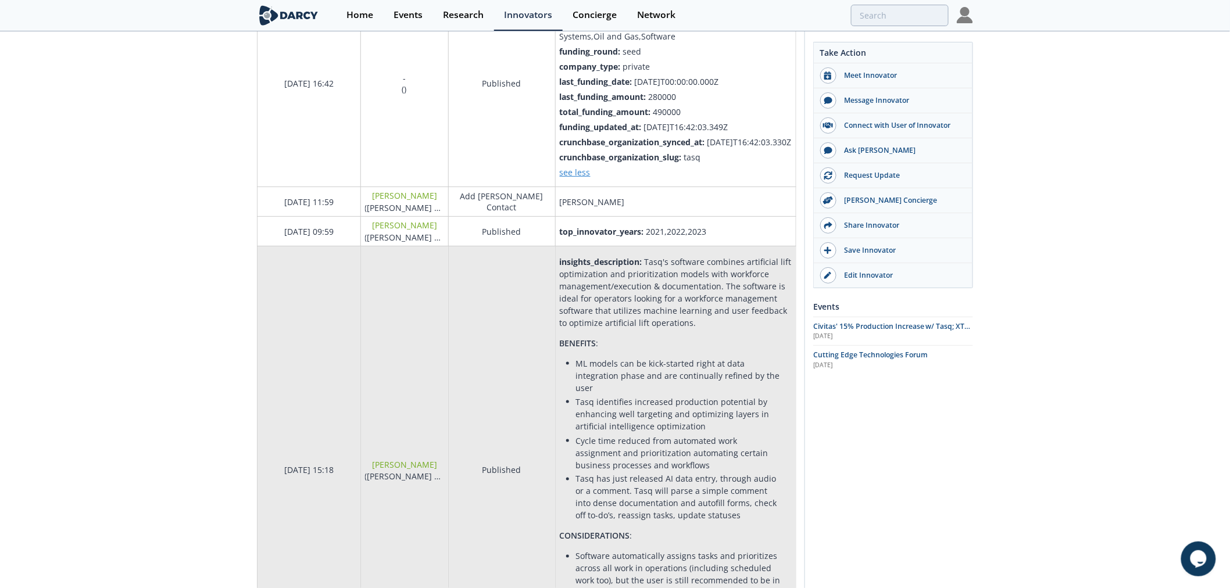
scroll to position [516, 0]
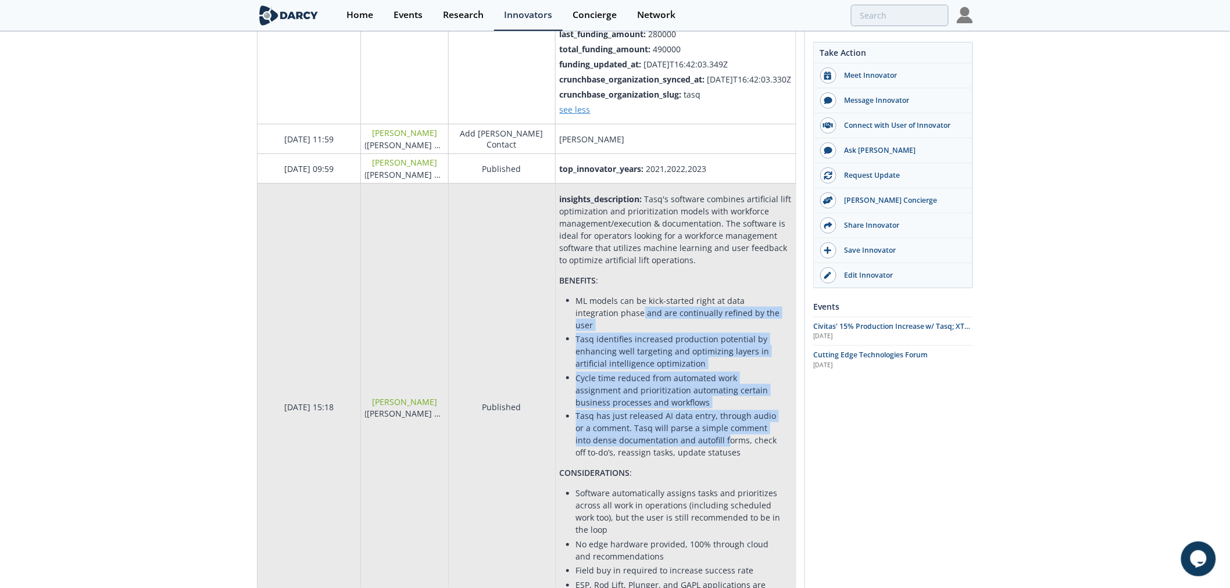
drag, startPoint x: 601, startPoint y: 316, endPoint x: 710, endPoint y: 436, distance: 161.3
click at [710, 436] on ul "ML models can be kick-started right at data integration phase and are continual…" at bounding box center [676, 377] width 216 height 165
click at [710, 436] on li "Tasq has just released AI data entry, through audio or a comment. Tasq will par…" at bounding box center [679, 434] width 207 height 49
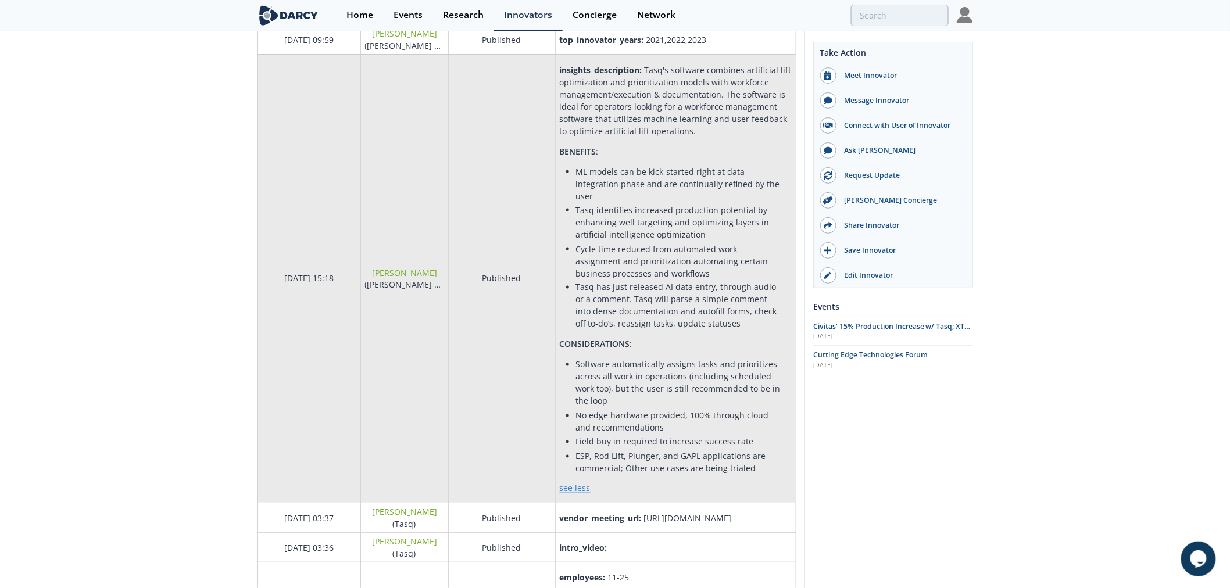
scroll to position [646, 0]
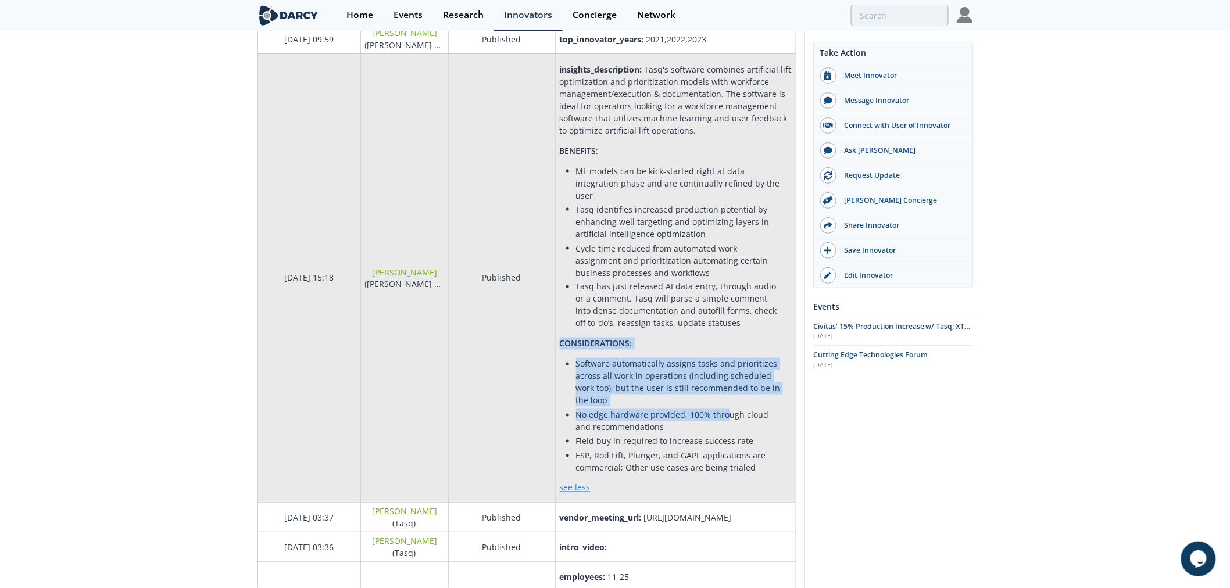
drag, startPoint x: 583, startPoint y: 410, endPoint x: 724, endPoint y: 410, distance: 140.6
click at [724, 410] on div "Tasq's software combines artificial lift optimization and prioritization models…" at bounding box center [676, 269] width 232 height 410
click at [724, 410] on li "No edge hardware provided, 100% through cloud and recommendations" at bounding box center [679, 421] width 207 height 24
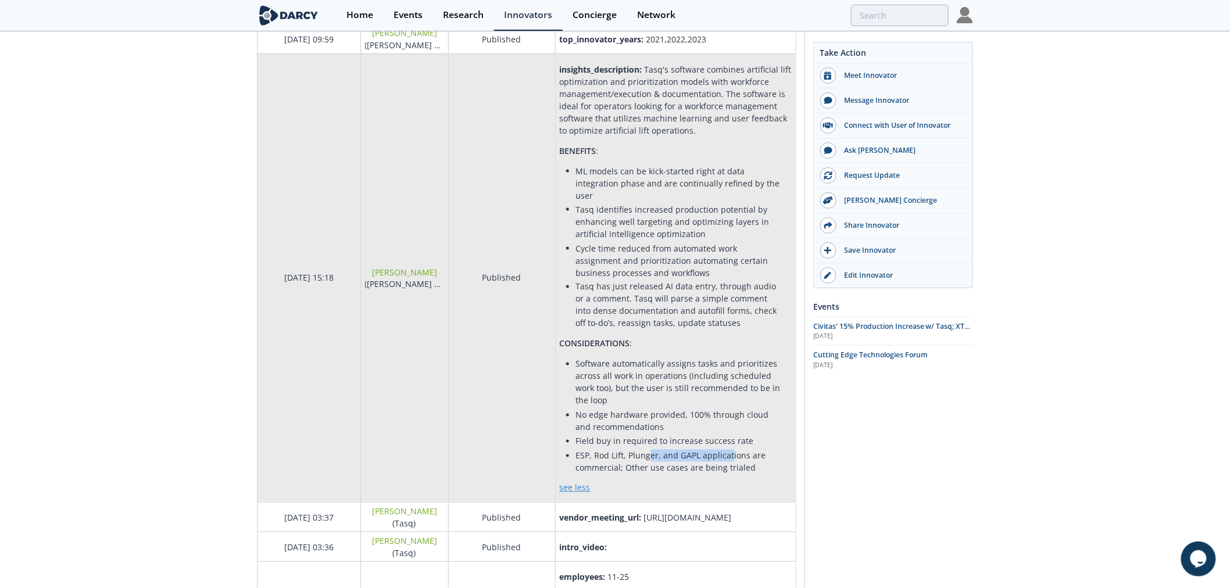
drag, startPoint x: 647, startPoint y: 452, endPoint x: 728, endPoint y: 458, distance: 81.6
click at [728, 458] on li "ESP, Rod Lift, Plunger, and GAPL applications are commercial; Other use cases a…" at bounding box center [679, 462] width 207 height 24
click at [729, 458] on li "ESP, Rod Lift, Plunger, and GAPL applications are commercial; Other use cases a…" at bounding box center [679, 462] width 207 height 24
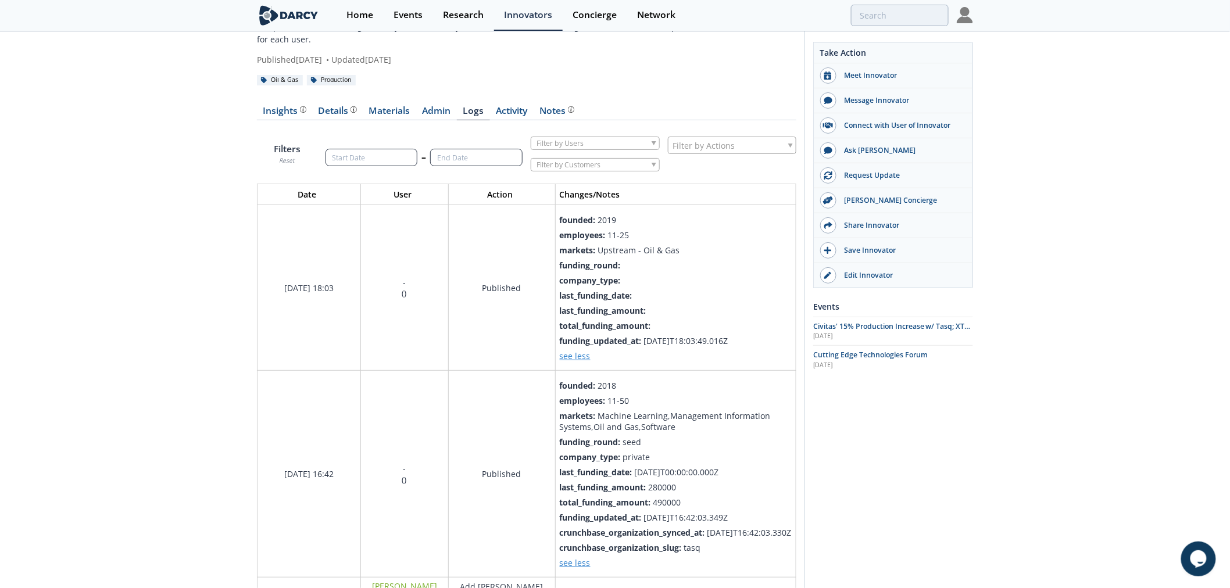
scroll to position [0, 0]
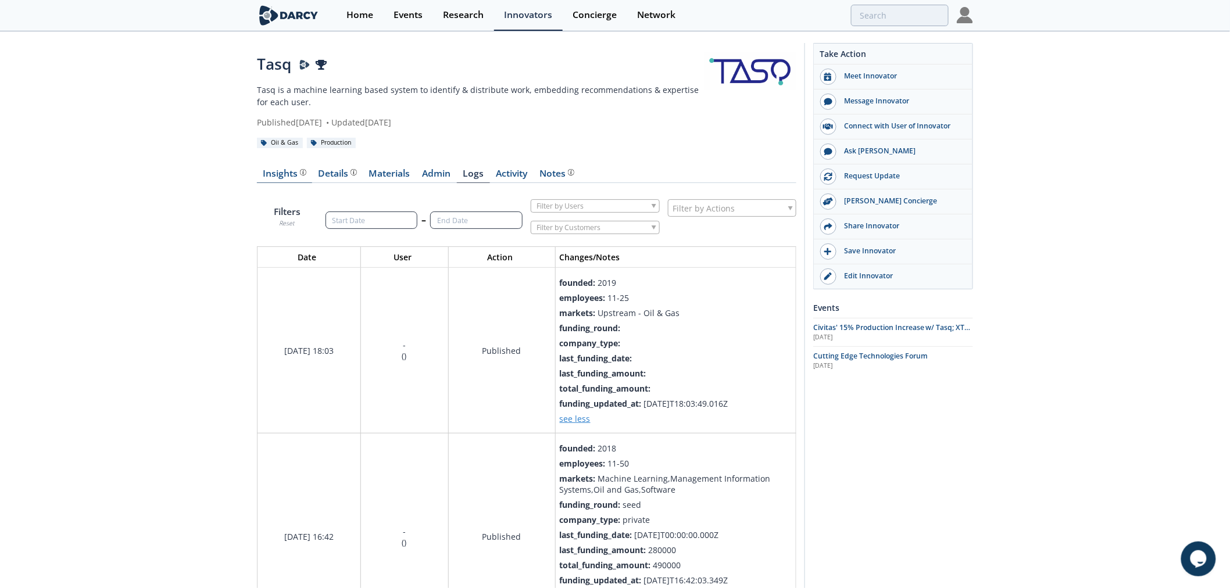
click at [287, 169] on div "Insights" at bounding box center [284, 173] width 43 height 9
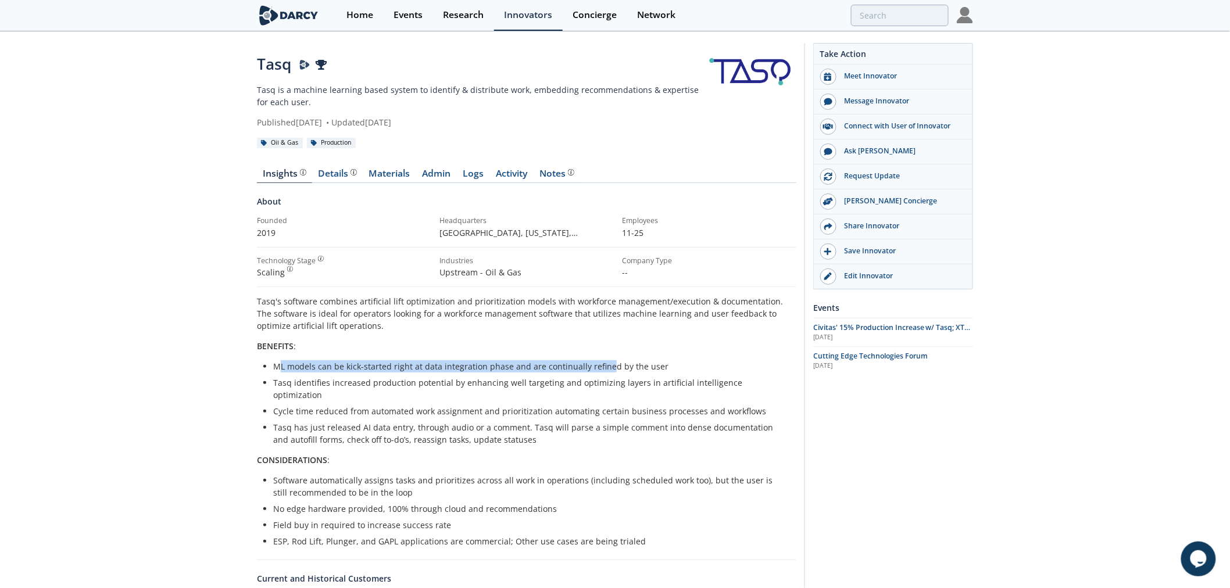
drag, startPoint x: 280, startPoint y: 362, endPoint x: 620, endPoint y: 363, distance: 340.0
click at [618, 363] on li "ML models can be kick-started right at data integration phase and are continual…" at bounding box center [530, 366] width 515 height 12
click at [620, 363] on li "ML models can be kick-started right at data integration phase and are continual…" at bounding box center [530, 366] width 515 height 12
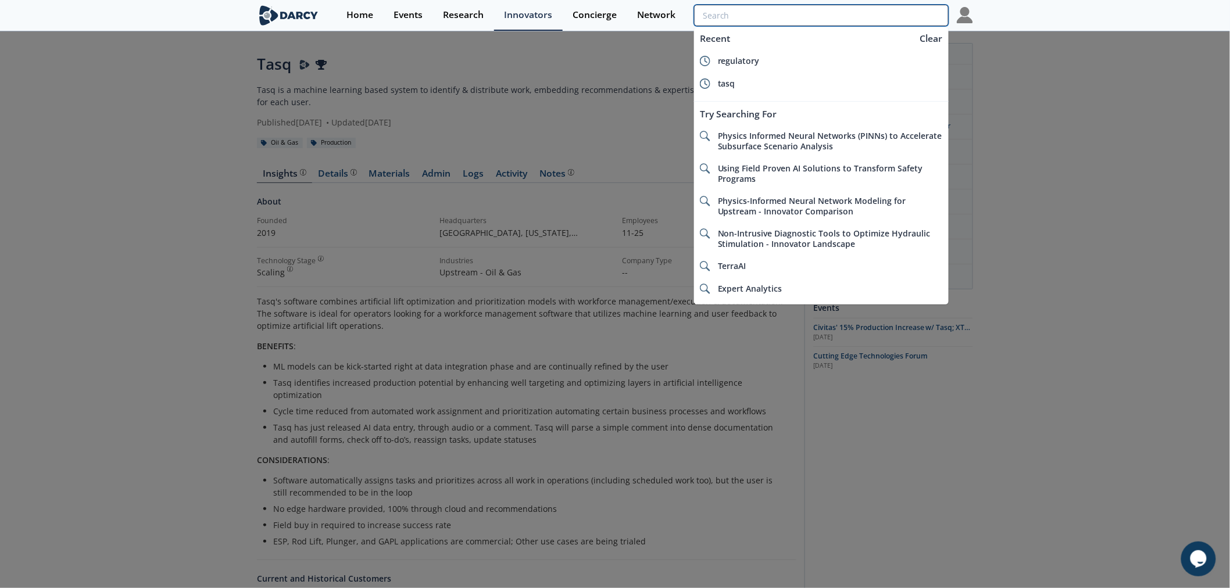
click at [867, 10] on input "search" at bounding box center [821, 16] width 255 height 22
click at [221, 200] on div at bounding box center [615, 294] width 1230 height 588
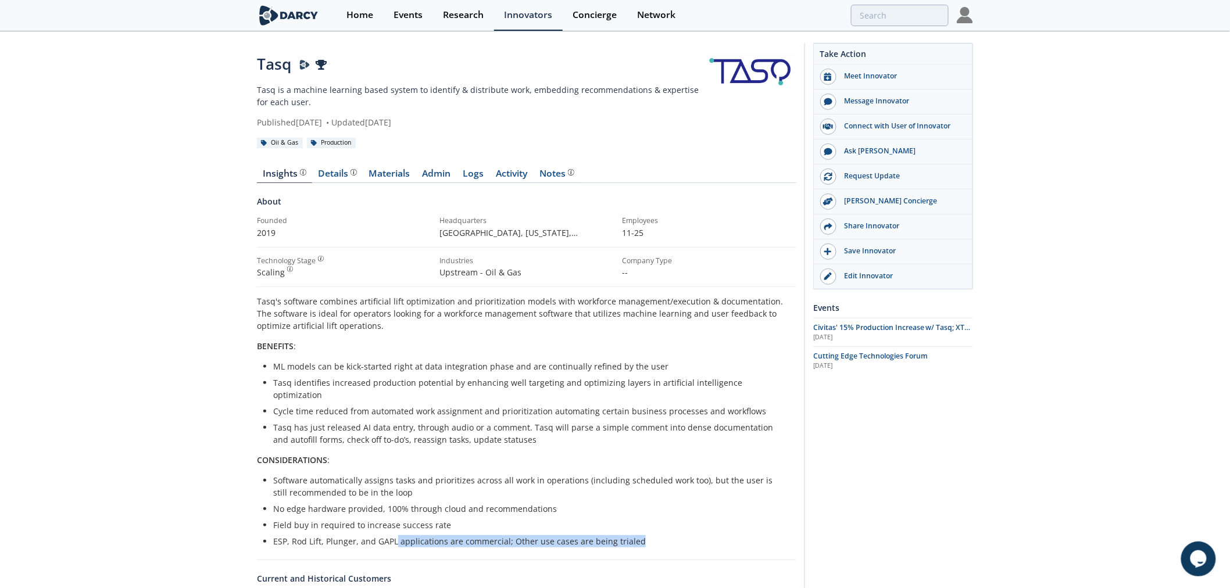
drag, startPoint x: 402, startPoint y: 527, endPoint x: 765, endPoint y: 525, distance: 363.2
click at [765, 535] on li "ESP, Rod Lift, Plunger, and GAPL applications are commercial; Other use cases a…" at bounding box center [530, 541] width 515 height 12
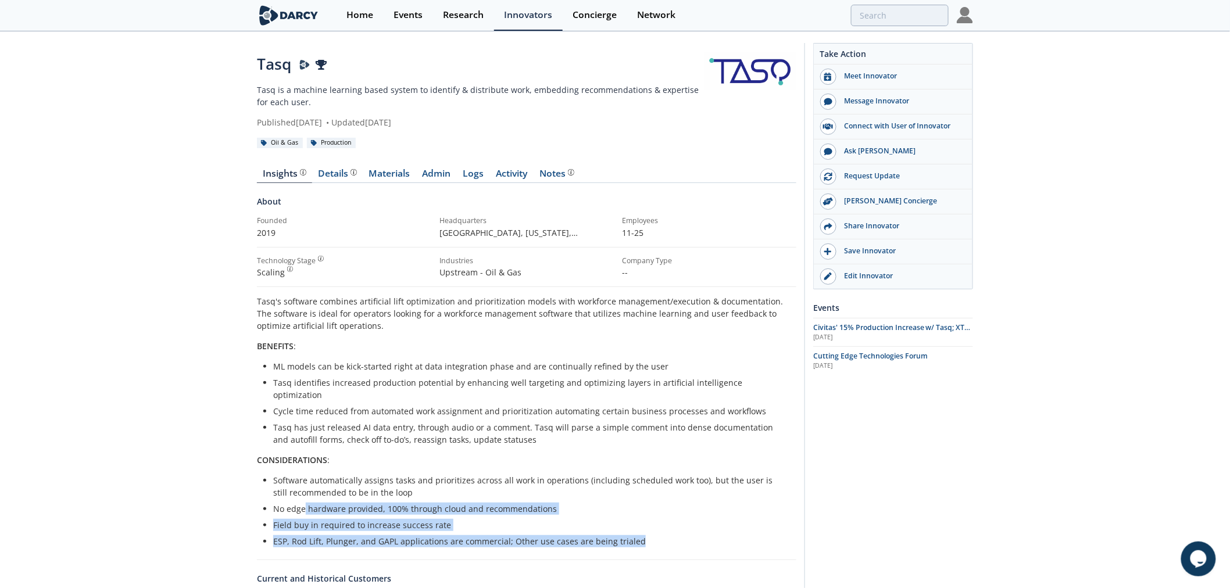
drag, startPoint x: 649, startPoint y: 531, endPoint x: 305, endPoint y: 500, distance: 346.0
click at [305, 500] on ul "Software automatically assigns tasks and prioritizes across all work in operati…" at bounding box center [526, 510] width 523 height 73
click at [305, 503] on li "No edge hardware provided, 100% through cloud and recommendations" at bounding box center [530, 509] width 515 height 12
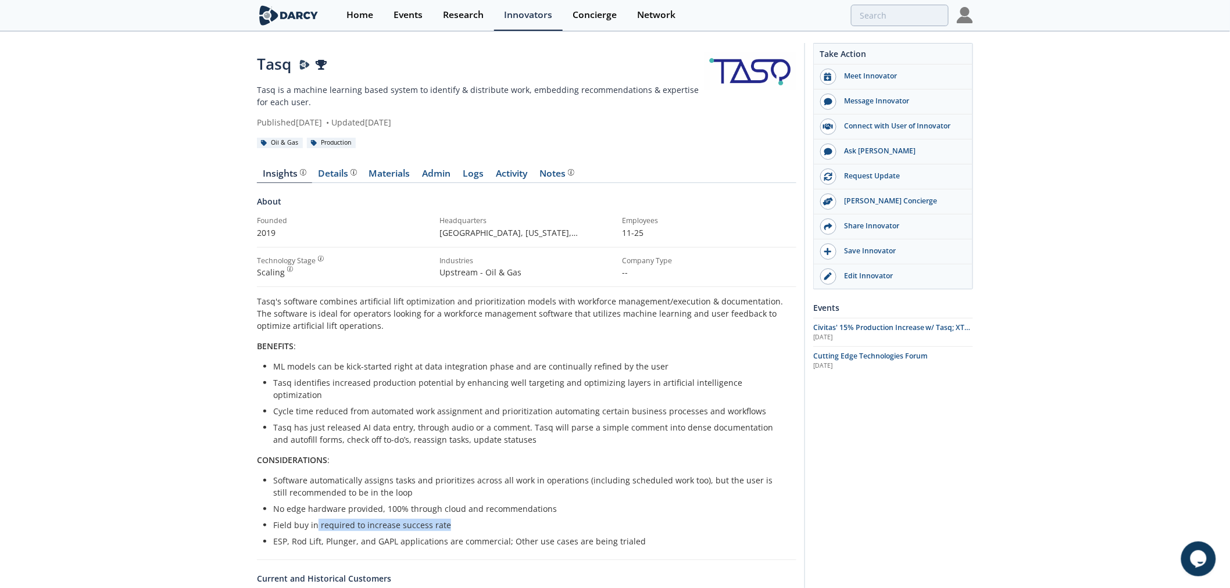
click at [475, 519] on li "Field buy in required to increase success rate" at bounding box center [530, 525] width 515 height 12
click at [624, 503] on li "No edge hardware provided, 100% through cloud and recommendations" at bounding box center [530, 509] width 515 height 12
drag, startPoint x: 314, startPoint y: 500, endPoint x: 584, endPoint y: 497, distance: 269.7
click at [584, 503] on li "No edge hardware provided, 100% through cloud and recommendations" at bounding box center [530, 509] width 515 height 12
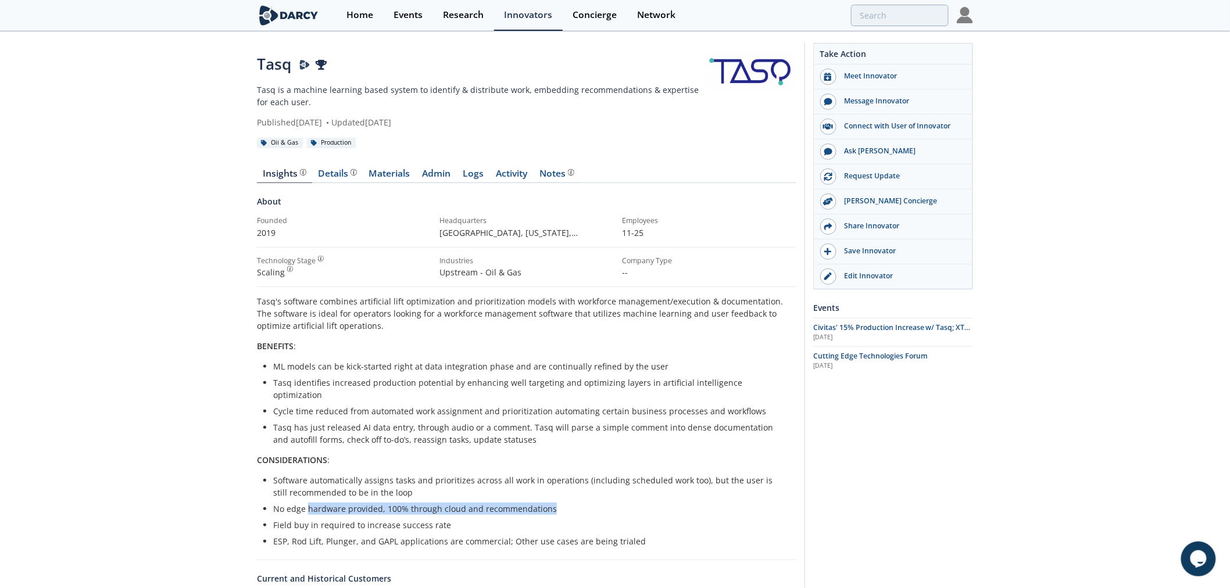
click at [584, 503] on li "No edge hardware provided, 100% through cloud and recommendations" at bounding box center [530, 509] width 515 height 12
drag, startPoint x: 510, startPoint y: 466, endPoint x: 583, endPoint y: 467, distance: 72.6
click at [574, 474] on li "Software automatically assigns tasks and prioritizes across all work in operati…" at bounding box center [530, 486] width 515 height 24
click at [583, 474] on li "Software automatically assigns tasks and prioritizes across all work in operati…" at bounding box center [530, 486] width 515 height 24
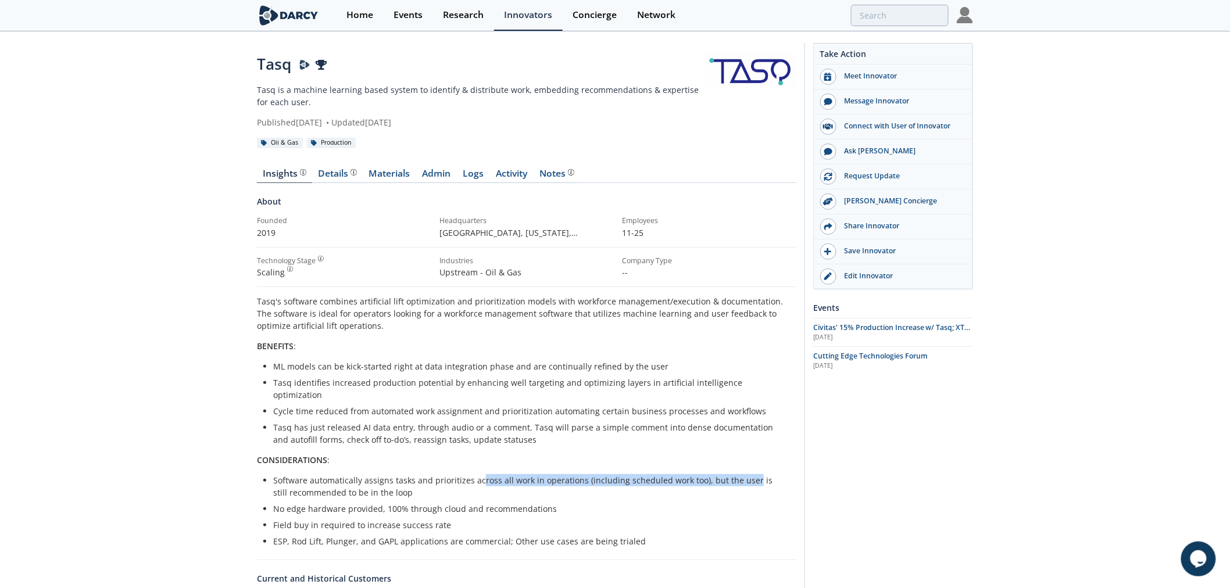
drag, startPoint x: 484, startPoint y: 467, endPoint x: 746, endPoint y: 467, distance: 262.1
click at [746, 474] on li "Software automatically assigns tasks and prioritizes across all work in operati…" at bounding box center [530, 486] width 515 height 24
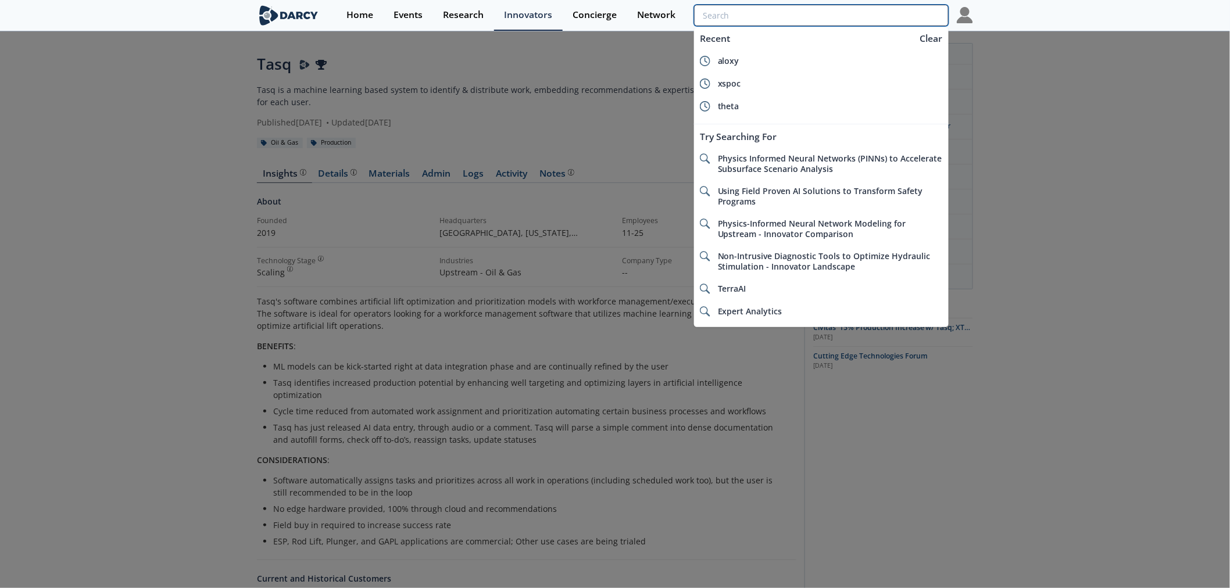
click at [899, 16] on input "search" at bounding box center [821, 16] width 255 height 22
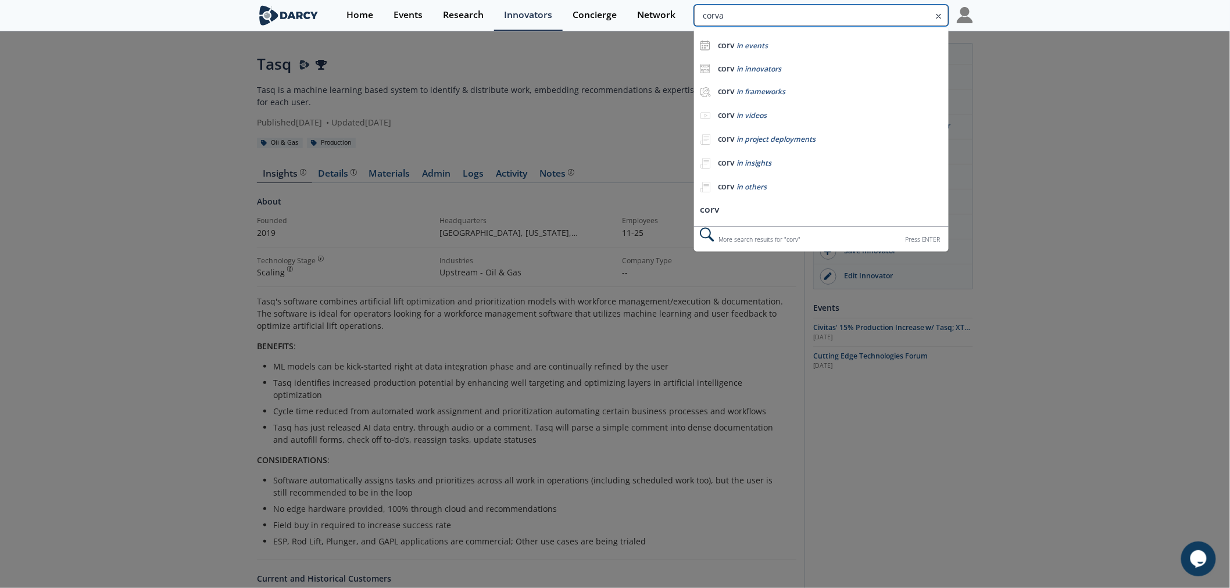
type input "corva"
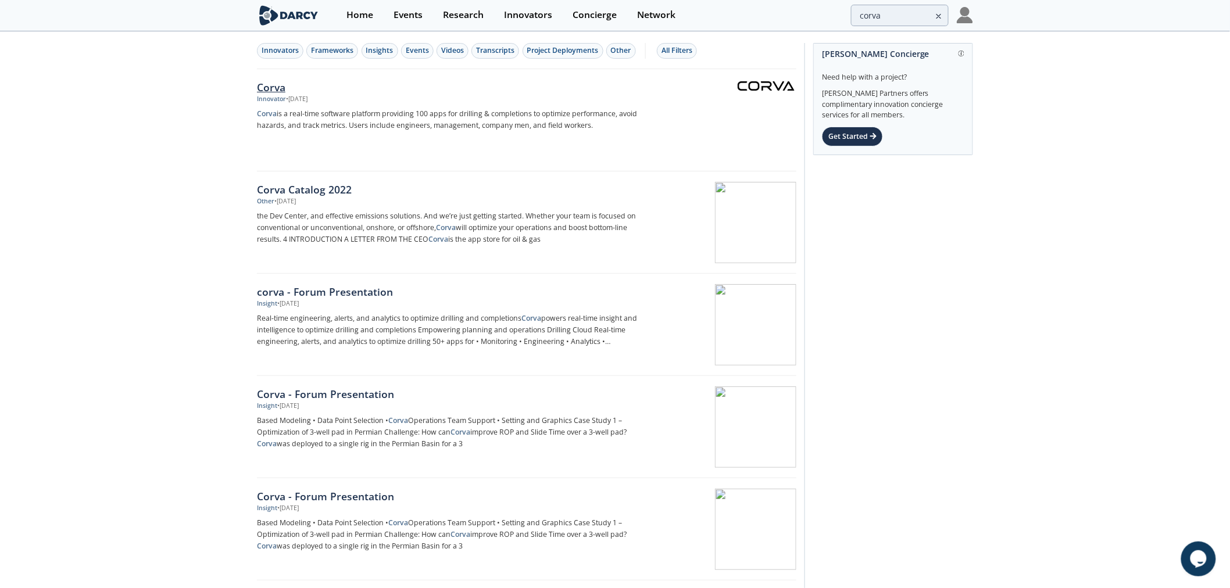
click at [774, 88] on img at bounding box center [765, 85] width 57 height 9
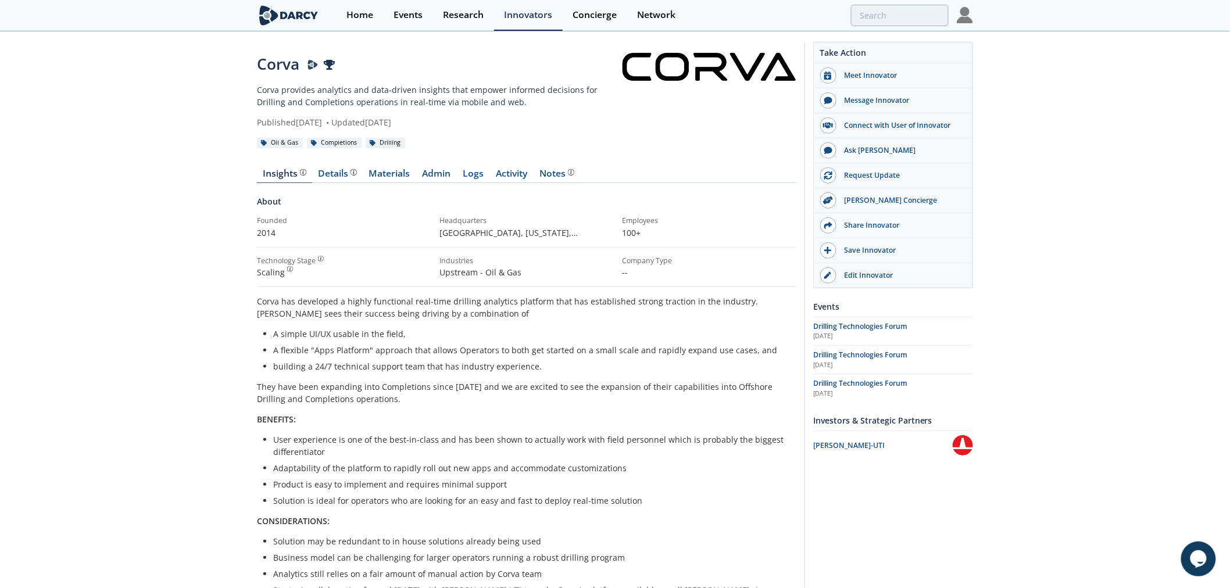
scroll to position [65, 0]
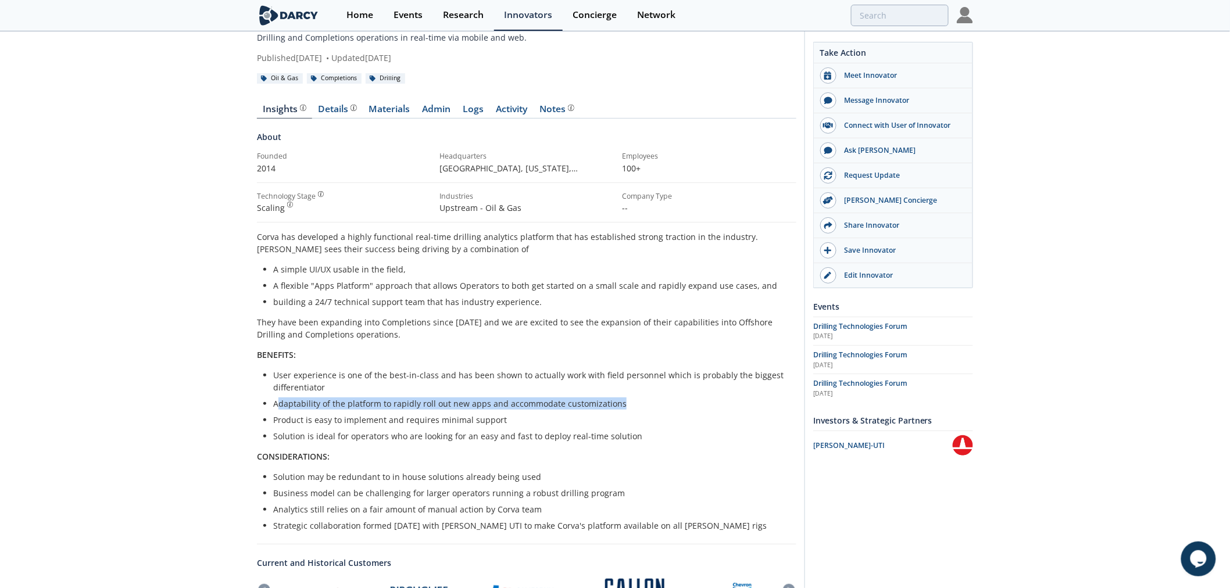
drag, startPoint x: 277, startPoint y: 402, endPoint x: 388, endPoint y: 369, distance: 116.4
click at [734, 403] on li "Adaptability of the platform to rapidly roll out new apps and accommodate custo…" at bounding box center [530, 404] width 515 height 12
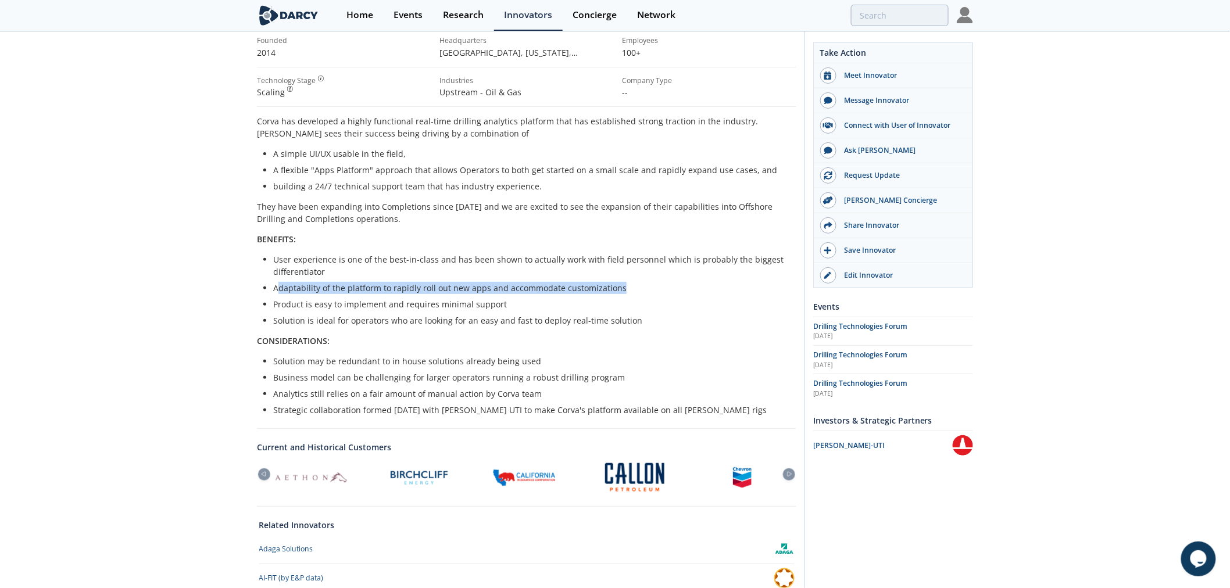
scroll to position [194, 0]
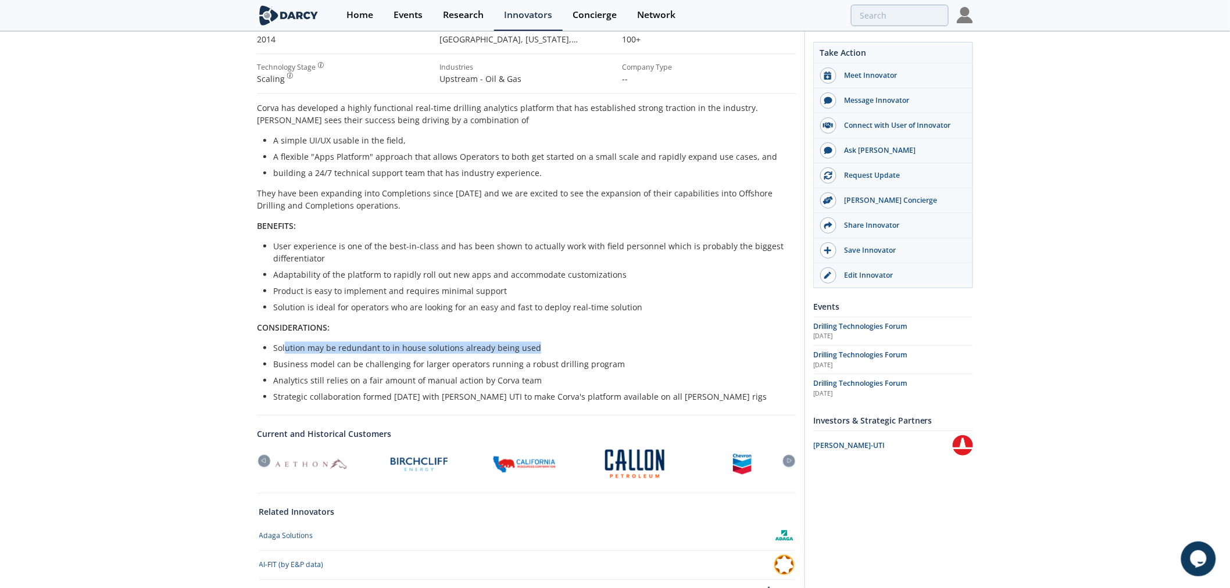
drag, startPoint x: 538, startPoint y: 348, endPoint x: 633, endPoint y: 348, distance: 95.3
click at [633, 348] on li "Solution may be redundant to in house solutions already being used" at bounding box center [530, 348] width 515 height 12
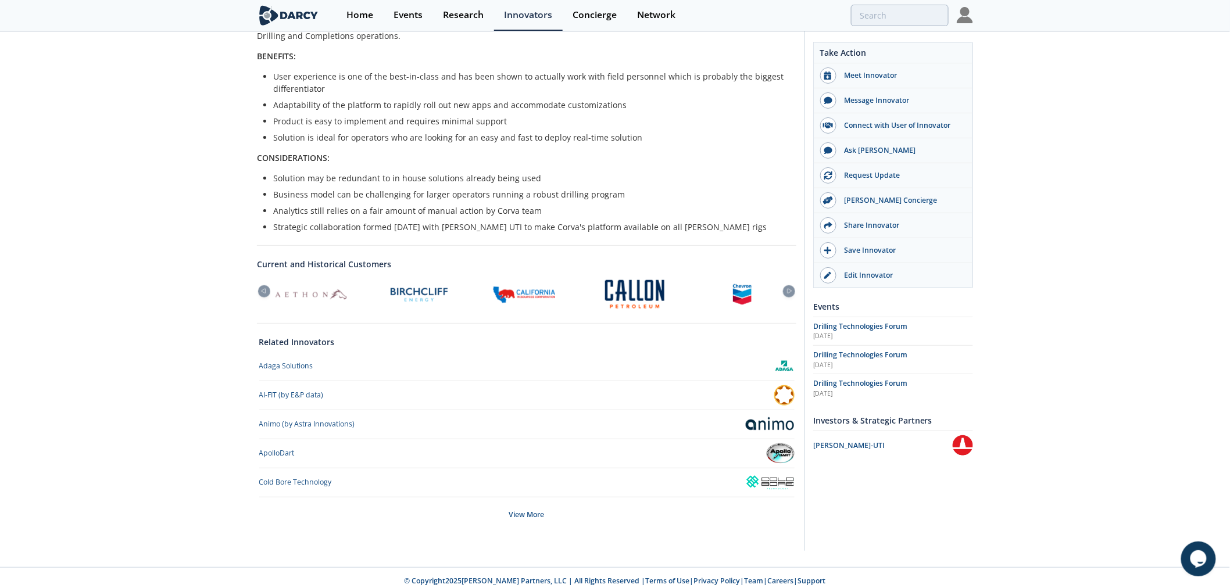
scroll to position [370, 0]
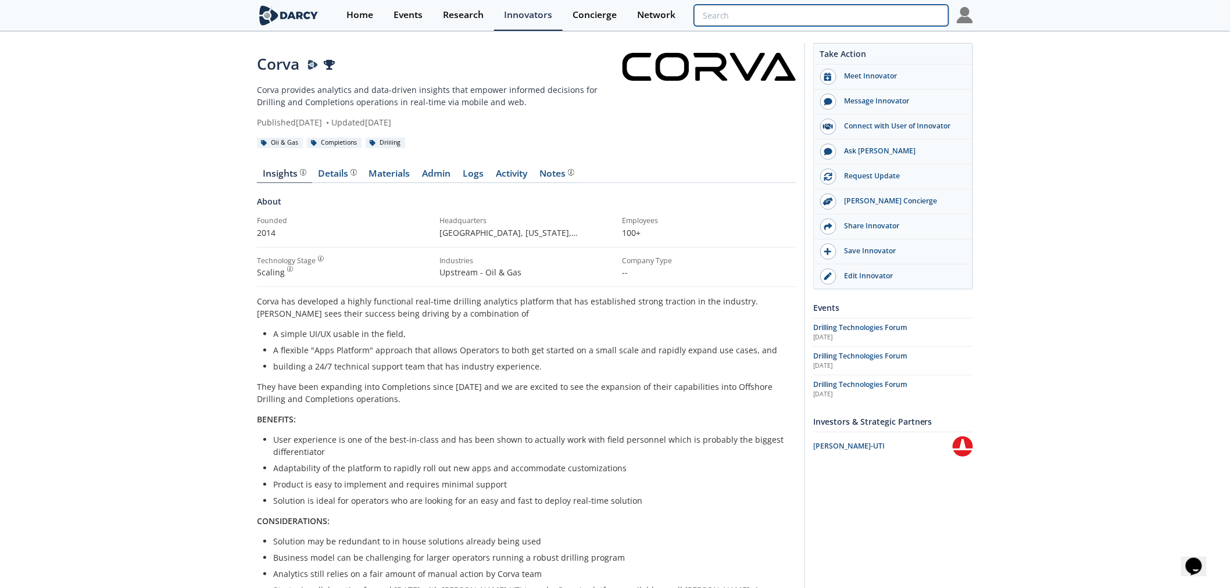
click at [893, 16] on input "search" at bounding box center [821, 16] width 255 height 22
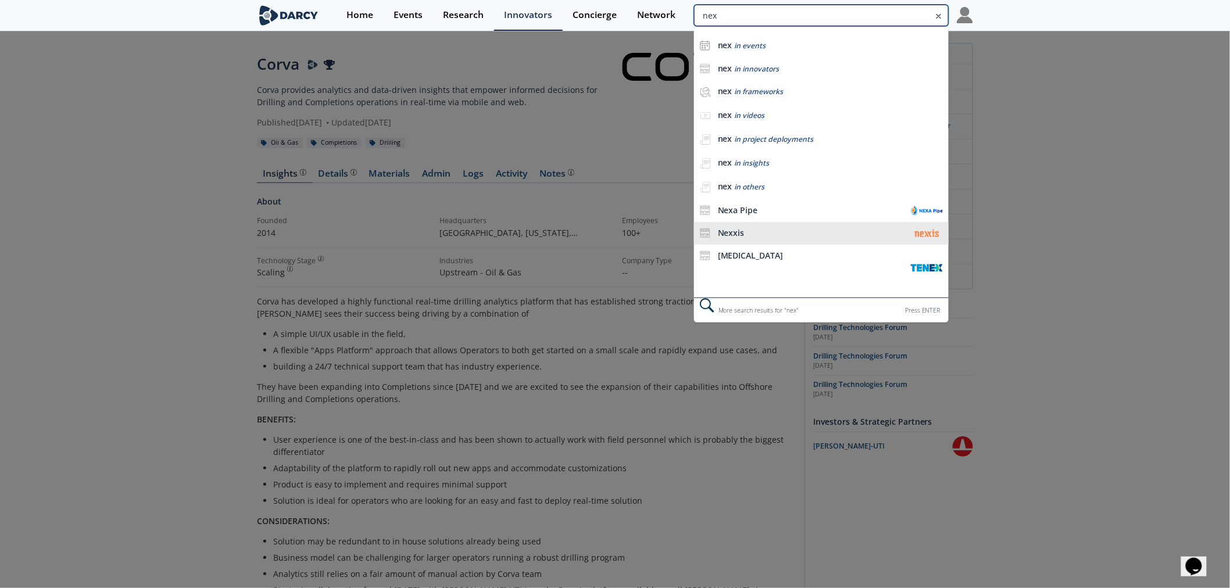
type input "nex"
click at [820, 237] on div "Nexxis" at bounding box center [811, 233] width 187 height 10
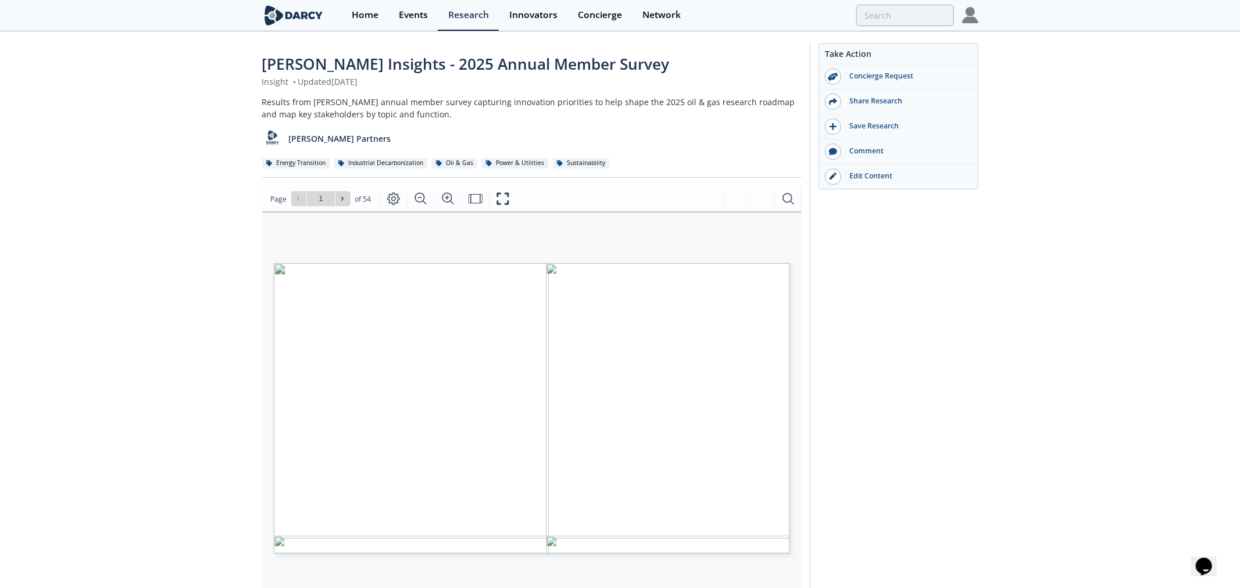
type input "2"
type input "3"
type input "4"
drag, startPoint x: 424, startPoint y: 316, endPoint x: 672, endPoint y: 315, distance: 248.2
click at [672, 315] on span "Majority of respondents answered 50 to 80% of topic deep-dive questions (out of…" at bounding box center [530, 316] width 427 height 9
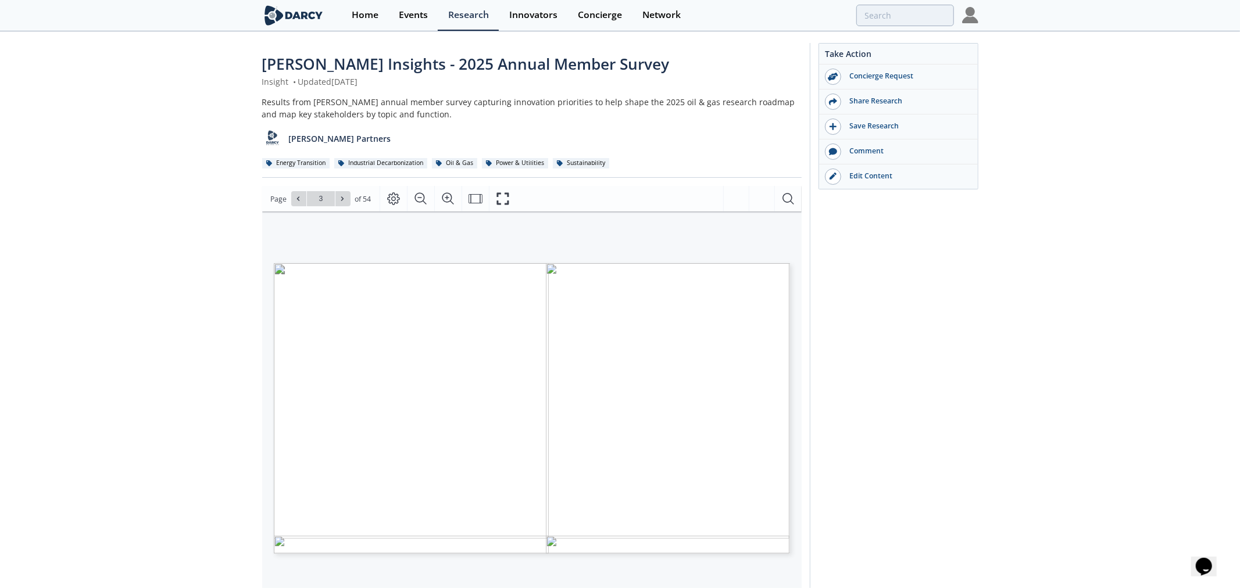
click at [672, 315] on span "Majority of respondents answered 50 to 80% of topic deep-dive questions (out of…" at bounding box center [530, 316] width 427 height 9
type input "35"
type input "36"
drag, startPoint x: 328, startPoint y: 369, endPoint x: 352, endPoint y: 370, distance: 23.9
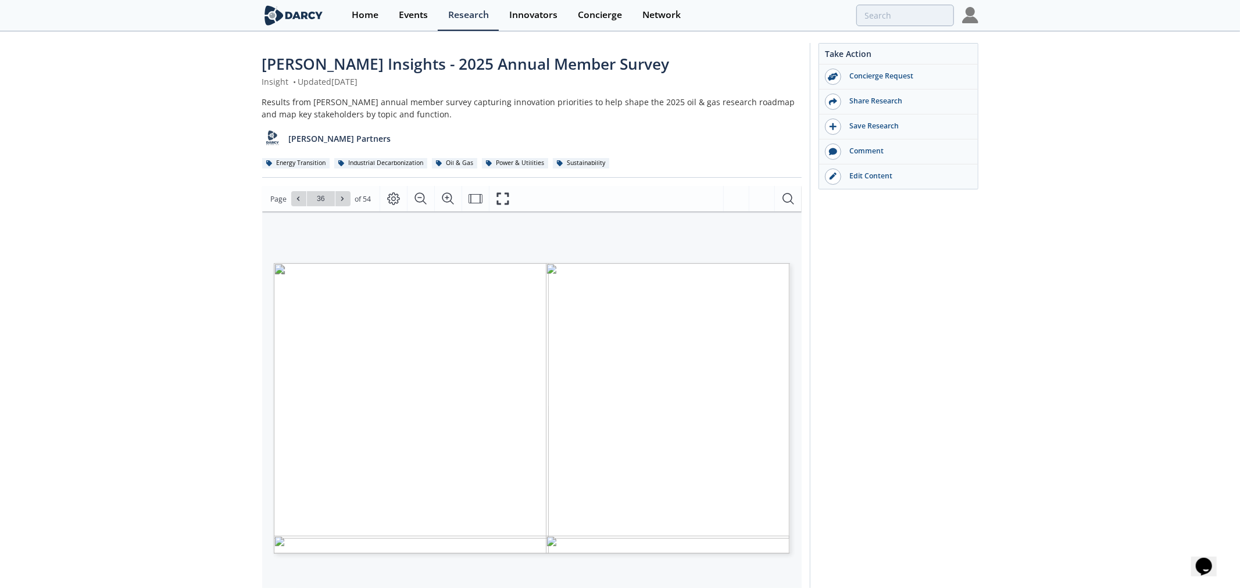
click at [352, 370] on span "Generative AI for Production" at bounding box center [361, 371] width 68 height 3
drag, startPoint x: 323, startPoint y: 352, endPoint x: 483, endPoint y: 351, distance: 160.4
click at [483, 263] on p "Proprietary and confidential 36 1% 1% 1% 3% 3% 4% 6% 7% 7% 9% 9% 10% 10% 11% 15…" at bounding box center [512, 263] width 477 height 0
click at [483, 350] on span "Which Production applications are you interested in" at bounding box center [410, 346] width 194 height 7
drag, startPoint x: 440, startPoint y: 361, endPoint x: 454, endPoint y: 361, distance: 14.5
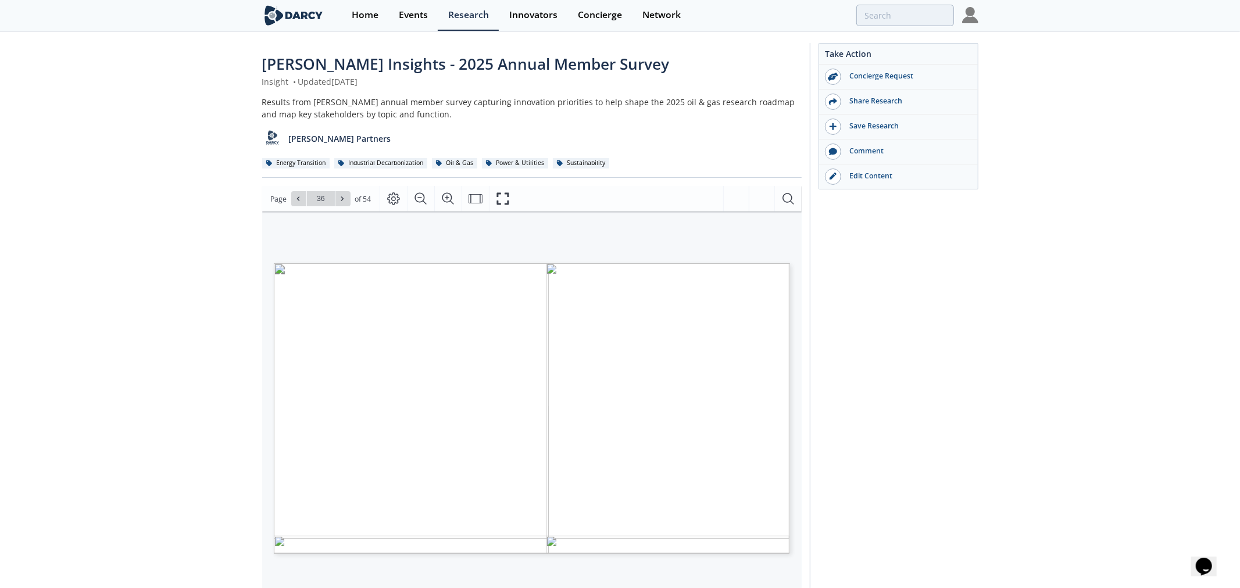
type input "37"
click at [337, 198] on button at bounding box center [342, 198] width 15 height 15
type input "38"
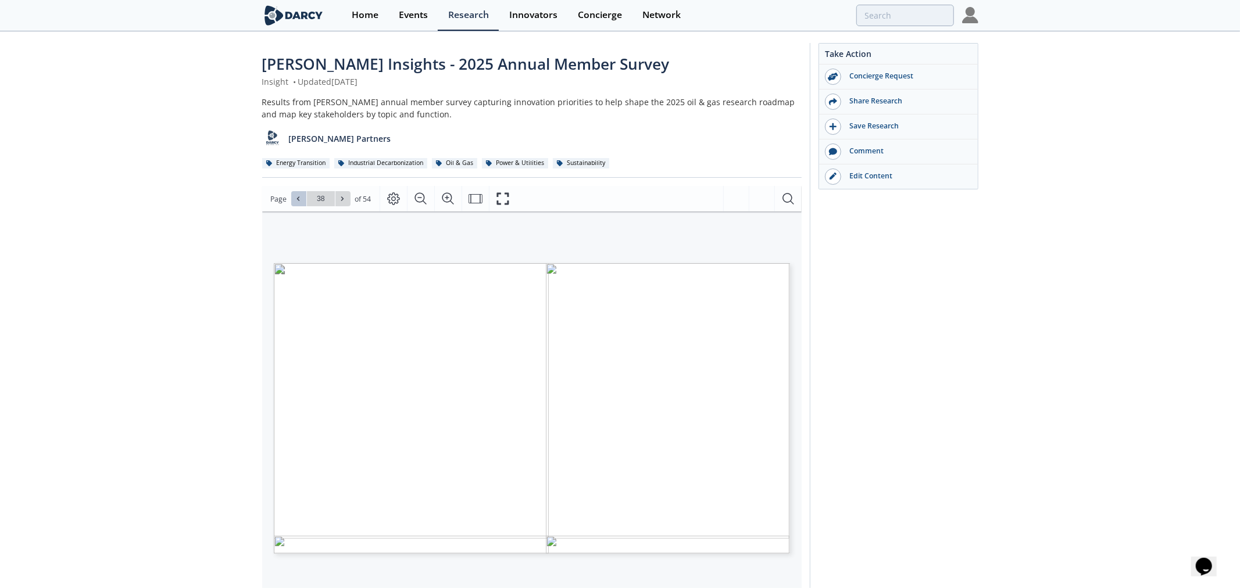
click at [301, 196] on span at bounding box center [299, 199] width 8 height 8
click at [295, 198] on icon at bounding box center [298, 198] width 7 height 7
type input "36"
drag, startPoint x: 365, startPoint y: 346, endPoint x: 444, endPoint y: 352, distance: 79.2
click at [512, 263] on span "Which Production applications are you interested in" at bounding box center [512, 263] width 0 height 0
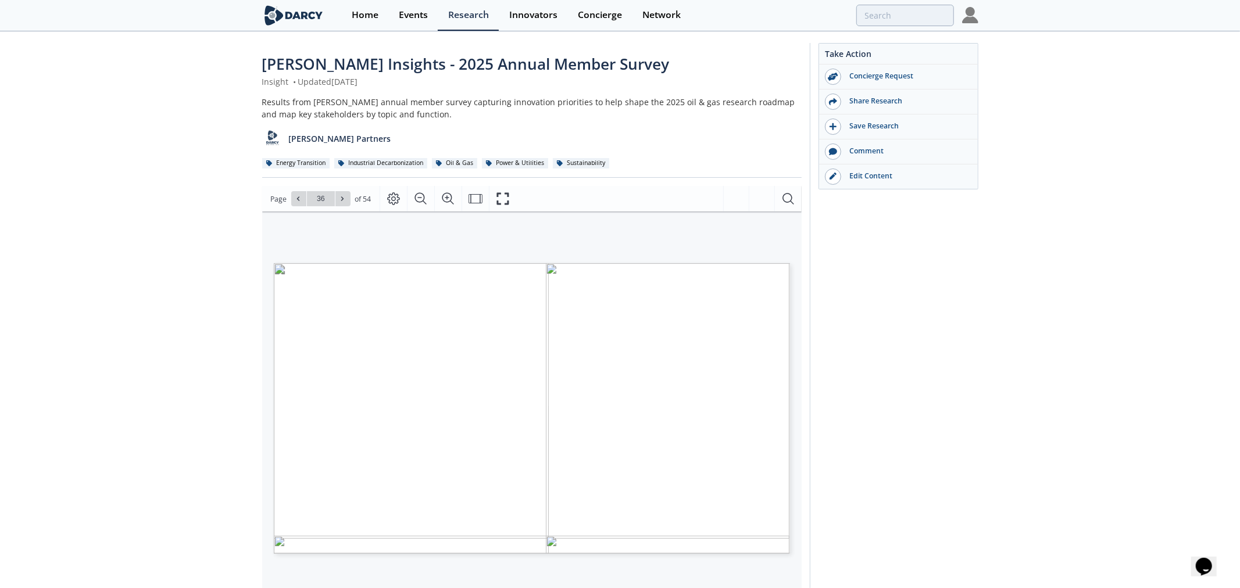
drag, startPoint x: 299, startPoint y: 506, endPoint x: 376, endPoint y: 388, distance: 141.0
click at [376, 263] on p "Proprietary and confidential 36 1% 1% 1% 3% 3% 4% 6% 7% 7% 9% 9% 10% 10% 11% 15…" at bounding box center [512, 263] width 477 height 0
click at [376, 389] on span "Gas lift optimization" at bounding box center [371, 391] width 48 height 5
drag, startPoint x: 299, startPoint y: 507, endPoint x: 387, endPoint y: 507, distance: 87.8
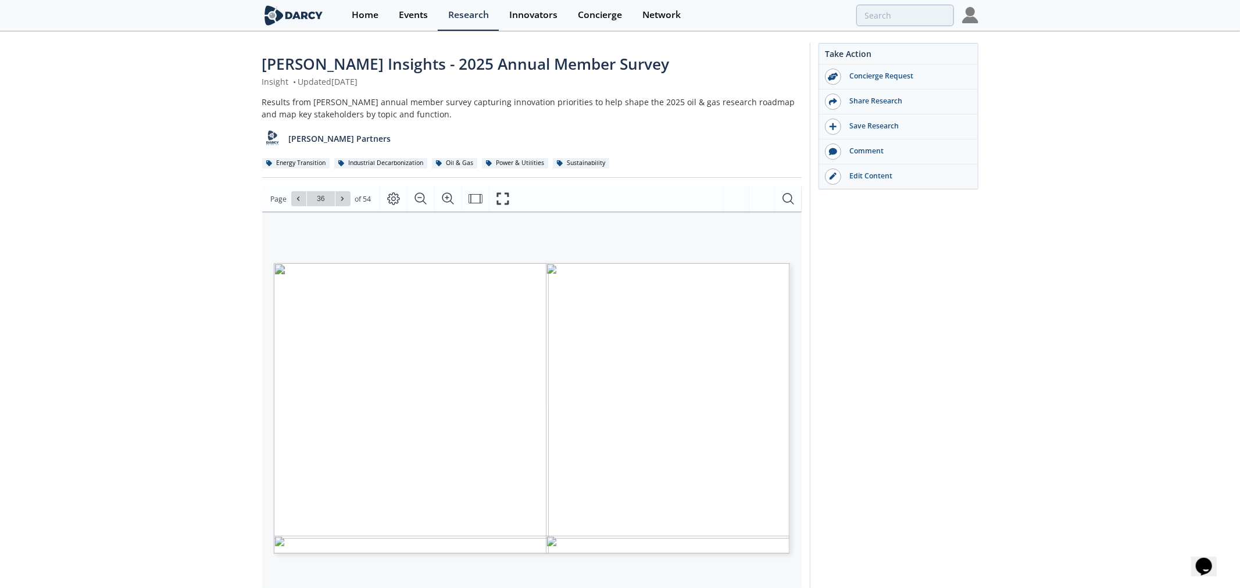
click at [387, 507] on span "Field service task dispatch & management" at bounding box center [344, 506] width 102 height 5
drag, startPoint x: 369, startPoint y: 392, endPoint x: 373, endPoint y: 496, distance: 103.5
click at [373, 263] on p "Proprietary and confidential 36 1% 1% 1% 3% 3% 4% 6% 7% 7% 9% 9% 10% 10% 11% 15…" at bounding box center [512, 263] width 477 height 0
click at [373, 496] on span "Sensor/SCADA alerts for equipment issues" at bounding box center [344, 497] width 102 height 5
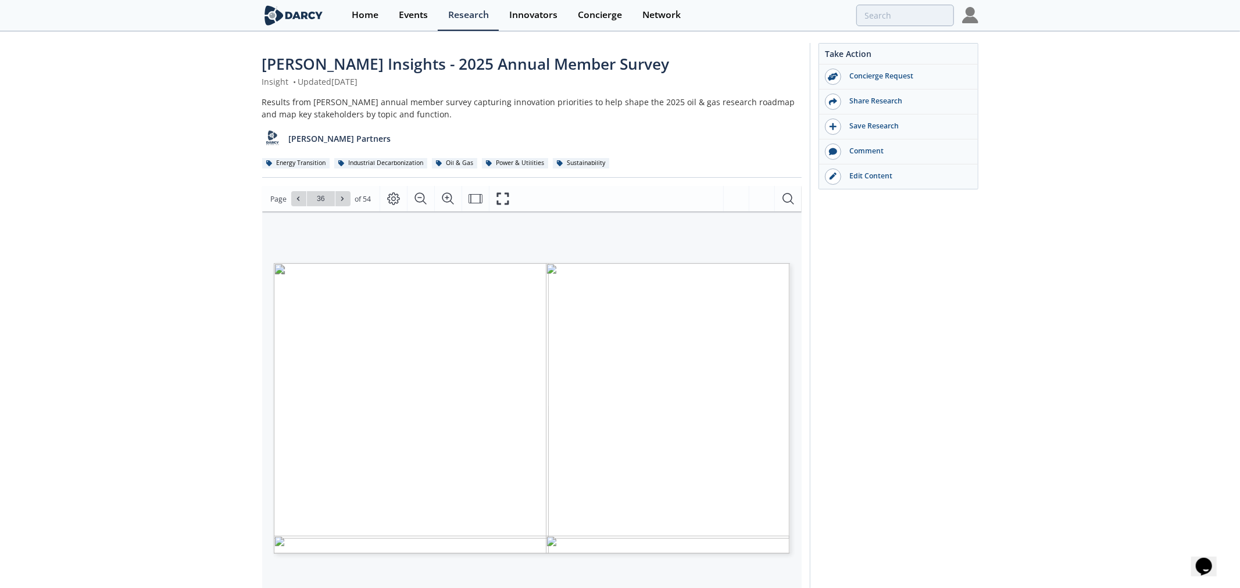
drag, startPoint x: 324, startPoint y: 367, endPoint x: 464, endPoint y: 368, distance: 139.5
click at [503, 199] on icon "Fullscreen" at bounding box center [503, 199] width 14 height 14
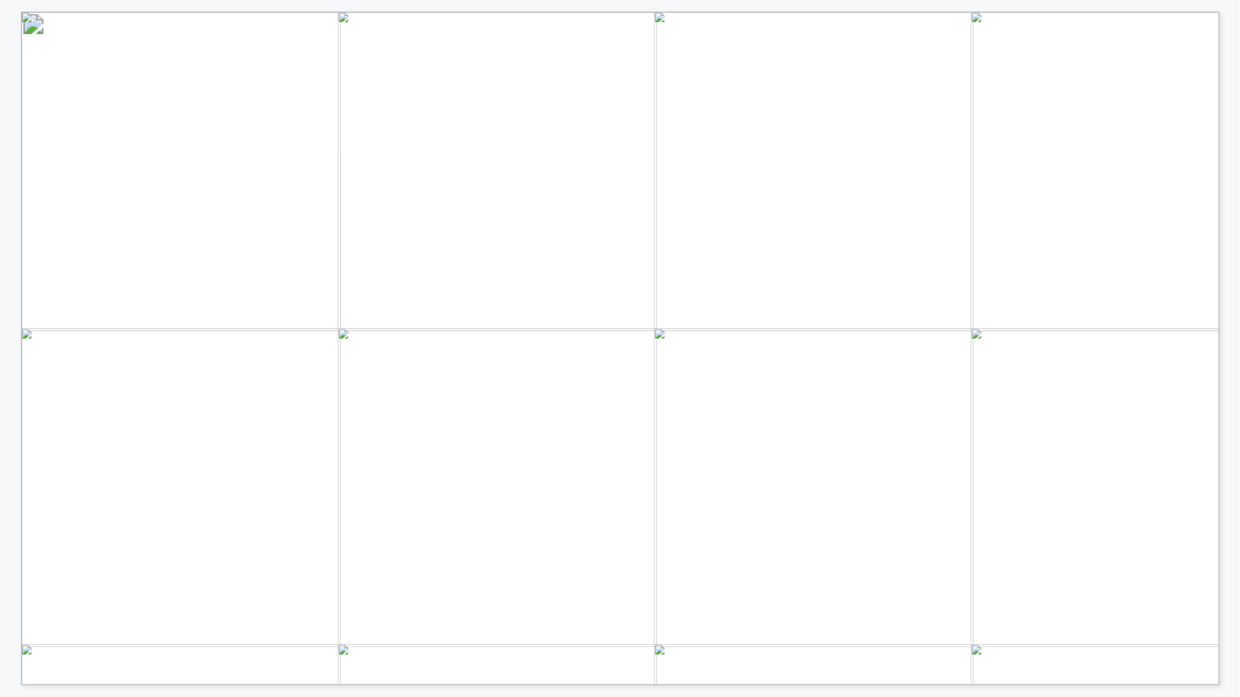
drag, startPoint x: 316, startPoint y: 203, endPoint x: 513, endPoint y: 224, distance: 198.1
click at [513, 224] on span "learning about innovative solutions? (n=97)" at bounding box center [339, 228] width 374 height 17
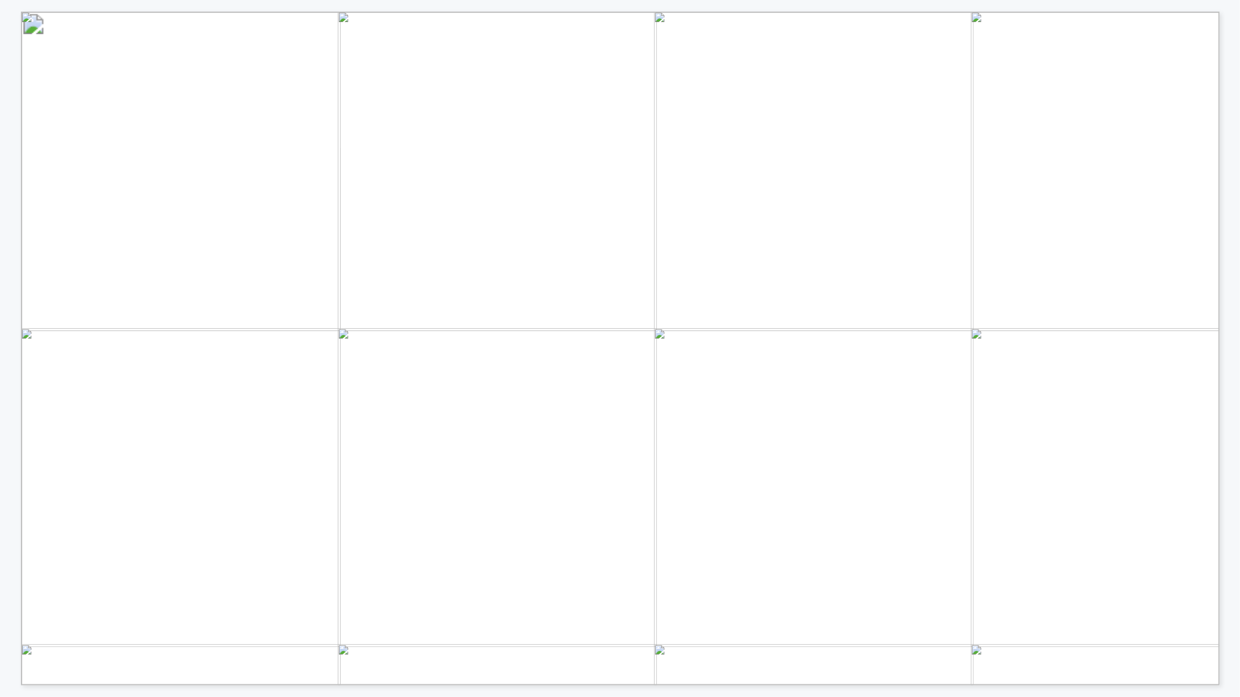
drag, startPoint x: 227, startPoint y: 330, endPoint x: 299, endPoint y: 330, distance: 71.5
click at [299, 330] on span "Predictive maintenance" at bounding box center [236, 330] width 133 height 8
drag, startPoint x: 275, startPoint y: 353, endPoint x: 288, endPoint y: 353, distance: 12.2
click at [288, 353] on span "Wellbore cleanout optimization" at bounding box center [214, 354] width 177 height 10
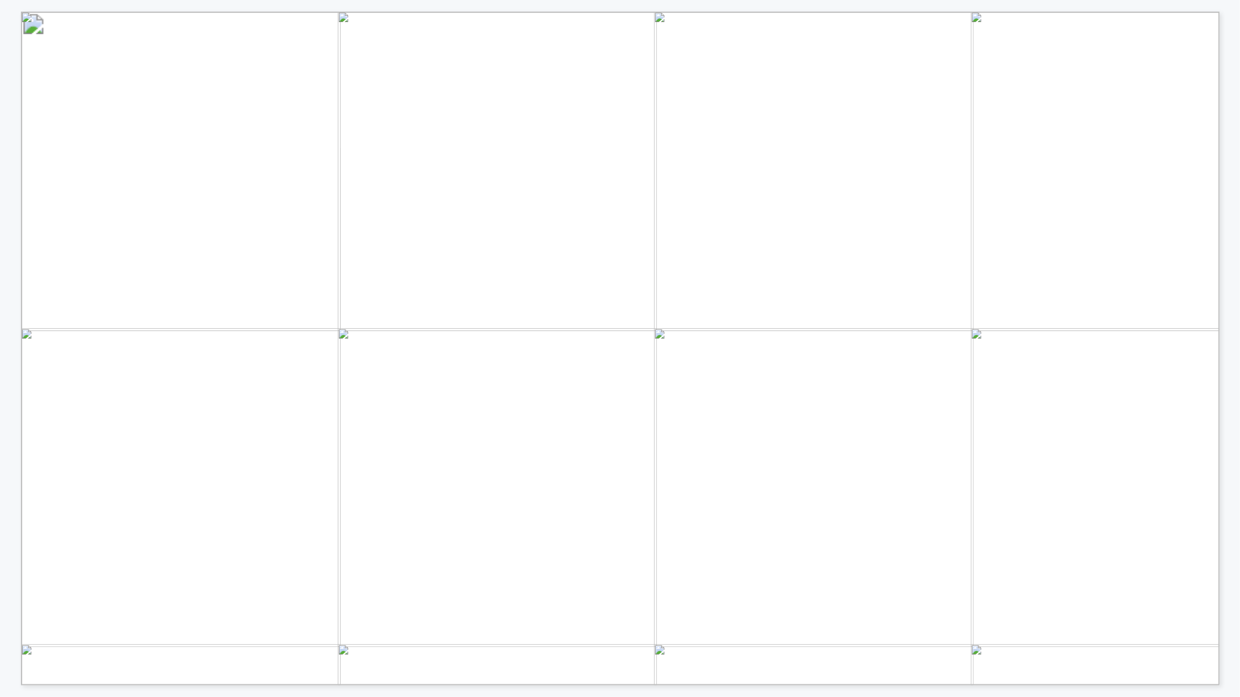
click at [288, 353] on span "Wellbore cleanout optimization" at bounding box center [214, 354] width 177 height 10
drag, startPoint x: 183, startPoint y: 374, endPoint x: 274, endPoint y: 374, distance: 91.2
click at [274, 374] on span "Camera image analysis" at bounding box center [239, 376] width 130 height 10
drag, startPoint x: 77, startPoint y: 396, endPoint x: 284, endPoint y: 396, distance: 206.9
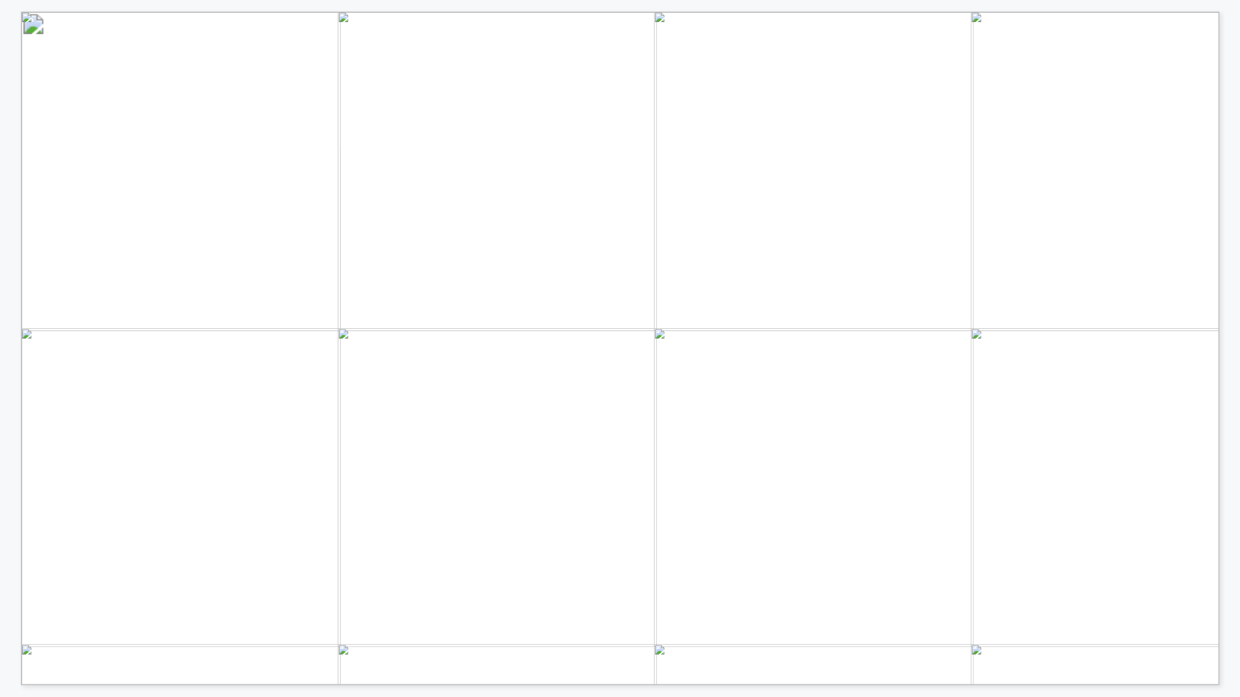
click at [284, 396] on span "Production stimulation (acid, surfactant,…" at bounding box center [218, 398] width 278 height 10
drag, startPoint x: 221, startPoint y: 349, endPoint x: 276, endPoint y: 349, distance: 55.2
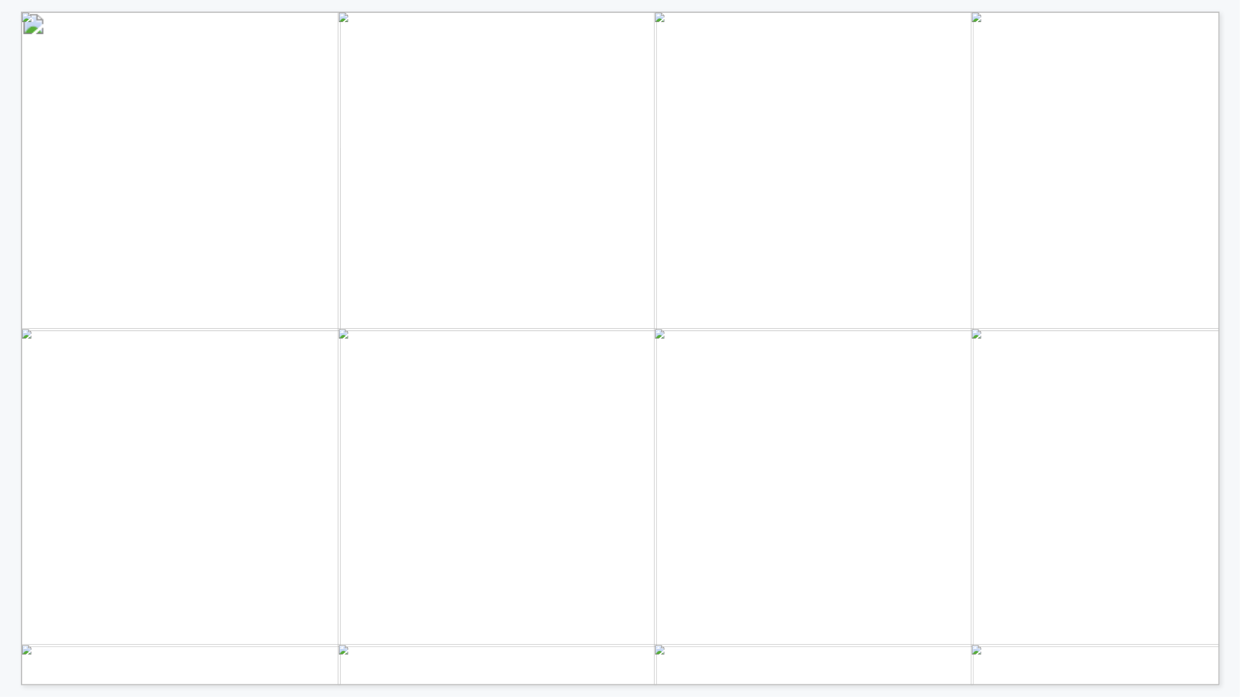
click at [276, 349] on span "Wellbore cleanout optimization" at bounding box center [214, 354] width 177 height 10
drag, startPoint x: 131, startPoint y: 260, endPoint x: 258, endPoint y: 311, distance: 137.2
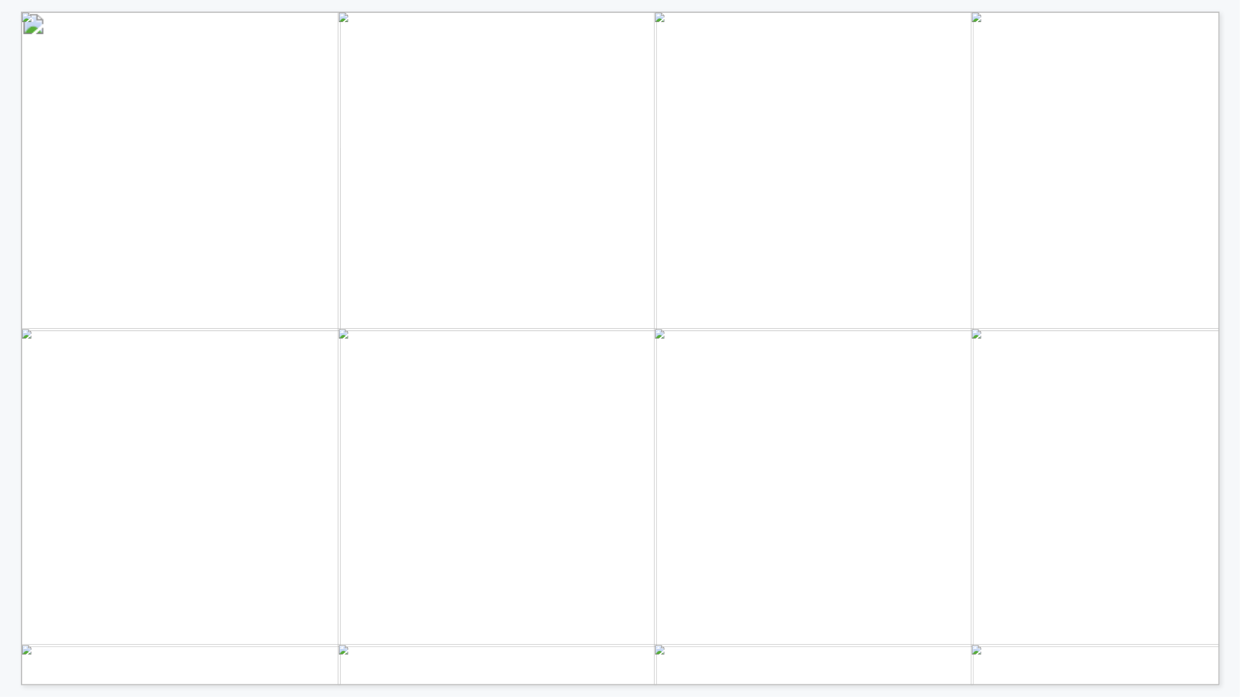
click at [258, 311] on span "Gas lift optimization" at bounding box center [247, 309] width 111 height 10
drag, startPoint x: 360, startPoint y: 206, endPoint x: 513, endPoint y: 210, distance: 152.3
click at [513, 210] on span "Which Production applications are you interested in" at bounding box center [339, 206] width 450 height 17
drag, startPoint x: 156, startPoint y: 222, endPoint x: 489, endPoint y: 224, distance: 333.6
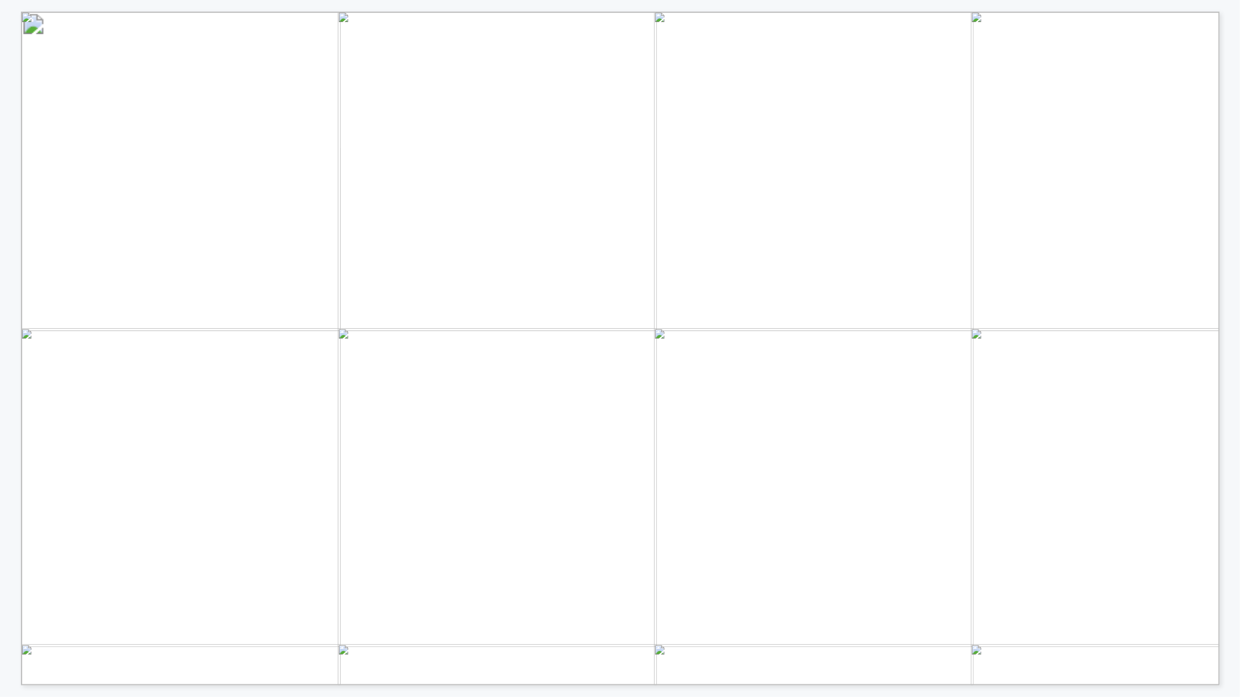
click at [489, 224] on span "learning about innovative solutions? (n=97)" at bounding box center [339, 228] width 374 height 17
drag, startPoint x: 339, startPoint y: 206, endPoint x: 547, endPoint y: 207, distance: 208.6
click at [547, 207] on span "Which Production applications are you interested in" at bounding box center [339, 206] width 450 height 17
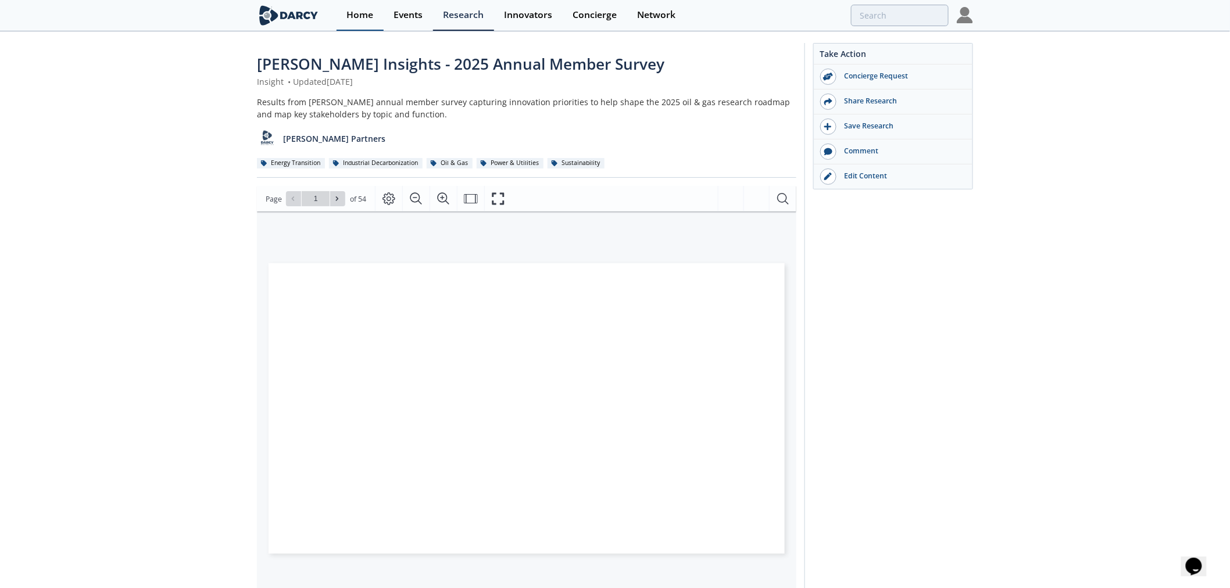
click at [363, 20] on link "Home" at bounding box center [359, 15] width 47 height 31
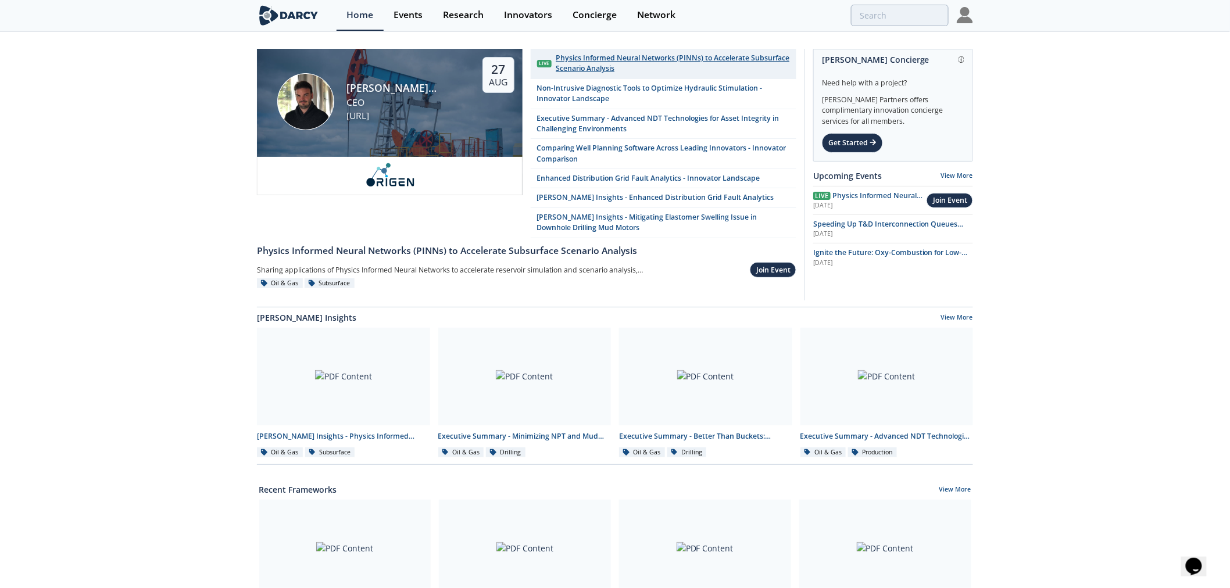
click at [582, 53] on div "Physics Informed Neural Networks (PINNs) to Accelerate Subsurface Scenario Anal…" at bounding box center [673, 64] width 234 height 22
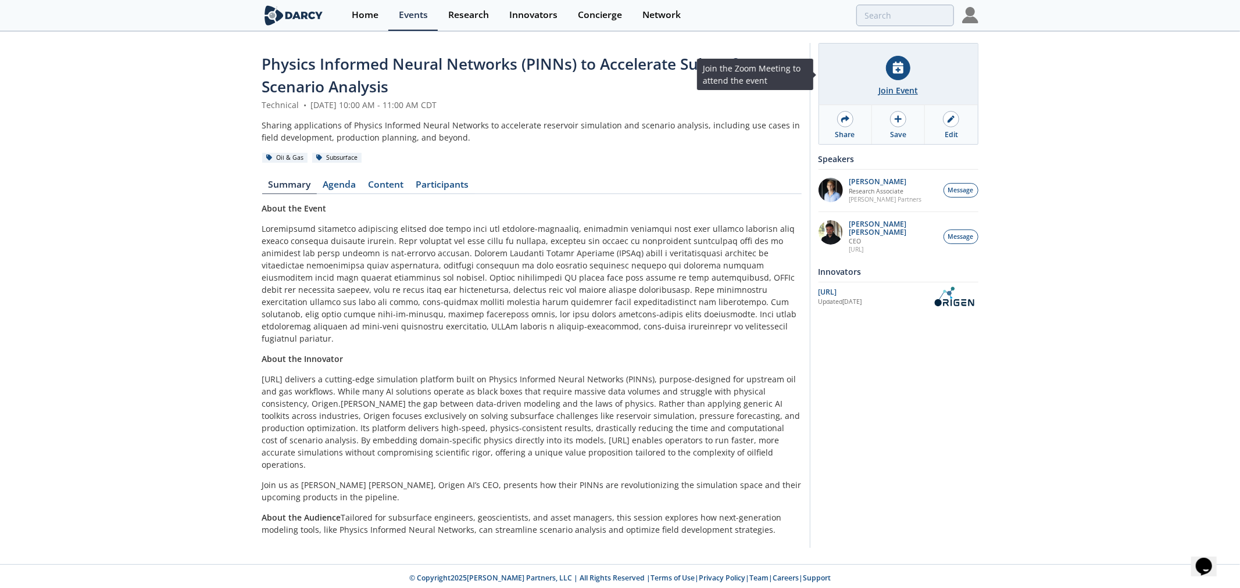
click at [895, 77] on div at bounding box center [898, 68] width 24 height 24
